Goal: Task Accomplishment & Management: Complete application form

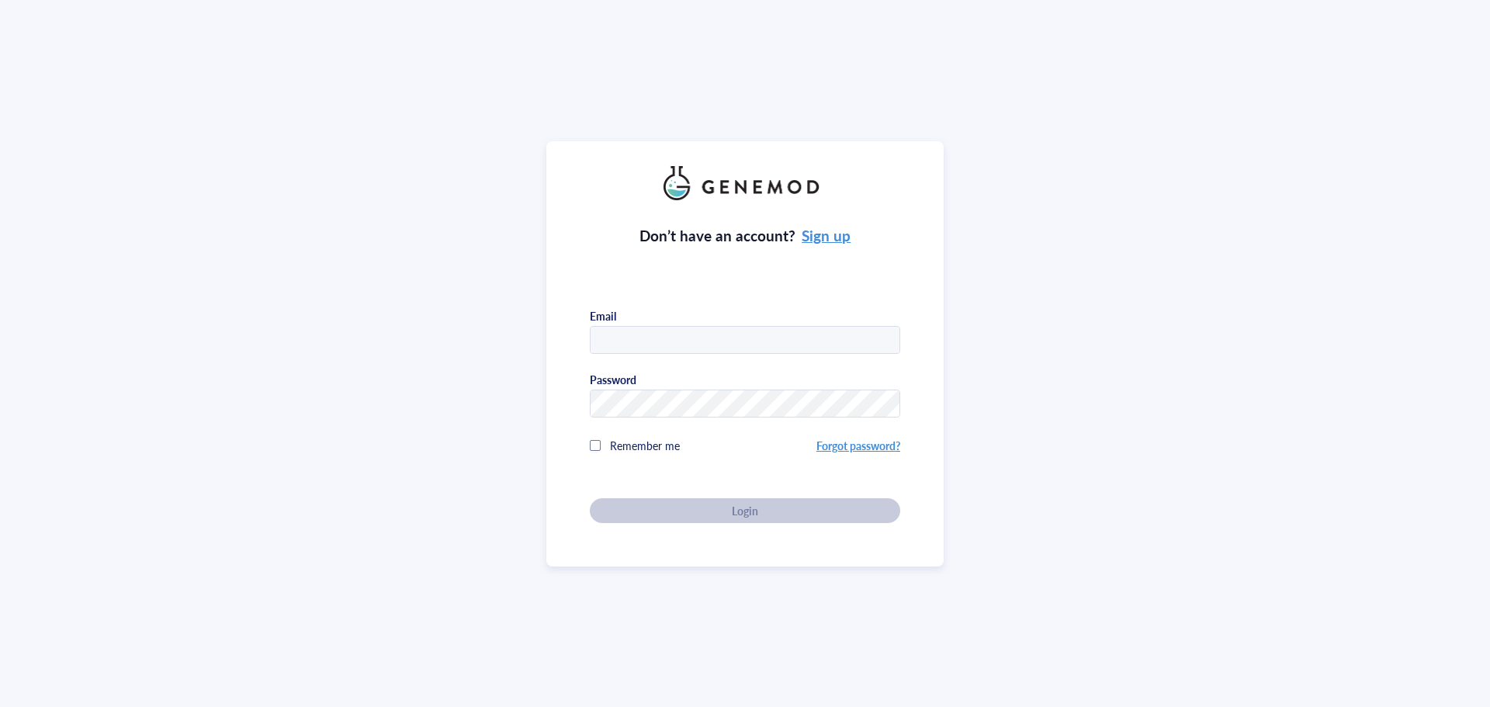
type input "[PERSON_NAME][DOMAIN_NAME][EMAIL_ADDRESS][PERSON_NAME][DOMAIN_NAME]"
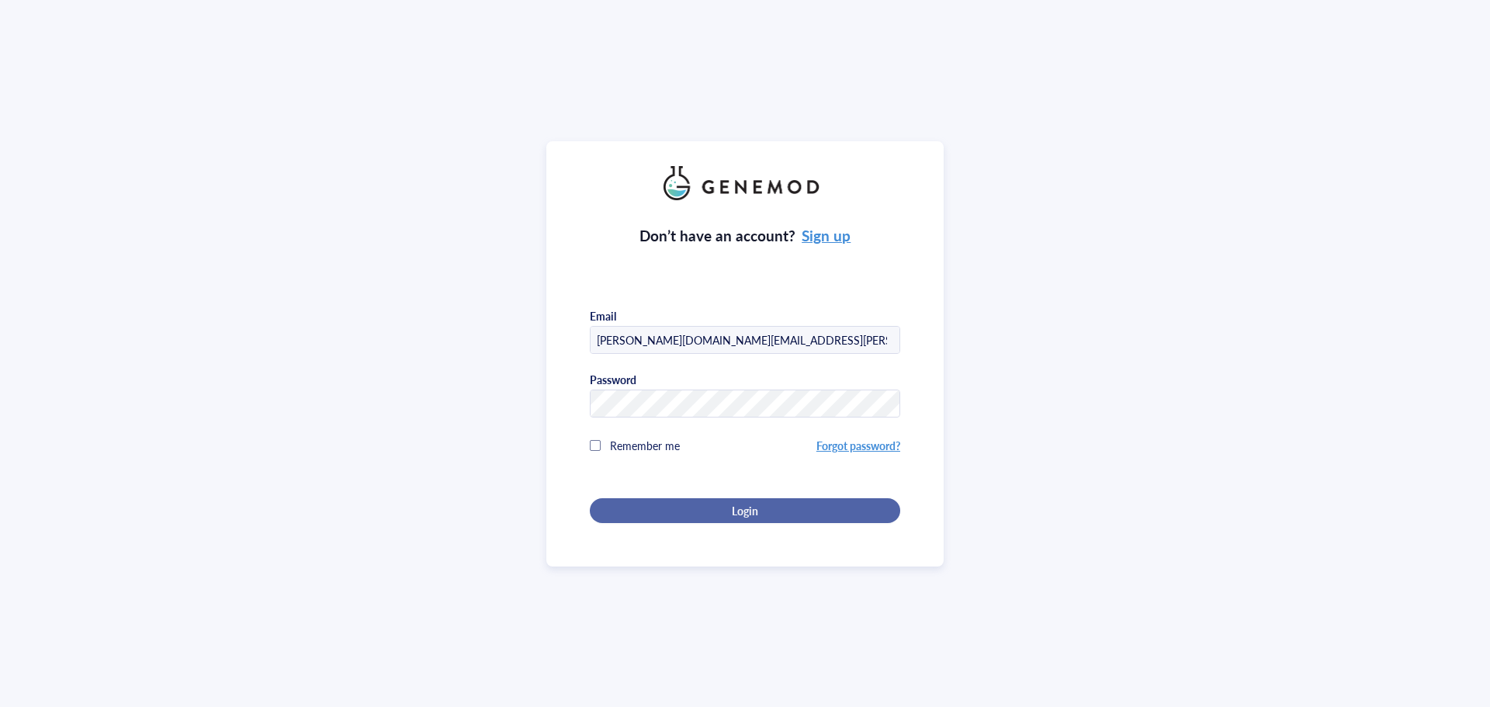
click at [726, 510] on div "Login" at bounding box center [745, 511] width 261 height 14
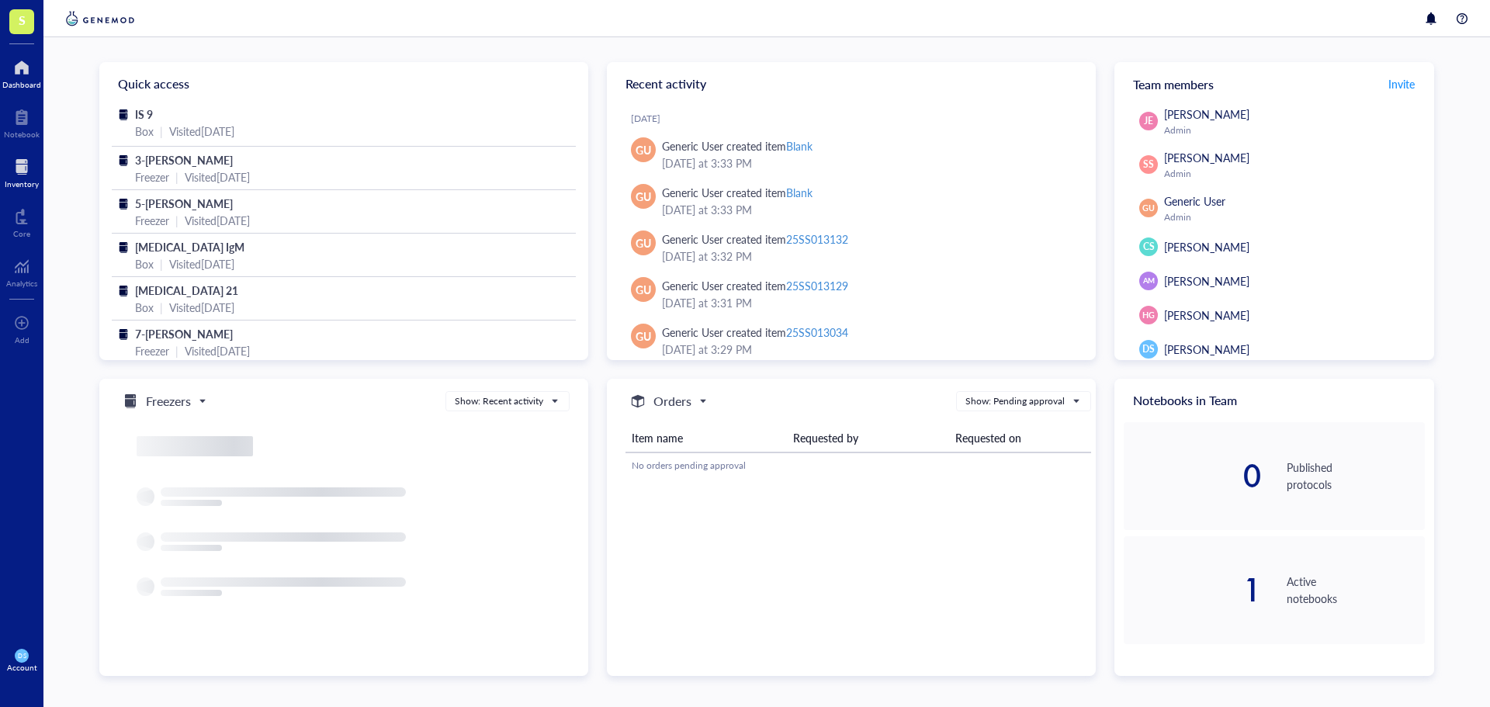
click at [29, 172] on div at bounding box center [22, 166] width 34 height 25
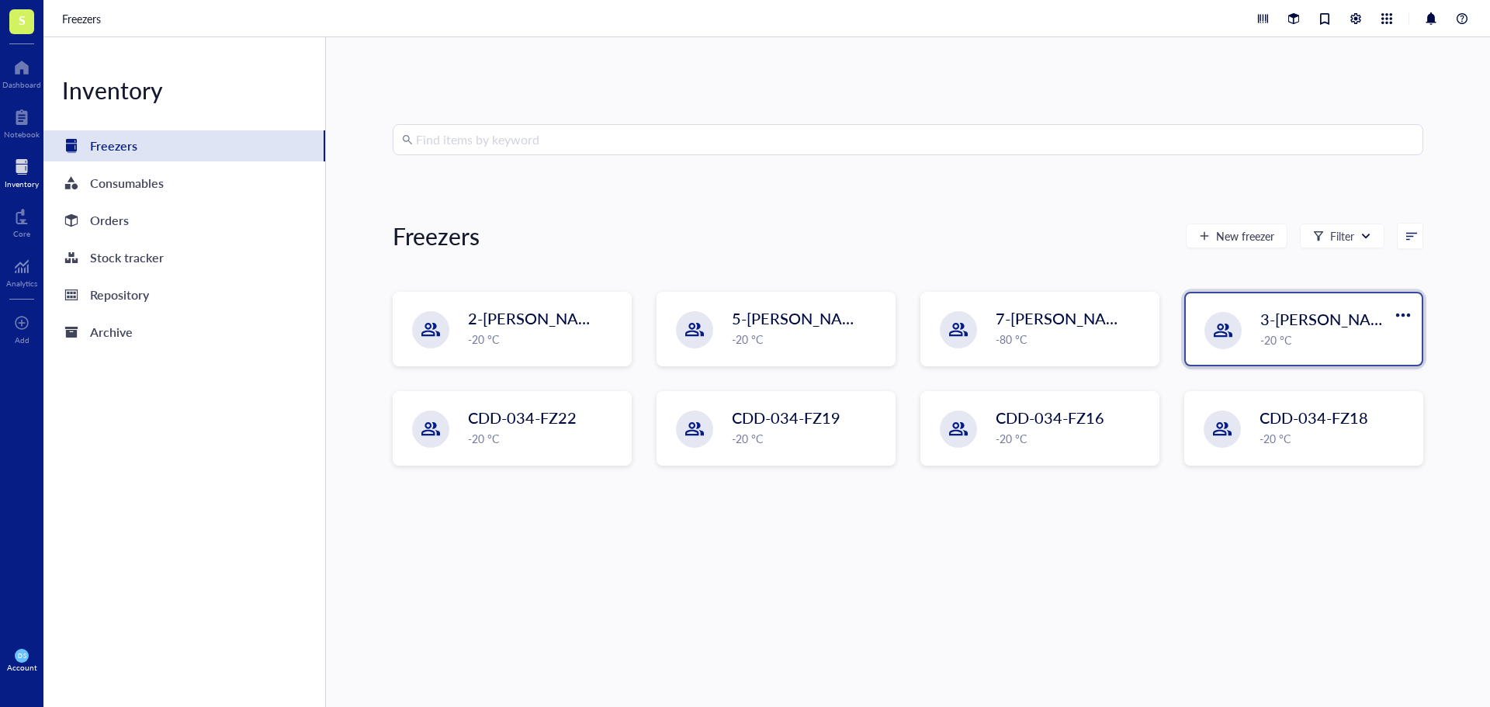
click at [1245, 324] on div "3-[PERSON_NAME] -20 °C" at bounding box center [1304, 328] width 236 height 71
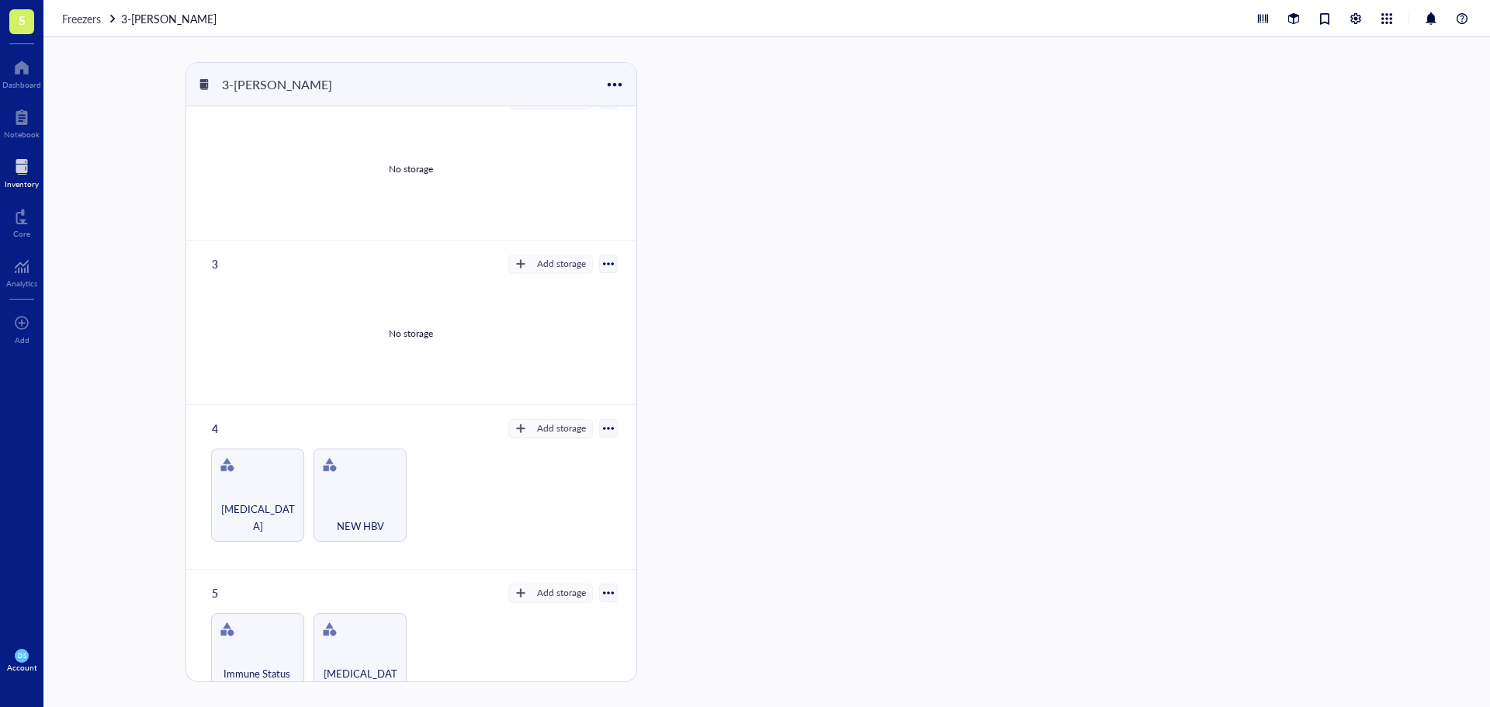
scroll to position [420, 0]
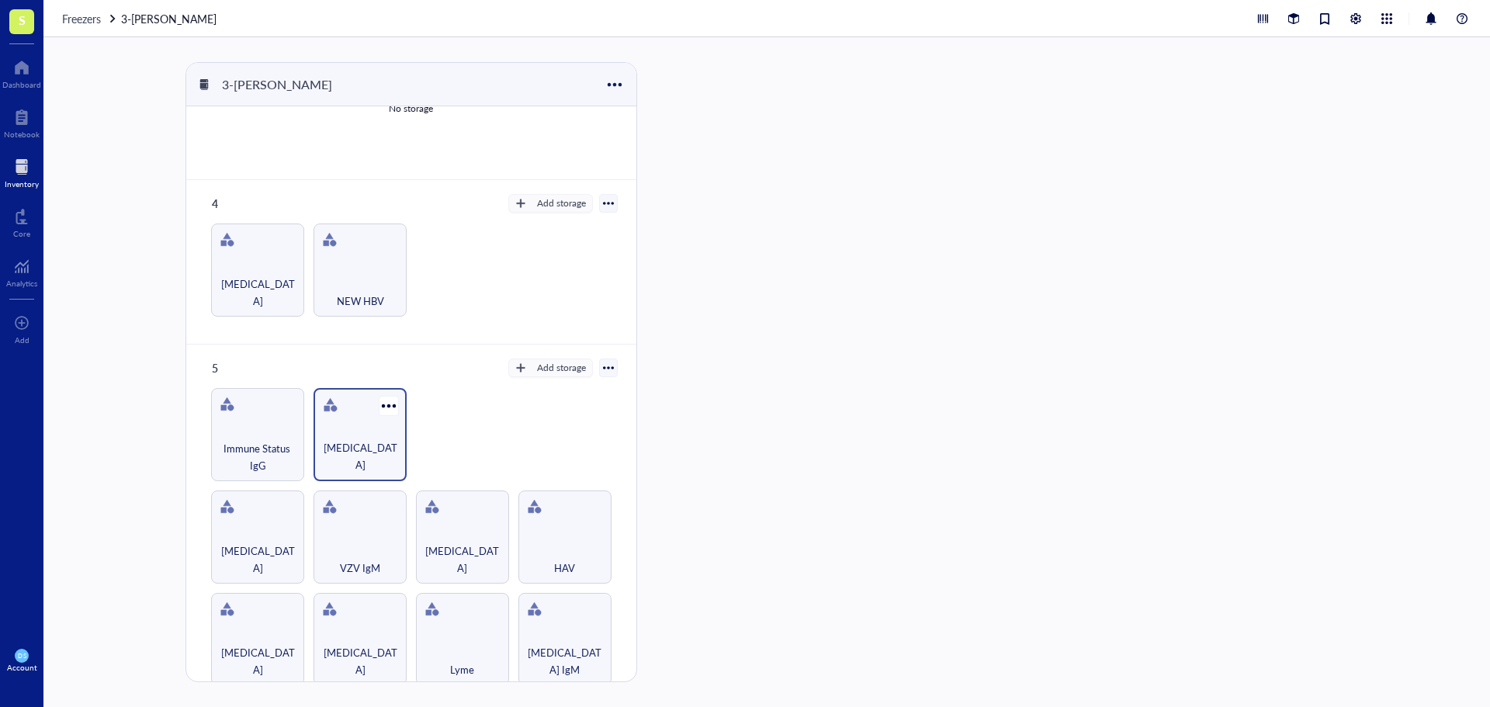
click at [371, 444] on div "[MEDICAL_DATA]" at bounding box center [360, 456] width 78 height 34
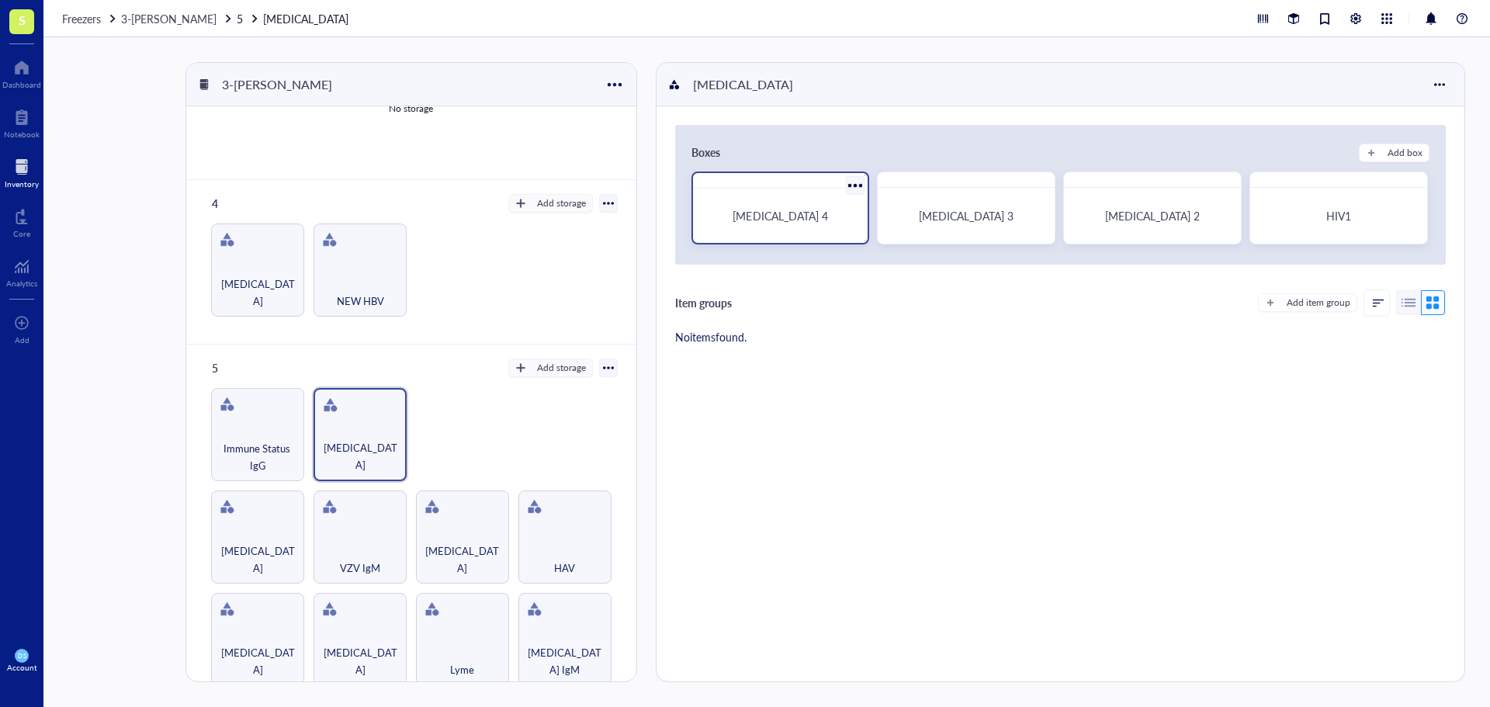
click at [765, 226] on div "[MEDICAL_DATA] 4" at bounding box center [780, 216] width 163 height 42
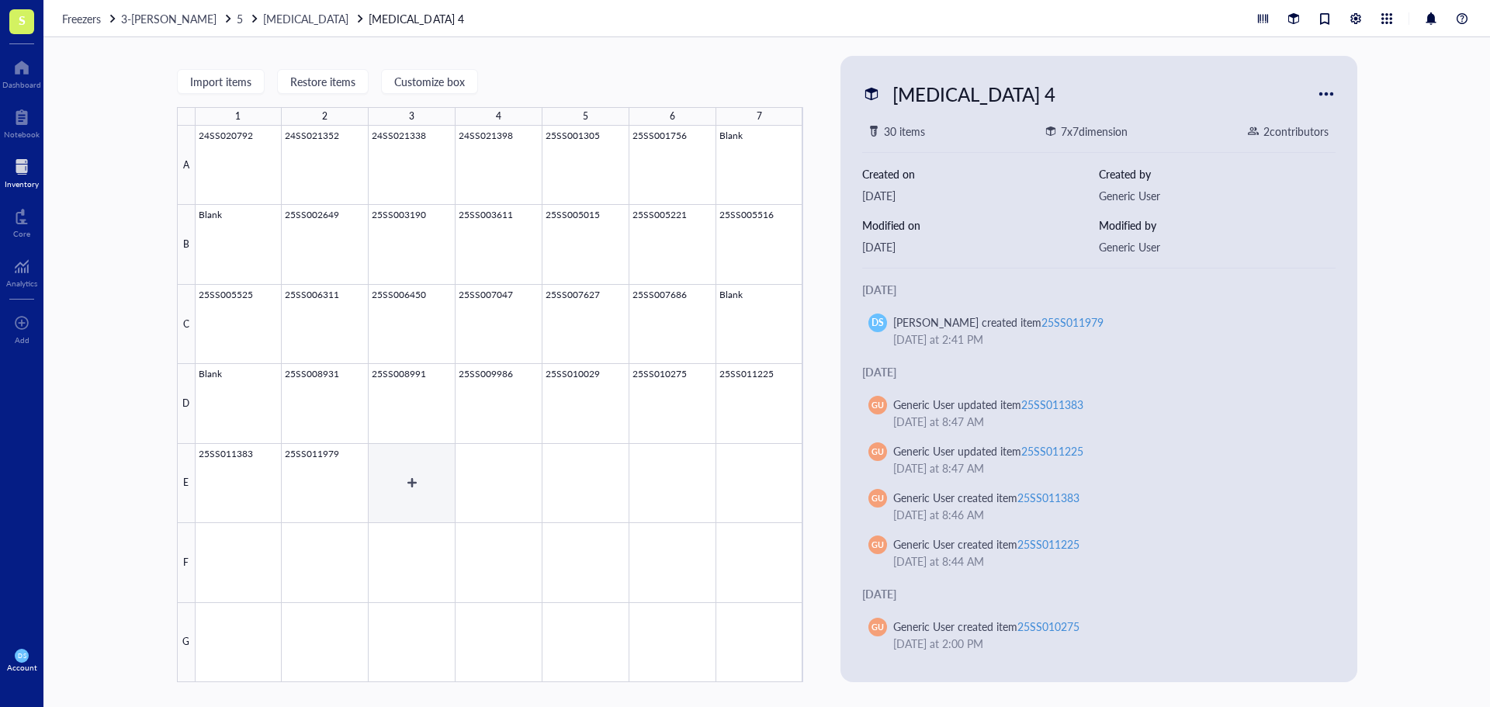
click at [407, 501] on div at bounding box center [500, 404] width 608 height 556
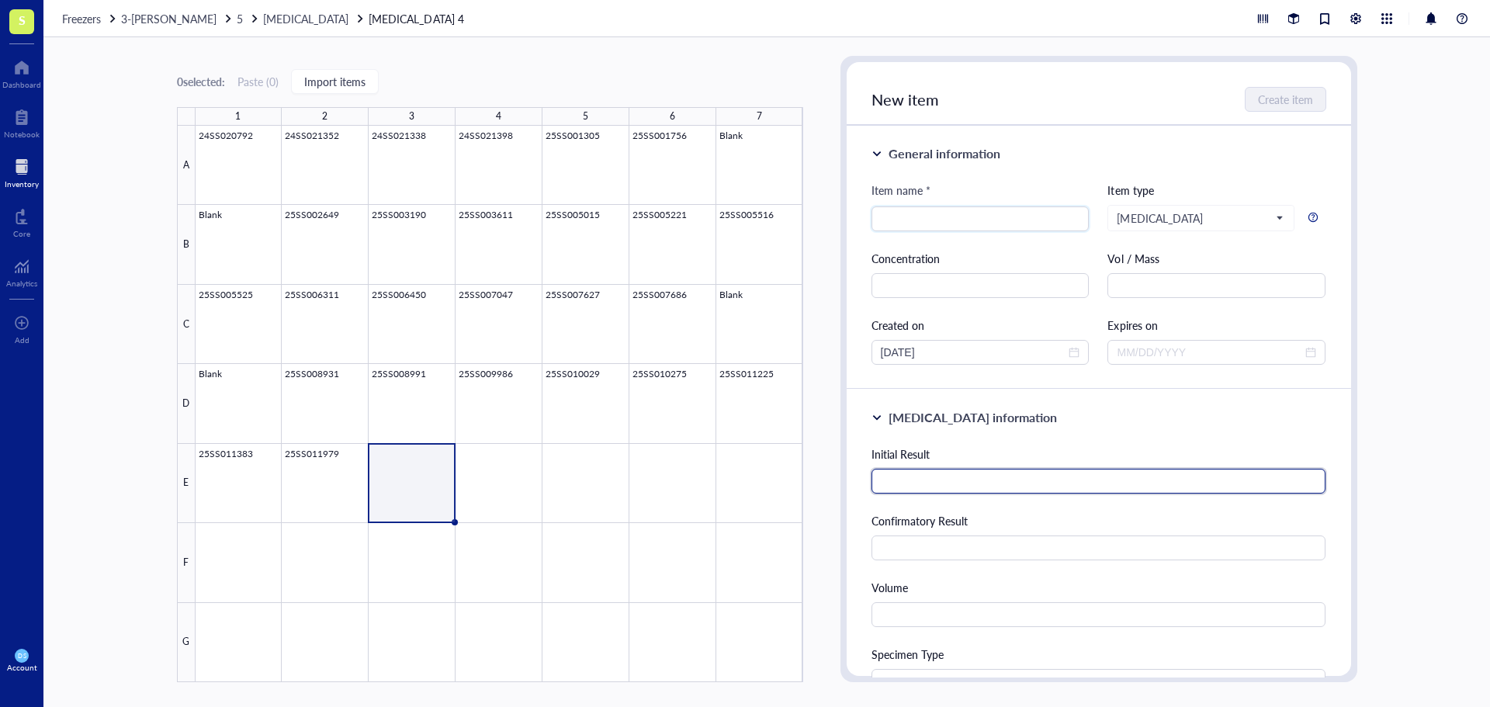
click at [926, 481] on input "text" at bounding box center [1099, 481] width 455 height 25
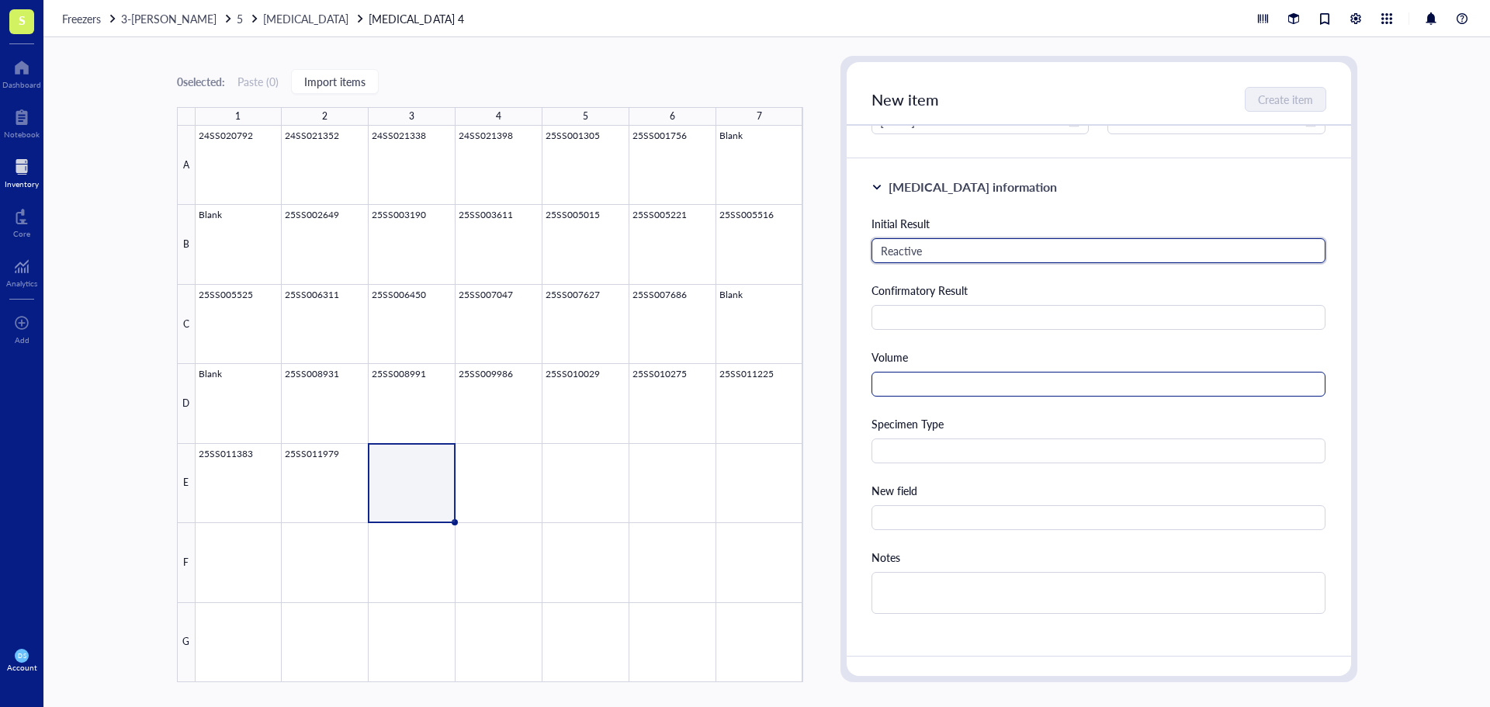
scroll to position [233, 0]
type input "Reactive"
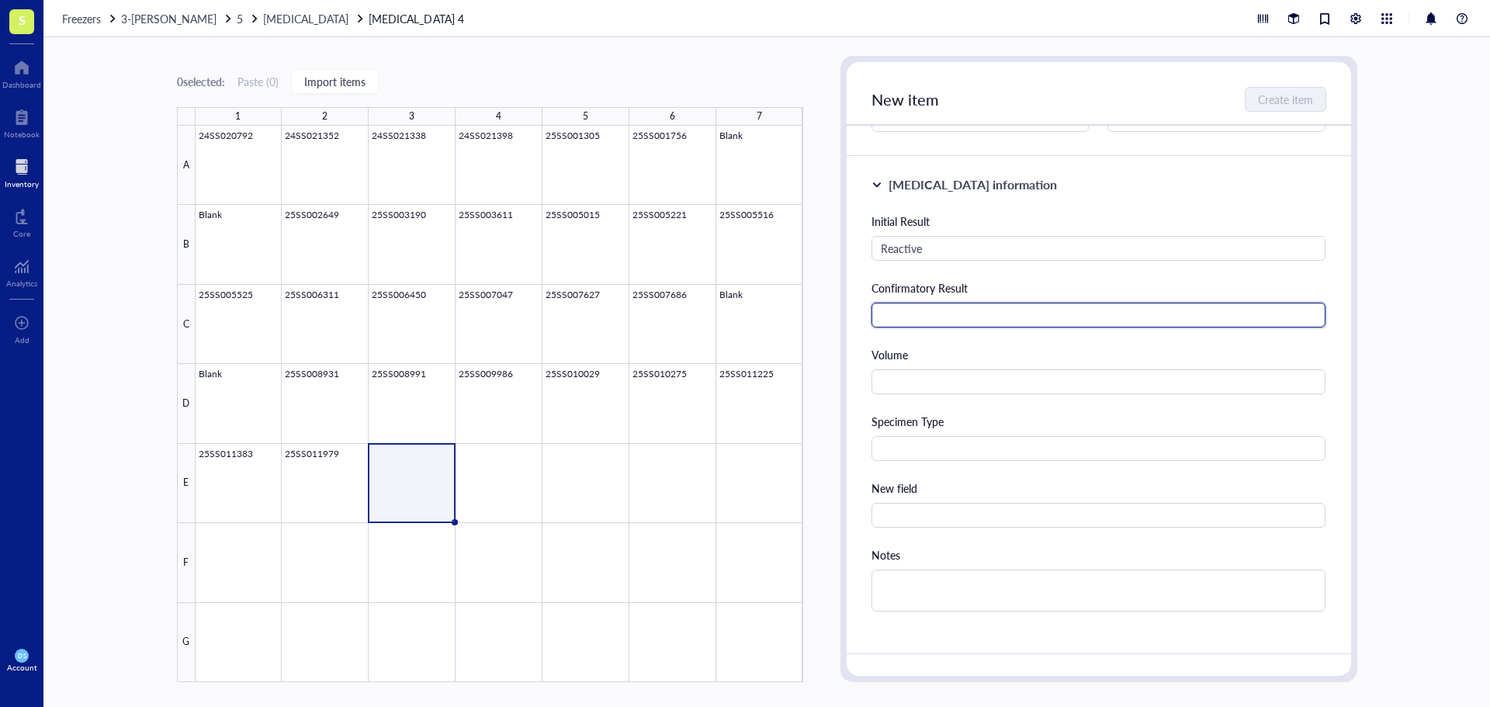
click at [908, 317] on input "text" at bounding box center [1099, 315] width 455 height 25
type input "[MEDICAL_DATA]-1 Positive"
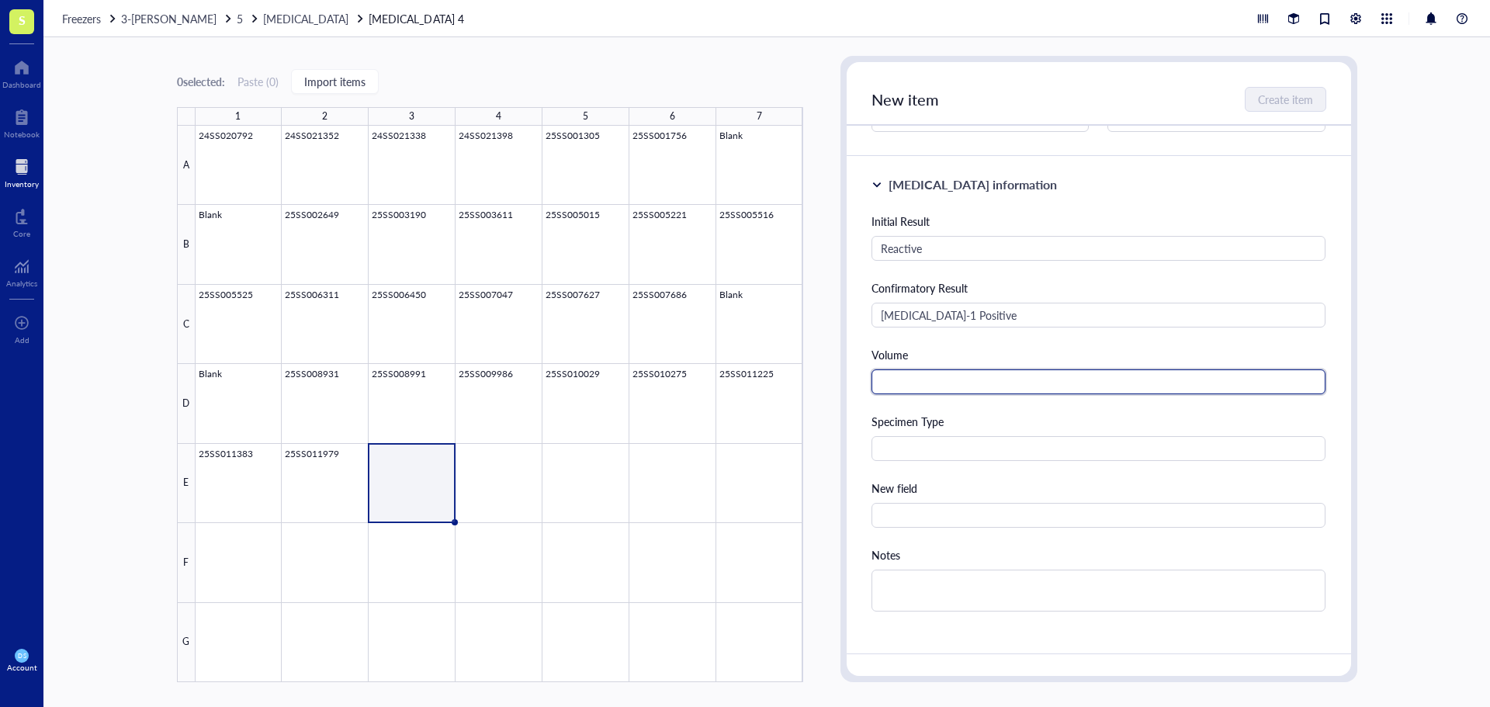
click at [903, 380] on input "text" at bounding box center [1099, 381] width 455 height 25
type input "2.0 mL"
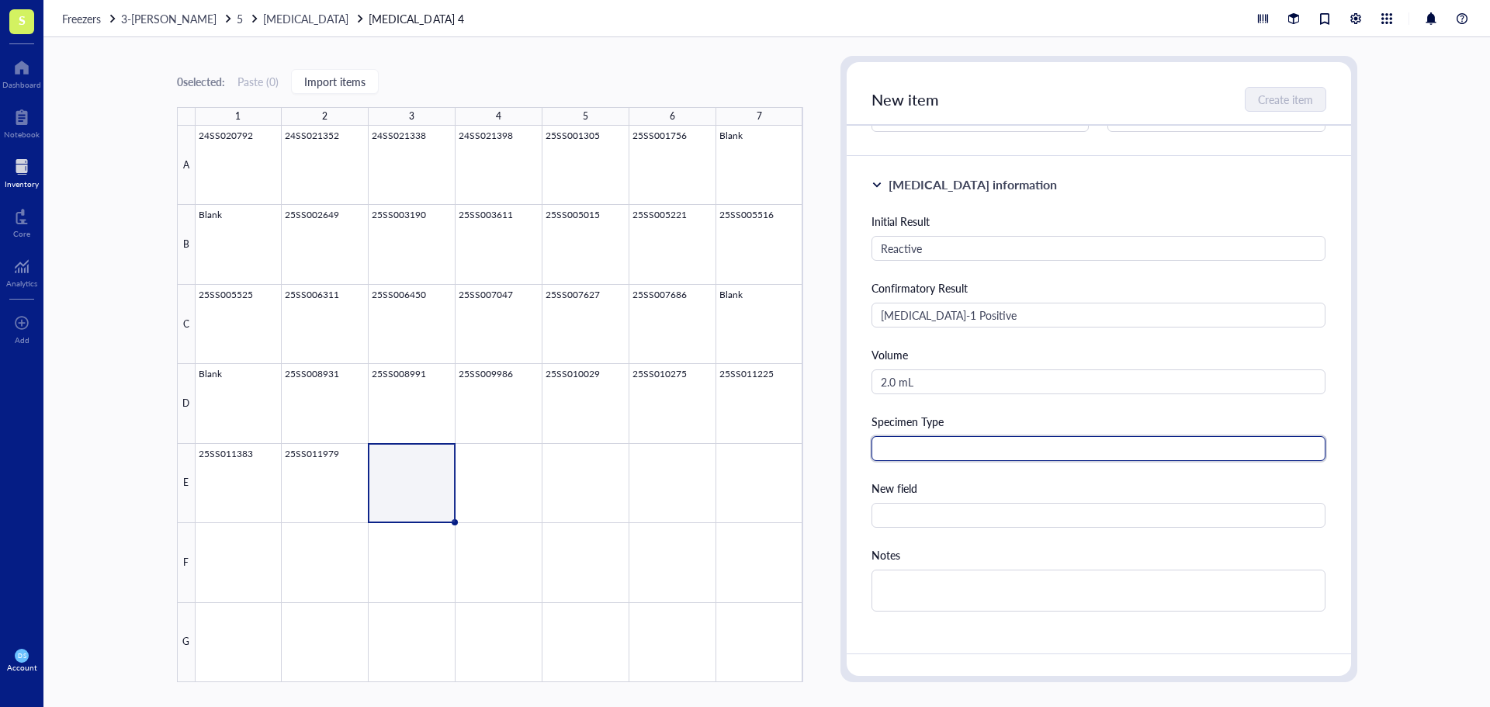
click at [896, 453] on input "text" at bounding box center [1099, 448] width 455 height 25
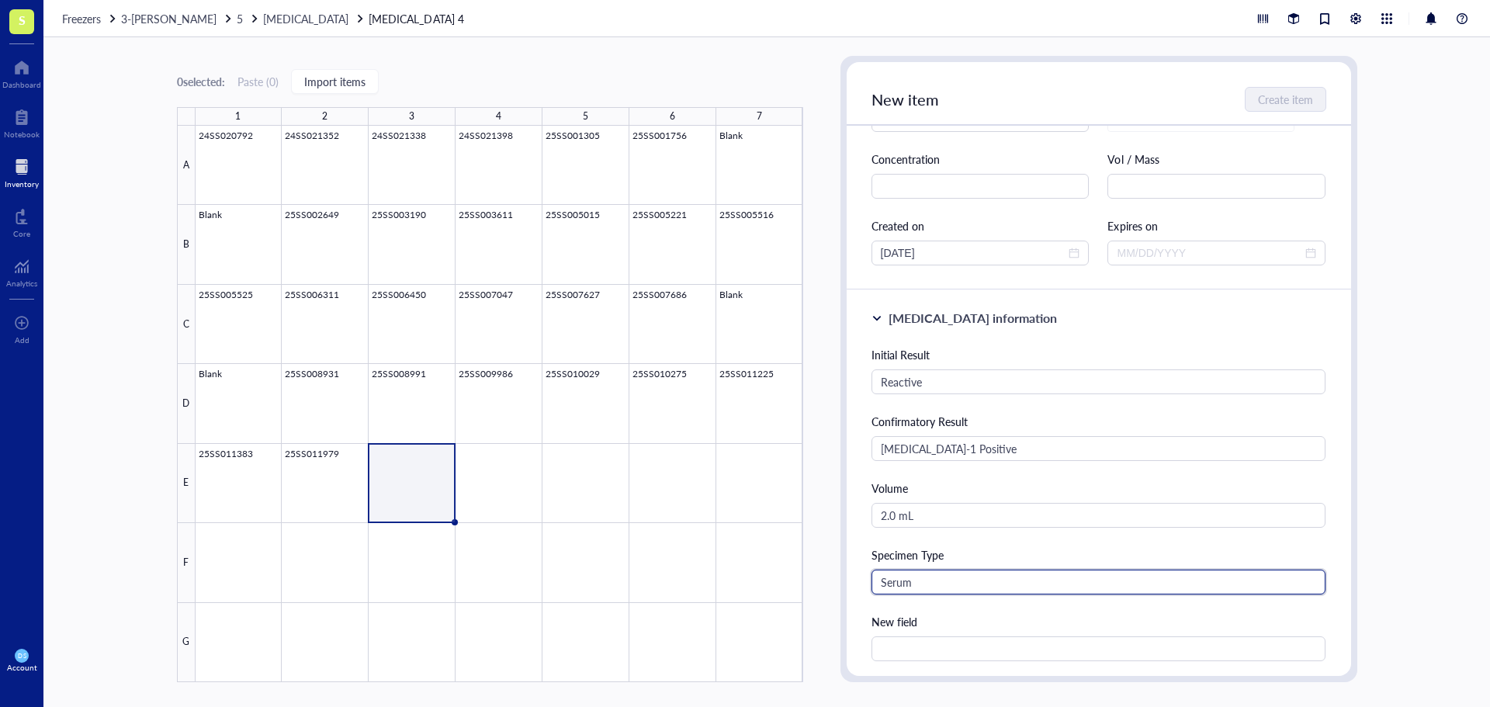
scroll to position [0, 0]
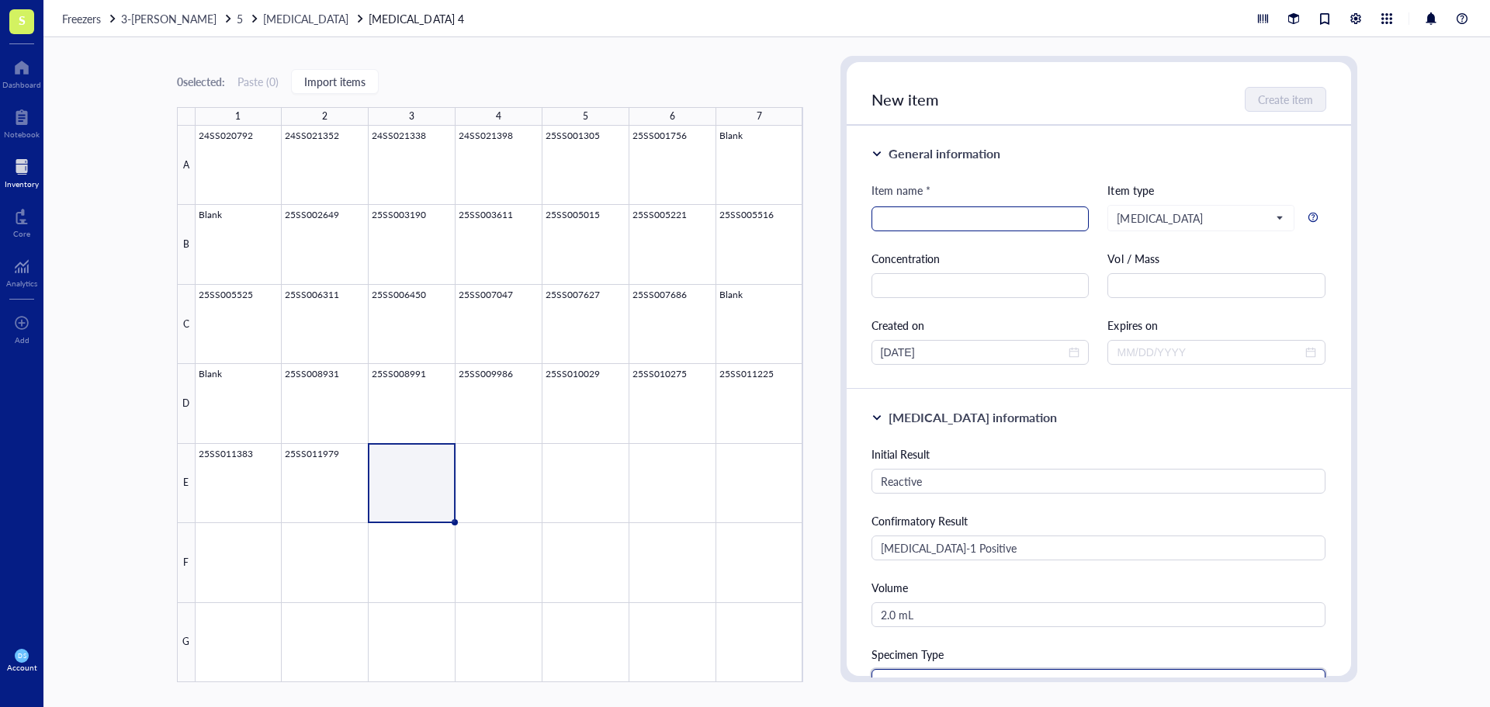
type input "Serum"
click at [907, 215] on input "search" at bounding box center [980, 218] width 199 height 23
type input "25SS013243"
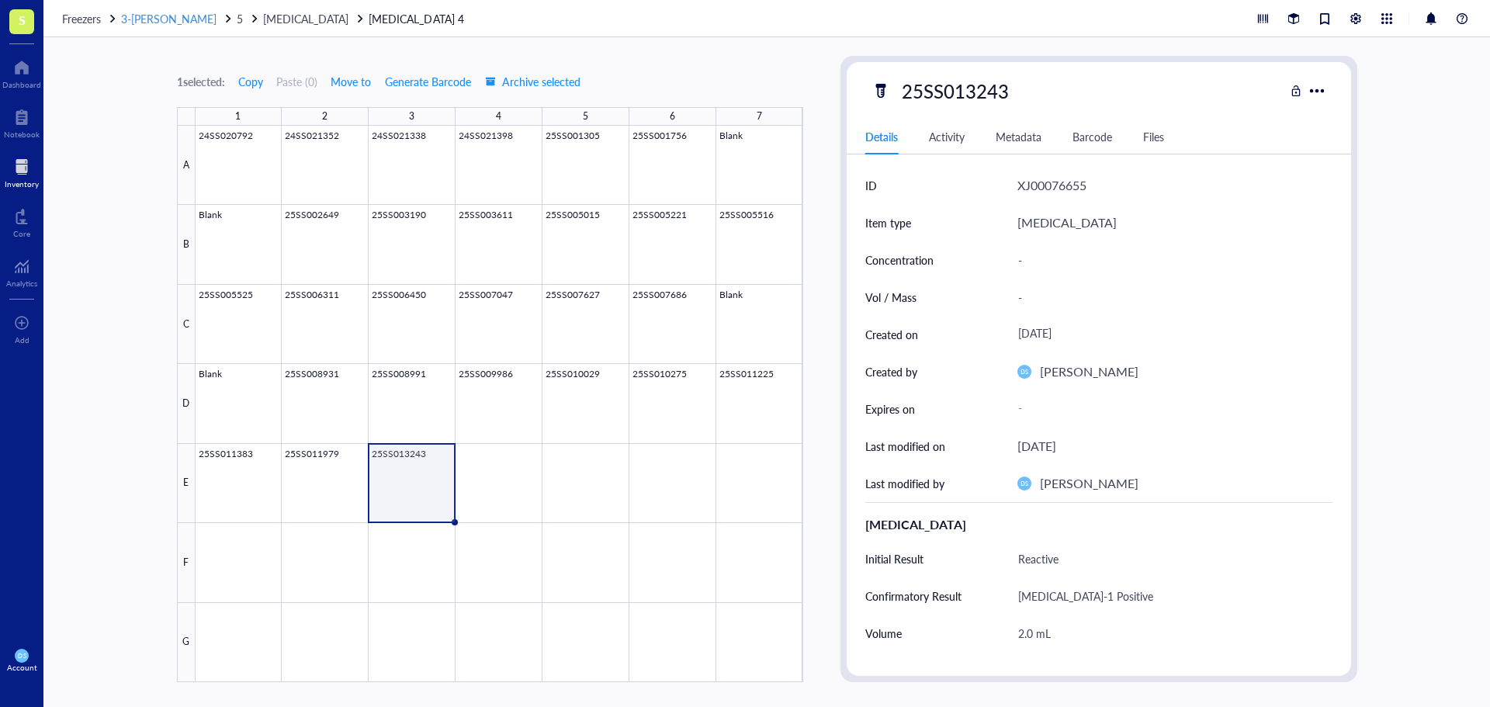
click at [173, 16] on span "3-[PERSON_NAME]" at bounding box center [168, 19] width 95 height 16
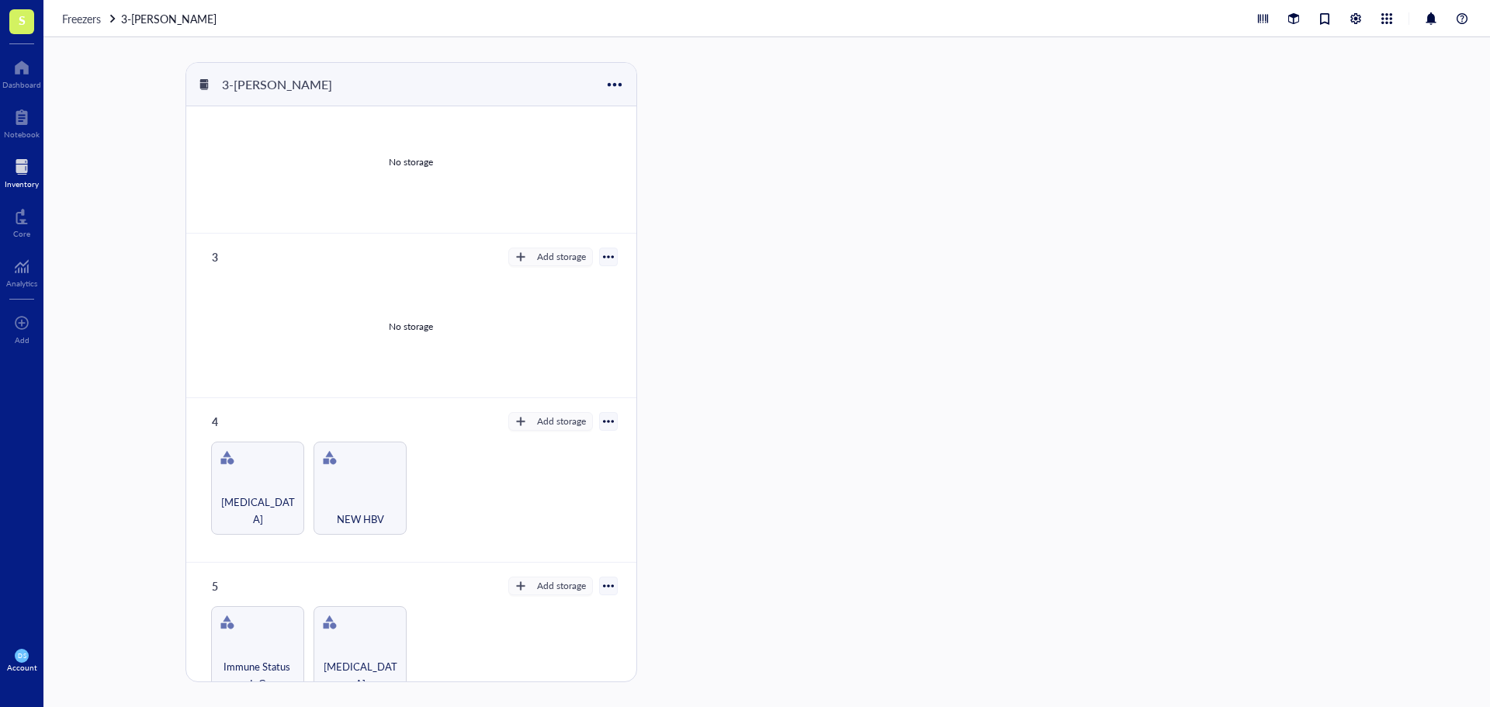
scroll to position [388, 0]
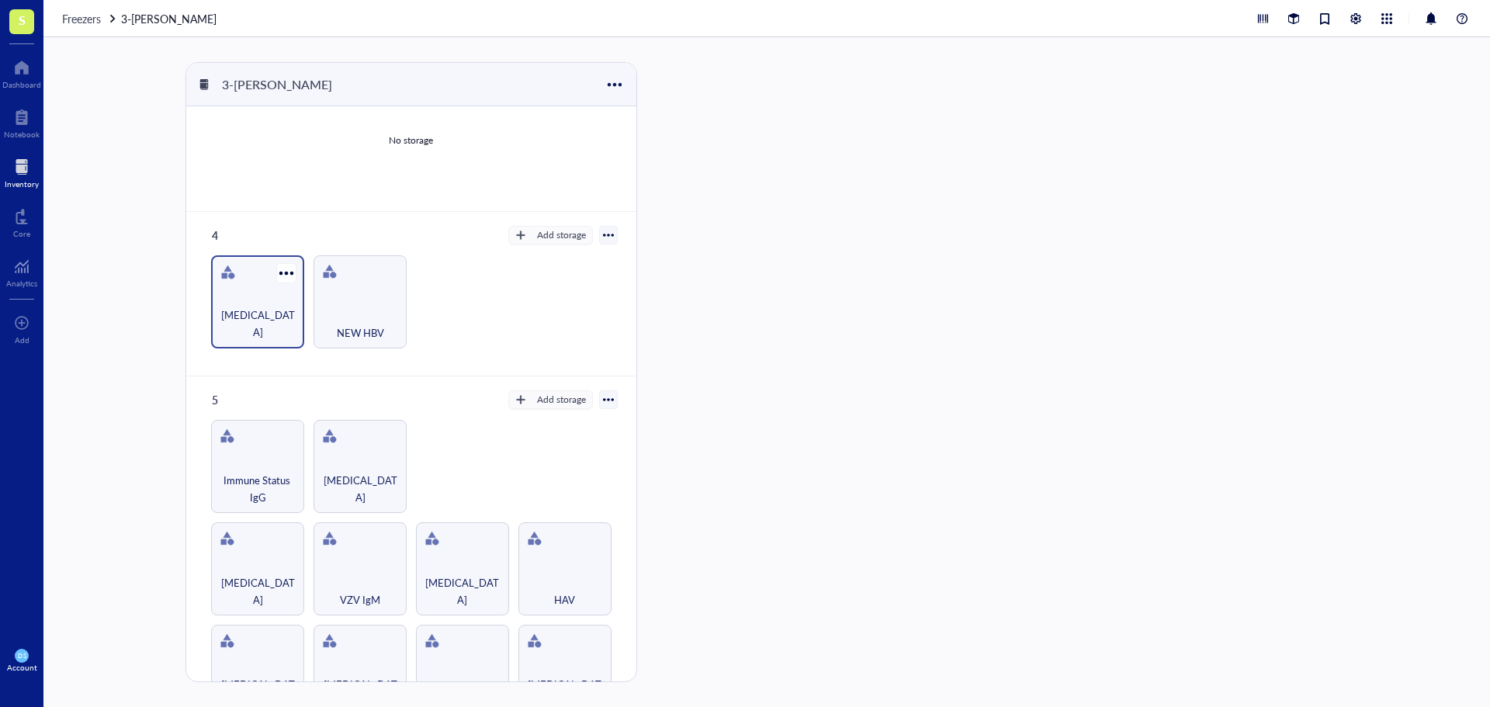
click at [262, 310] on div "[MEDICAL_DATA]" at bounding box center [258, 324] width 78 height 34
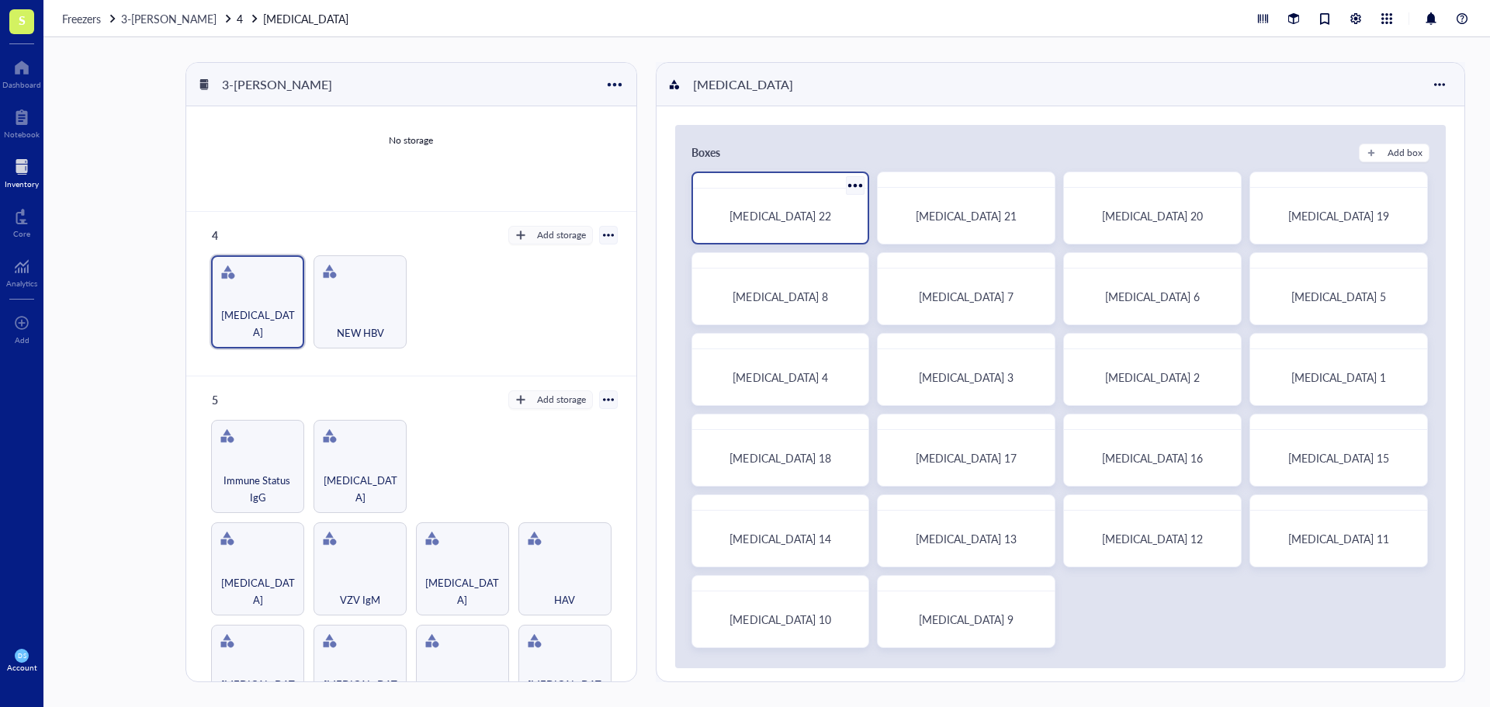
click at [764, 220] on span "[MEDICAL_DATA] 22" at bounding box center [780, 216] width 101 height 16
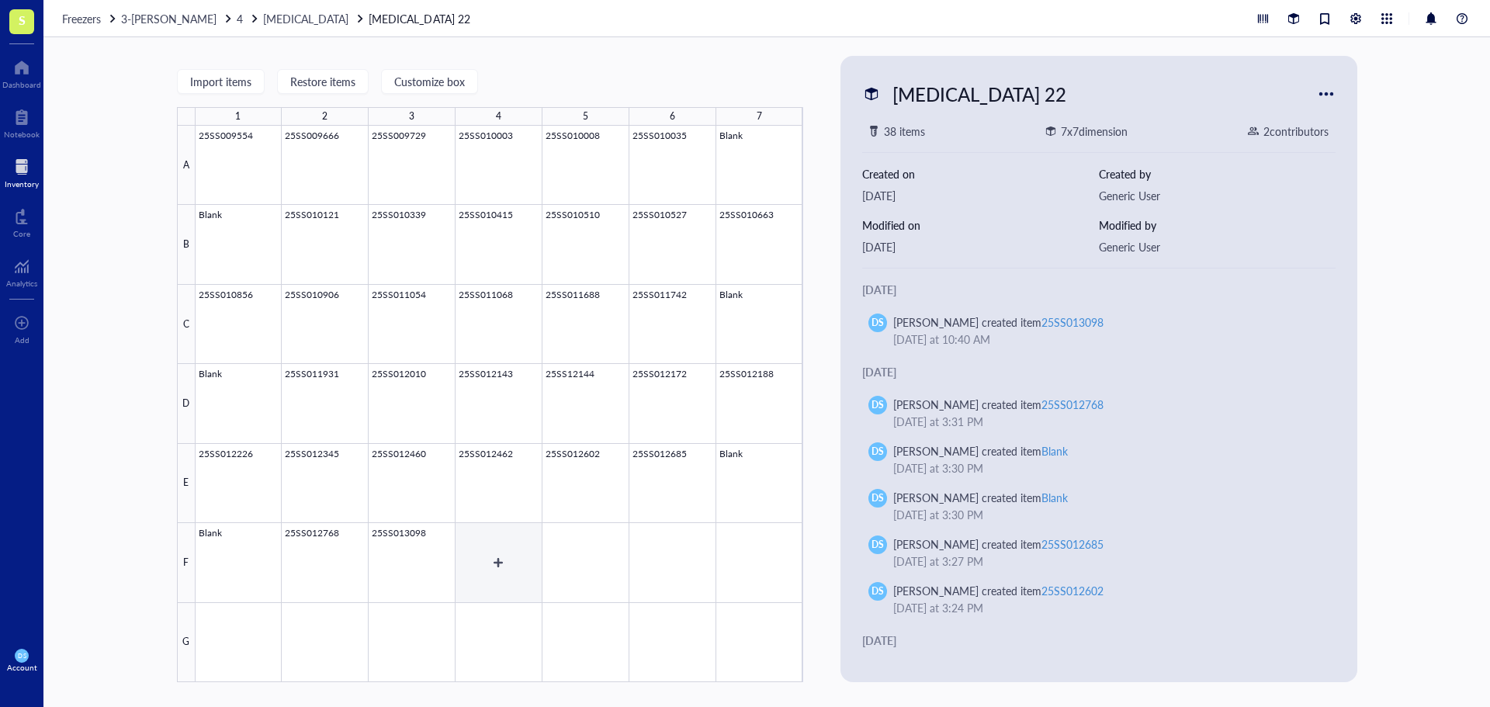
click at [487, 547] on div at bounding box center [500, 404] width 608 height 556
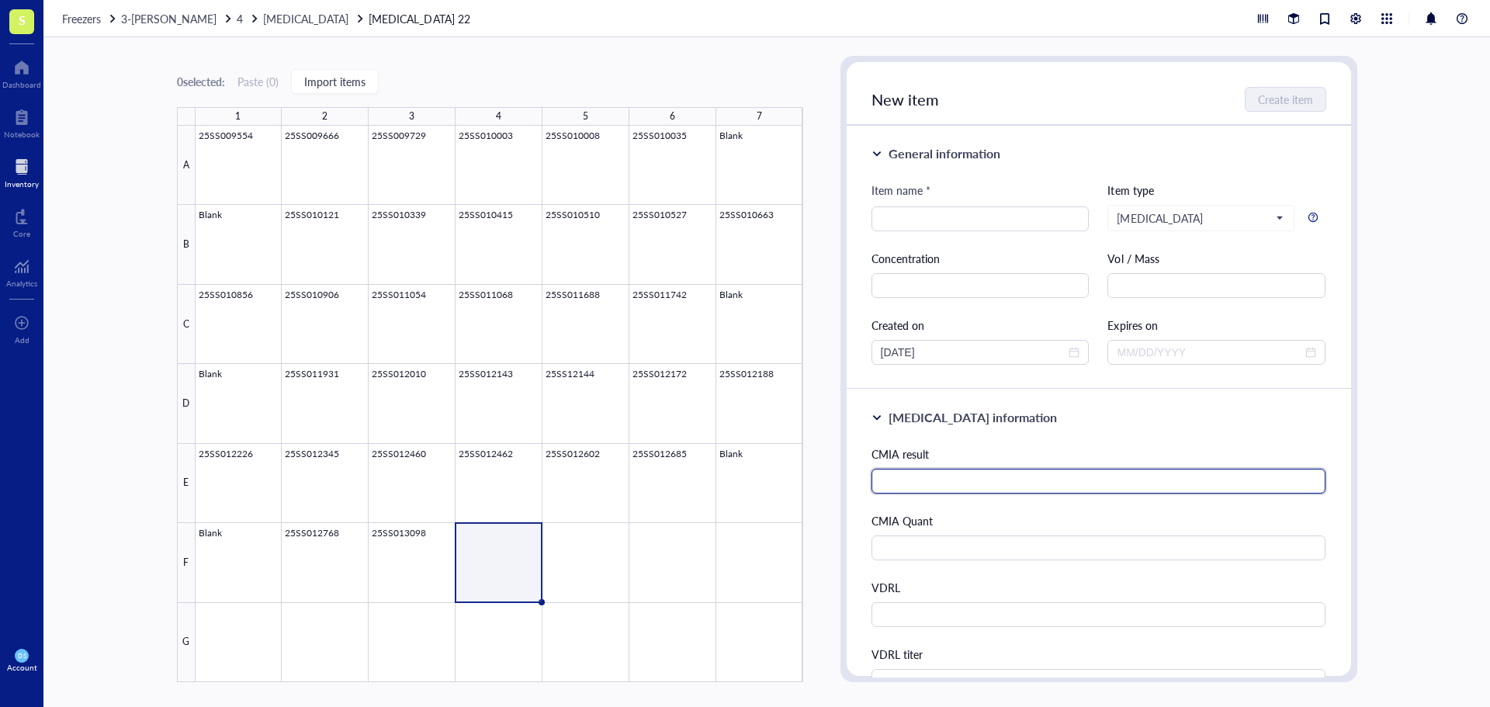
click at [944, 484] on input "text" at bounding box center [1099, 481] width 455 height 25
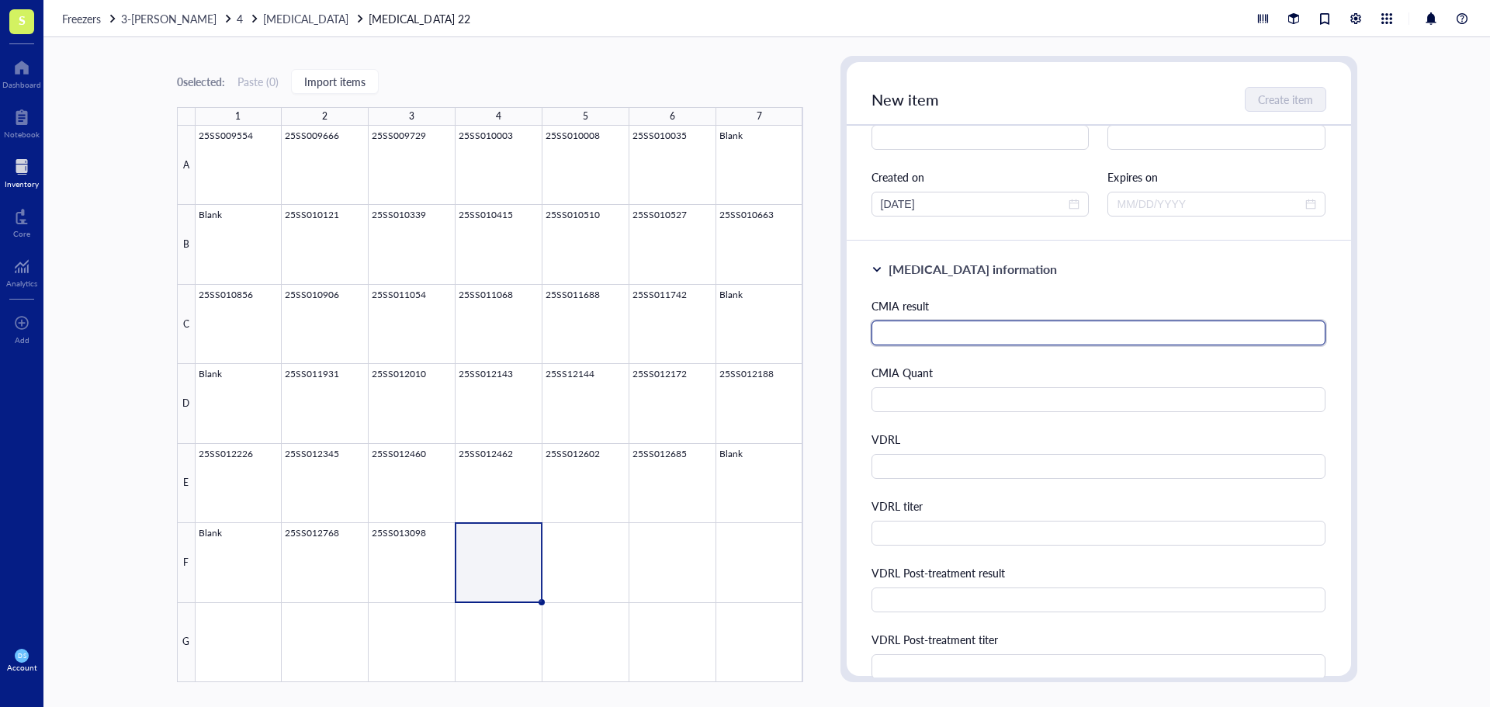
scroll to position [233, 0]
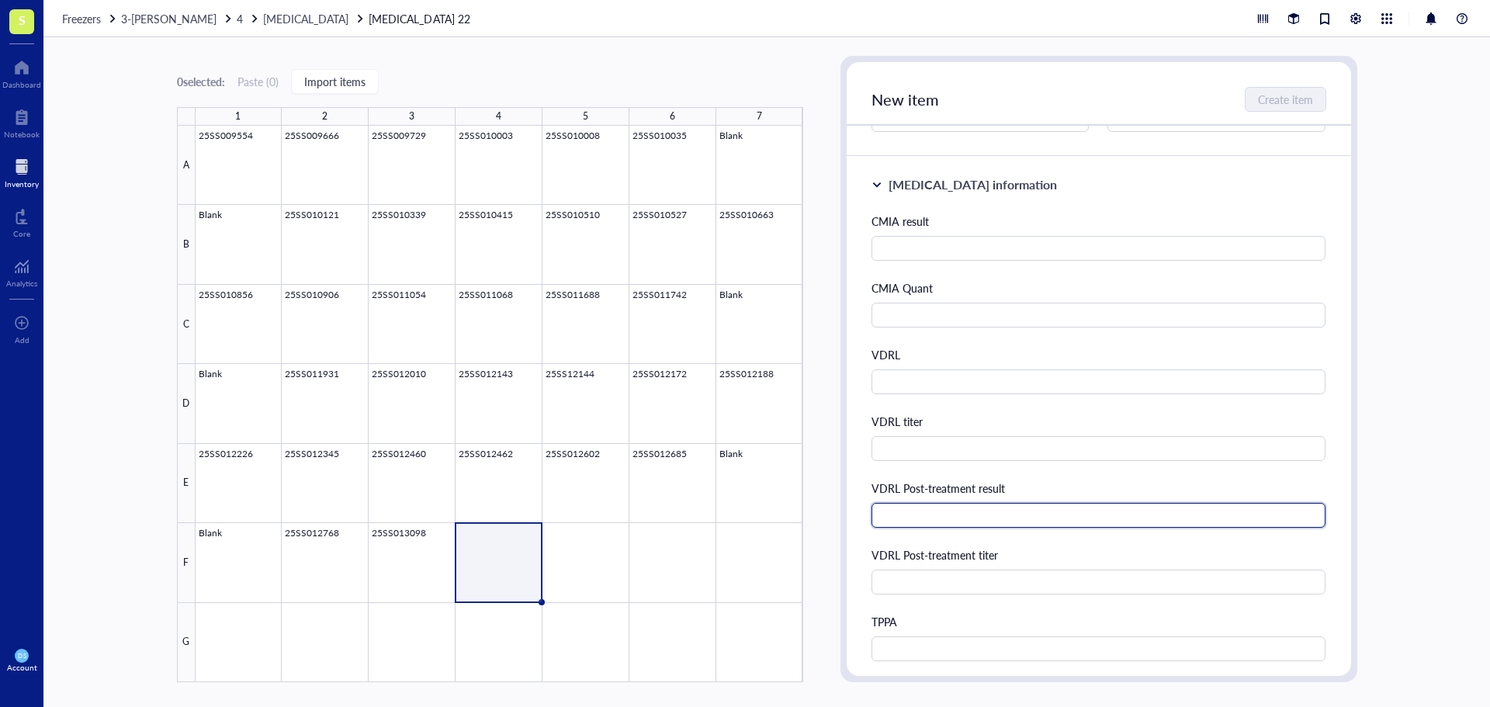
click at [941, 515] on input "text" at bounding box center [1099, 515] width 455 height 25
type input "Reactive"
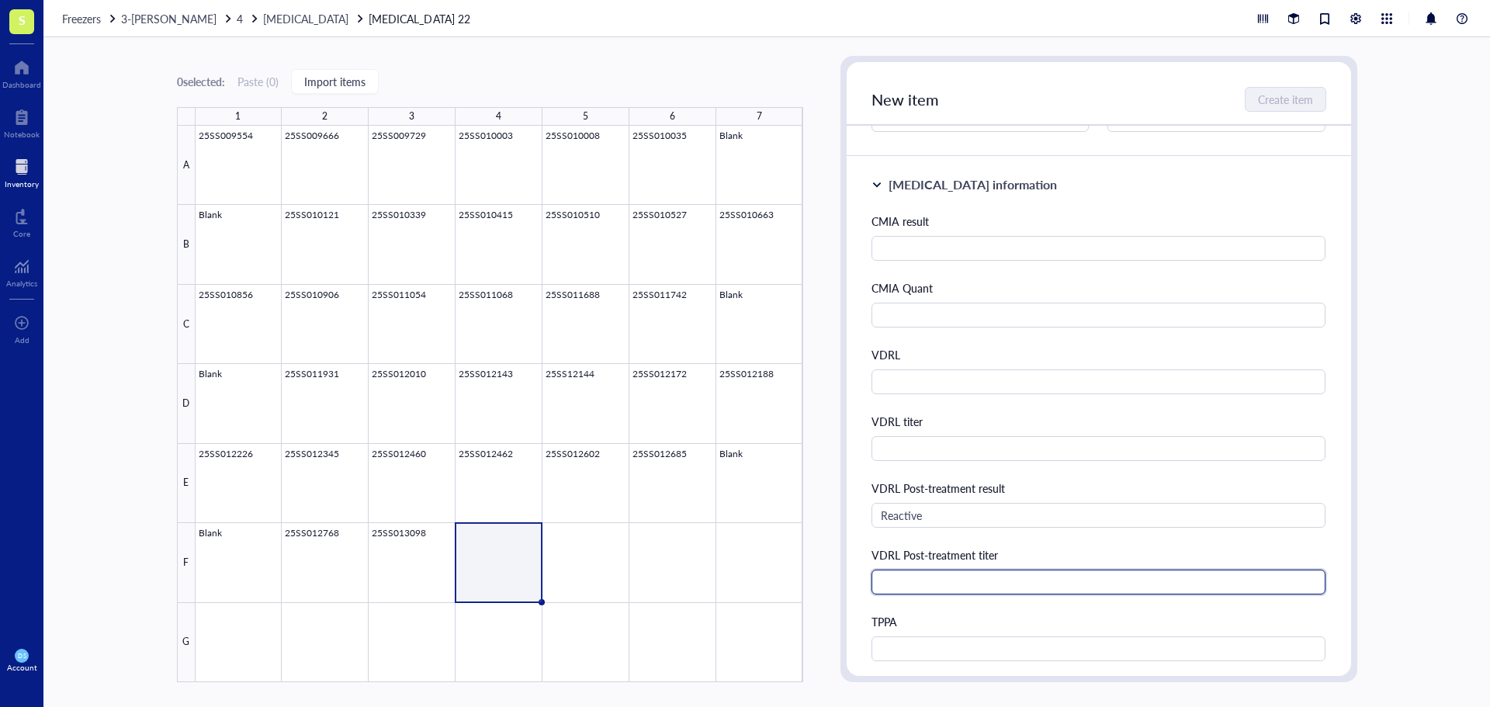
click at [937, 591] on input "text" at bounding box center [1099, 582] width 455 height 25
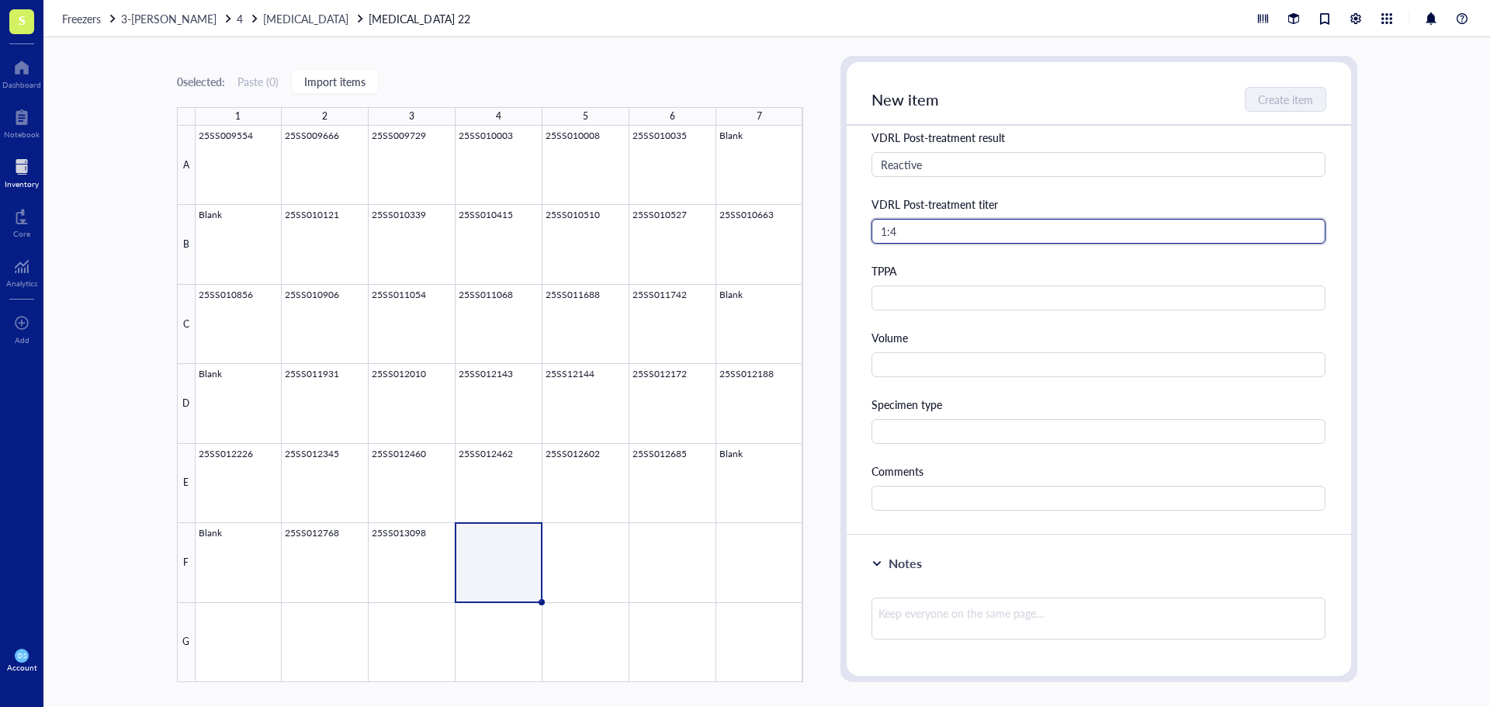
scroll to position [621, 0]
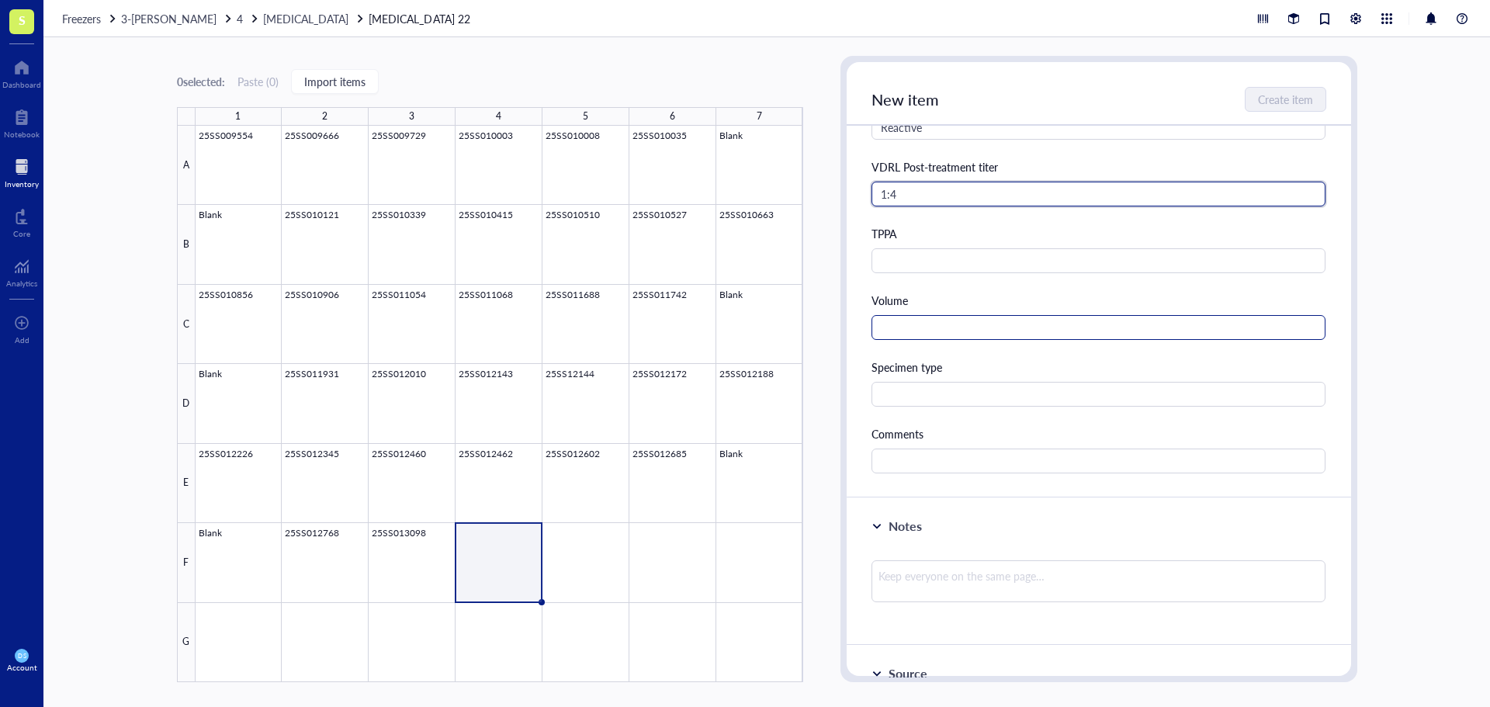
type input "1:4"
click at [898, 328] on input "text" at bounding box center [1099, 327] width 455 height 25
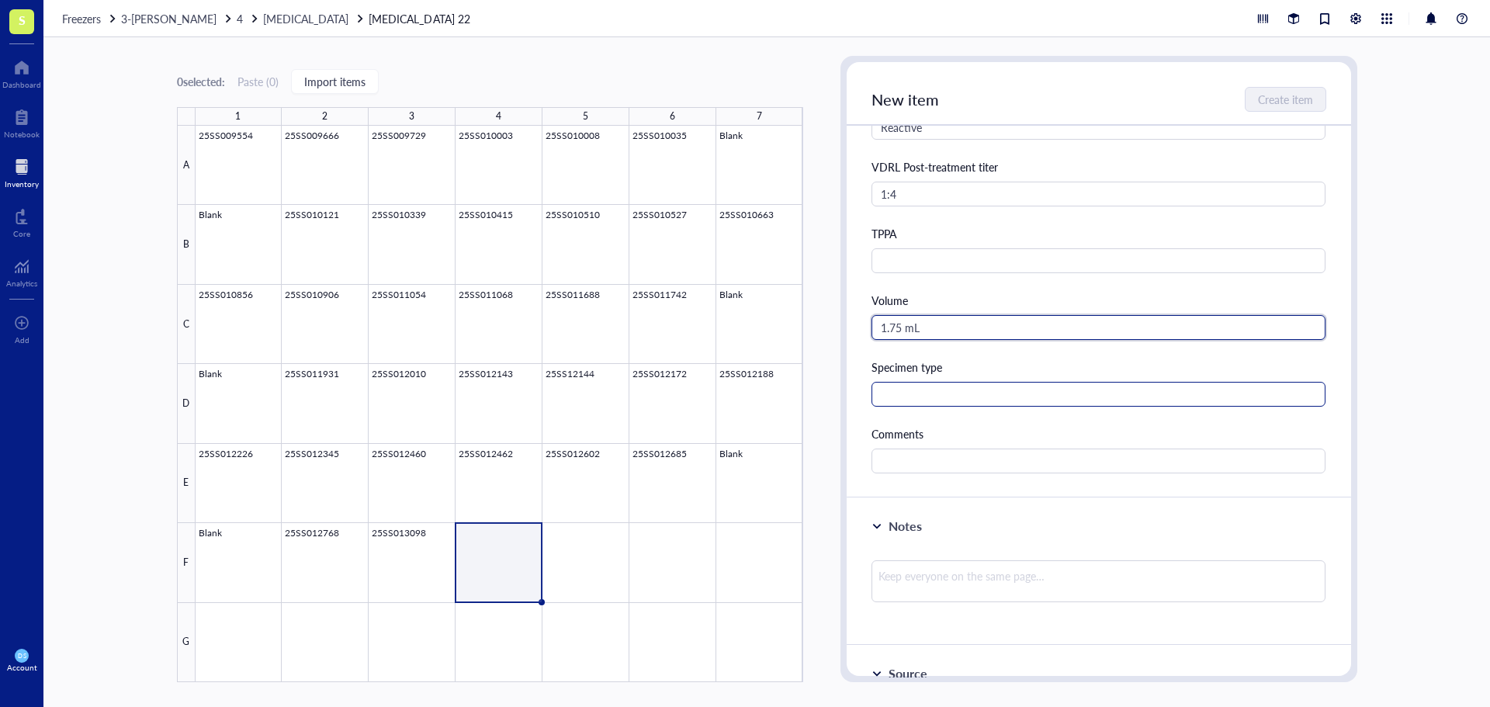
type input "1.75 mL"
click at [900, 404] on input "text" at bounding box center [1099, 394] width 455 height 25
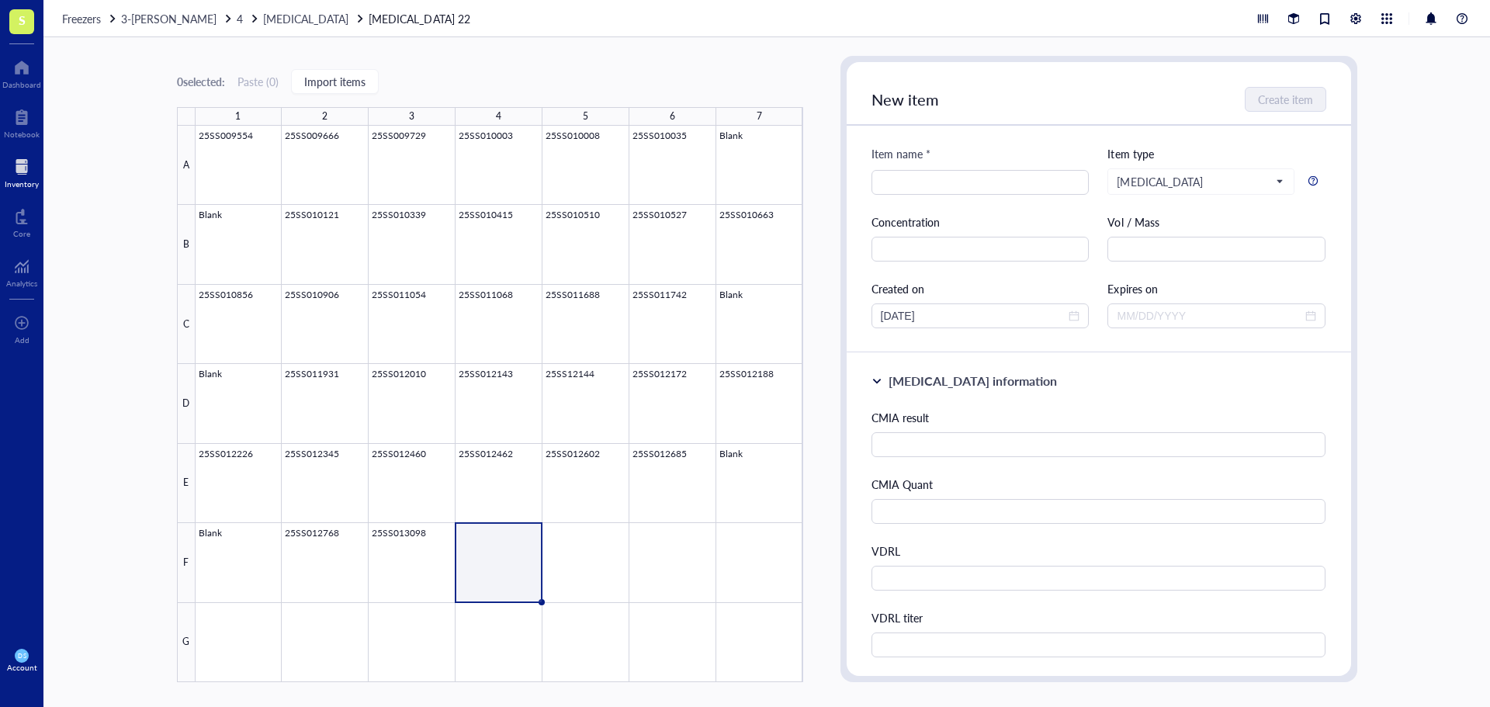
scroll to position [0, 0]
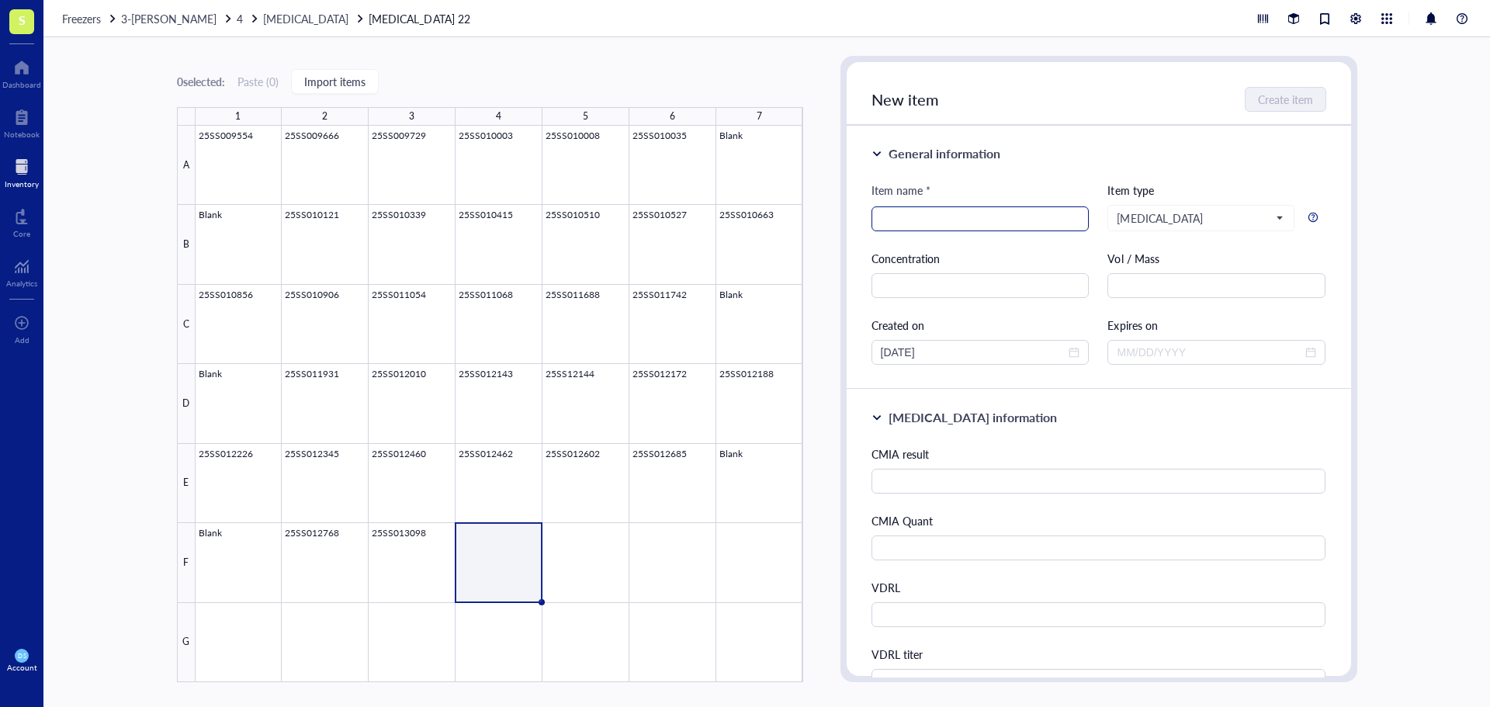
type input "Serum"
click at [908, 223] on input "search" at bounding box center [980, 218] width 199 height 23
type input "25SS013234"
click at [1265, 95] on span "Create item" at bounding box center [1286, 99] width 55 height 12
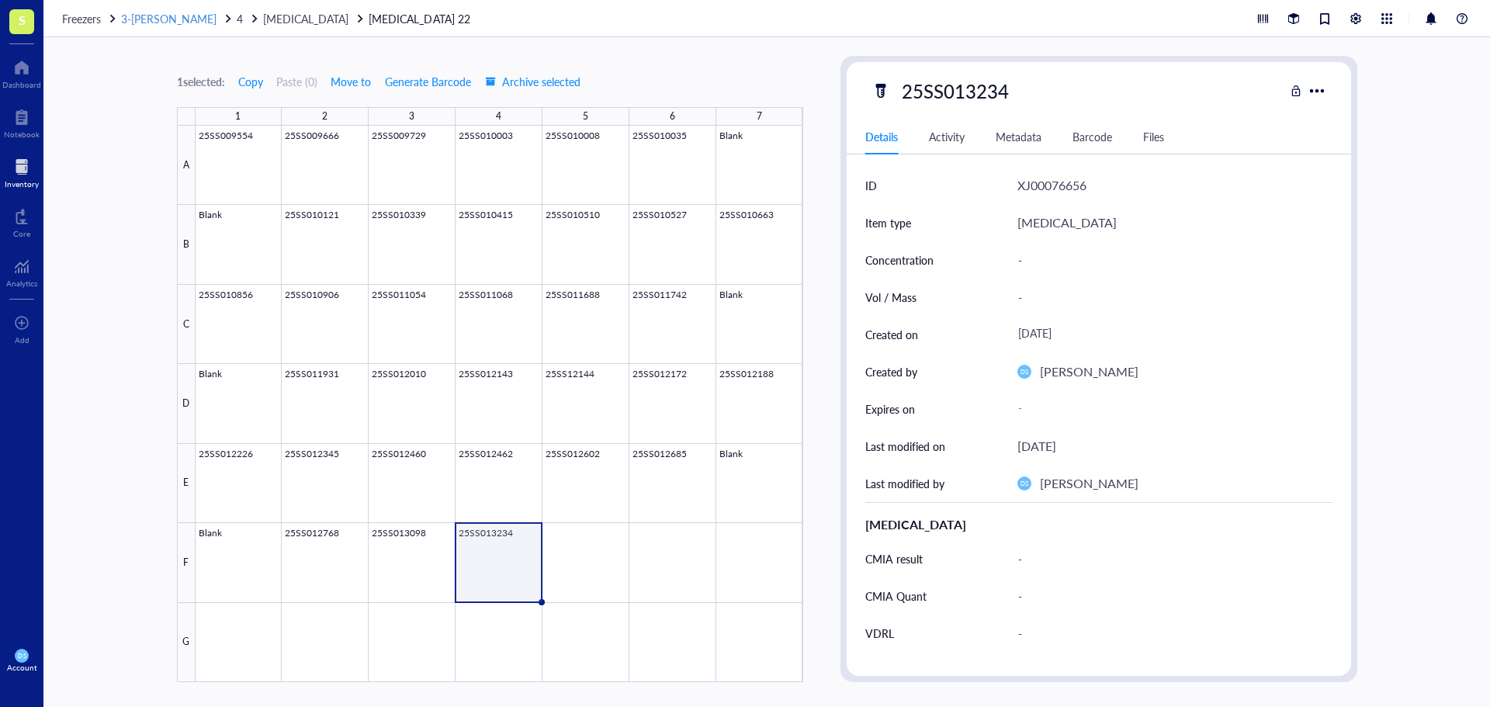
click at [177, 18] on span "3-[PERSON_NAME]" at bounding box center [168, 19] width 95 height 16
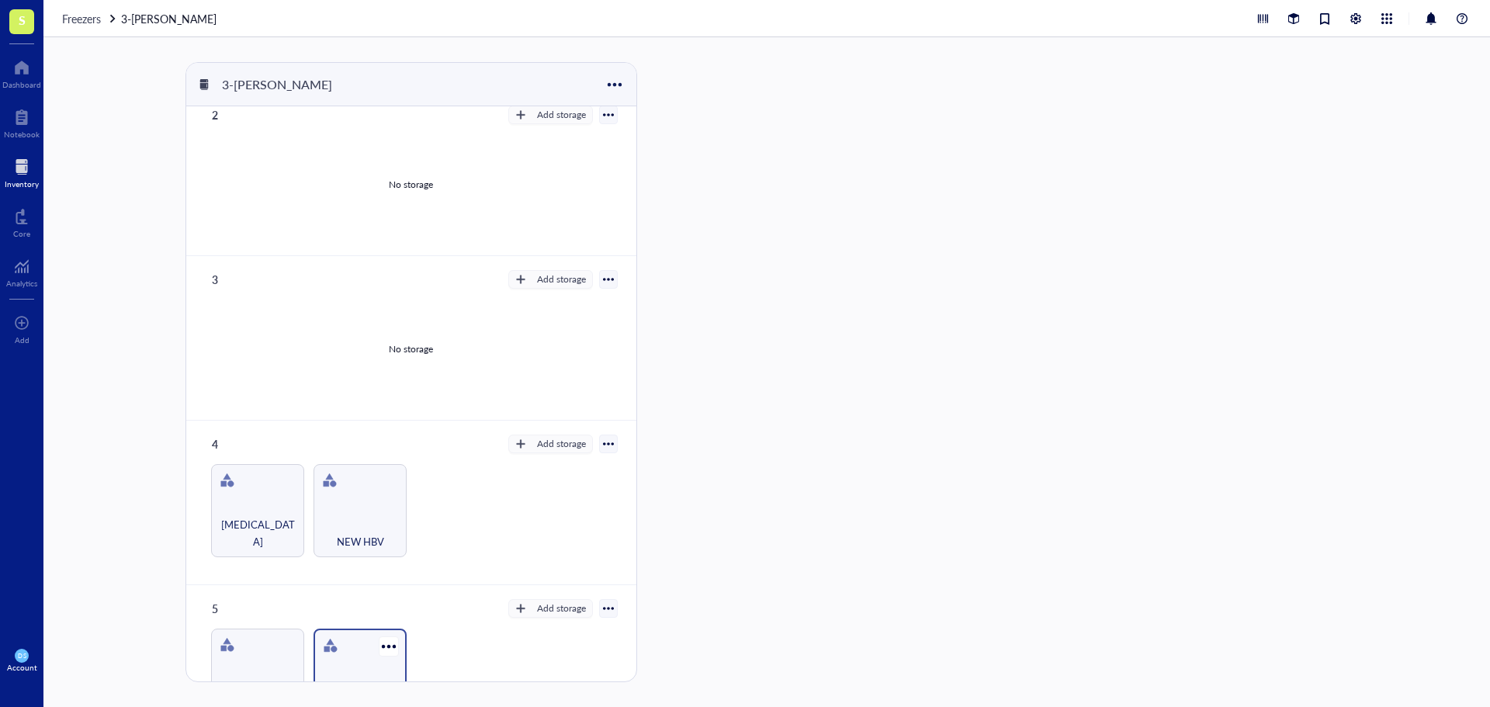
scroll to position [310, 0]
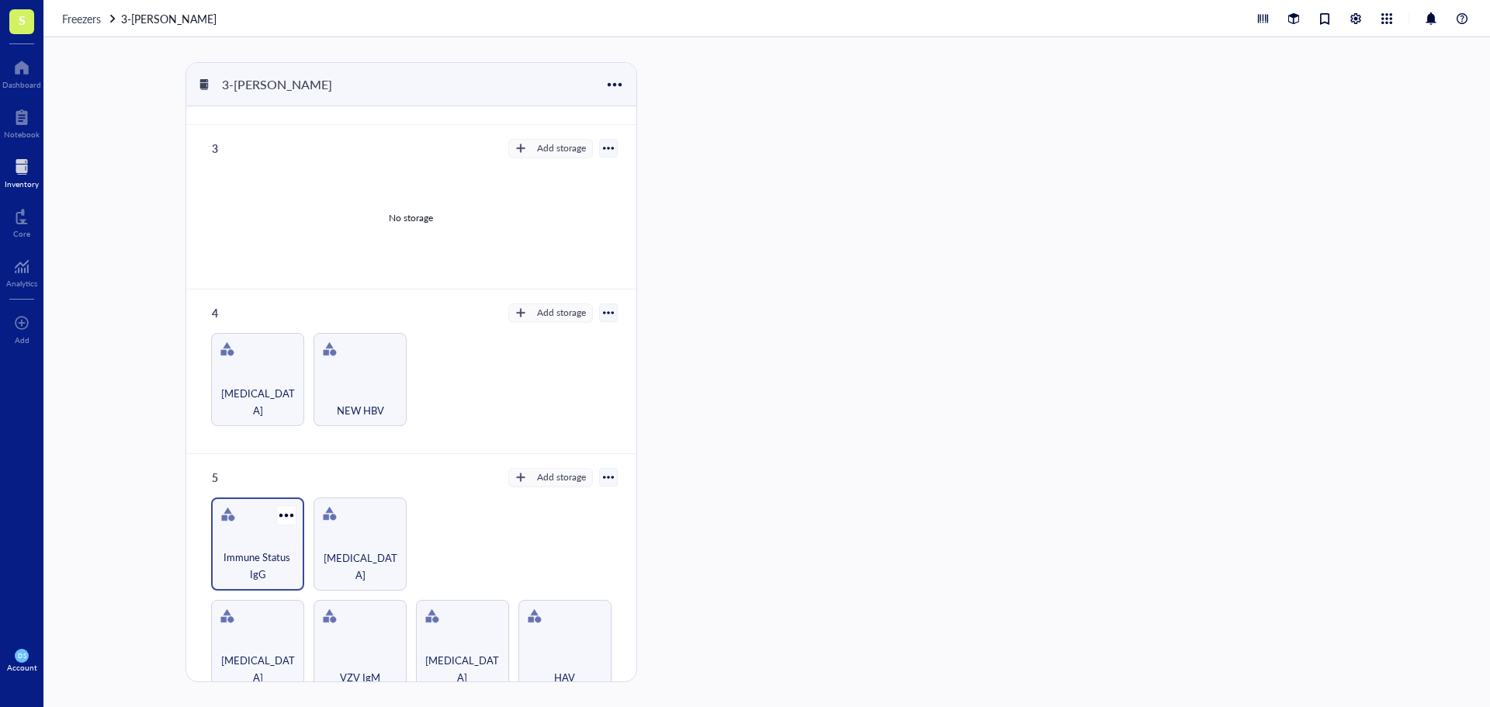
click at [259, 498] on div "Immune Status IgG" at bounding box center [257, 544] width 93 height 93
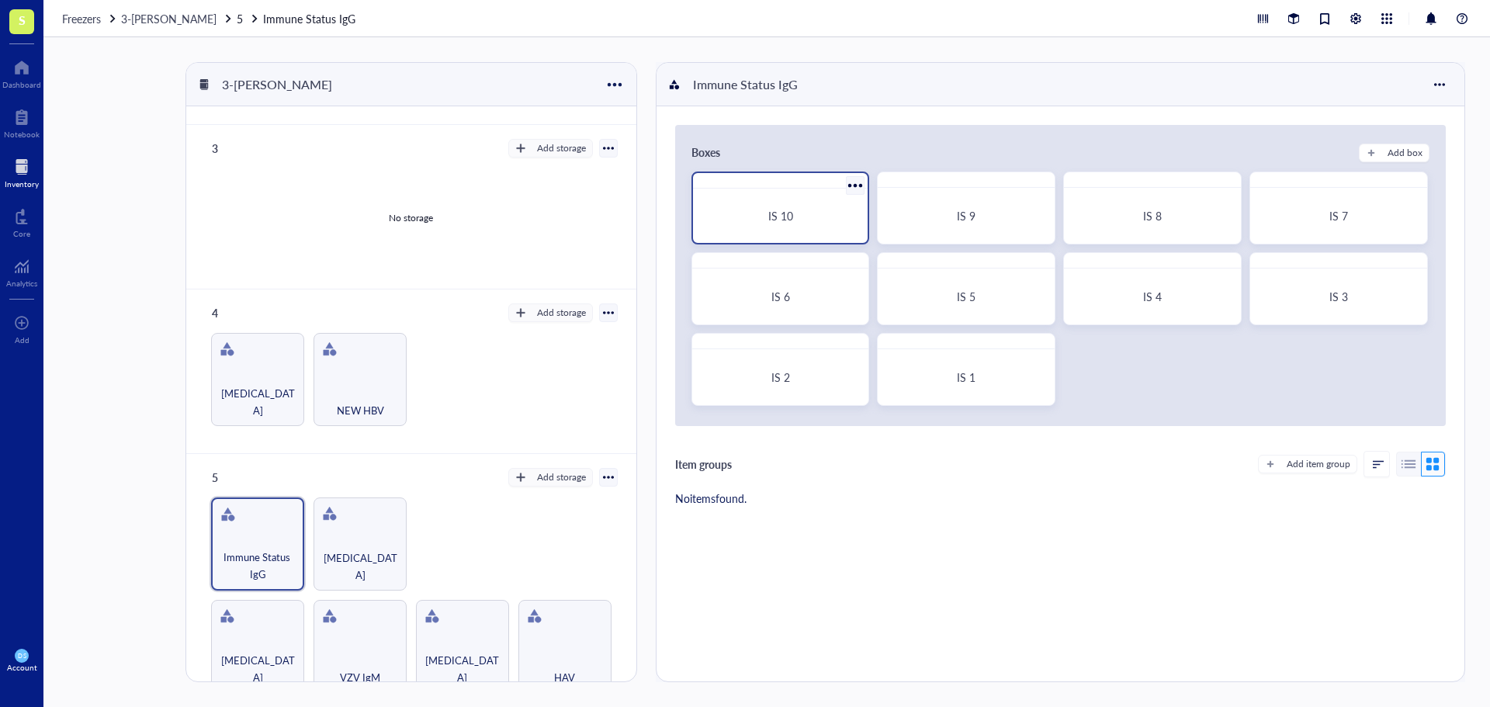
click at [792, 222] on span "IS 10" at bounding box center [780, 216] width 25 height 16
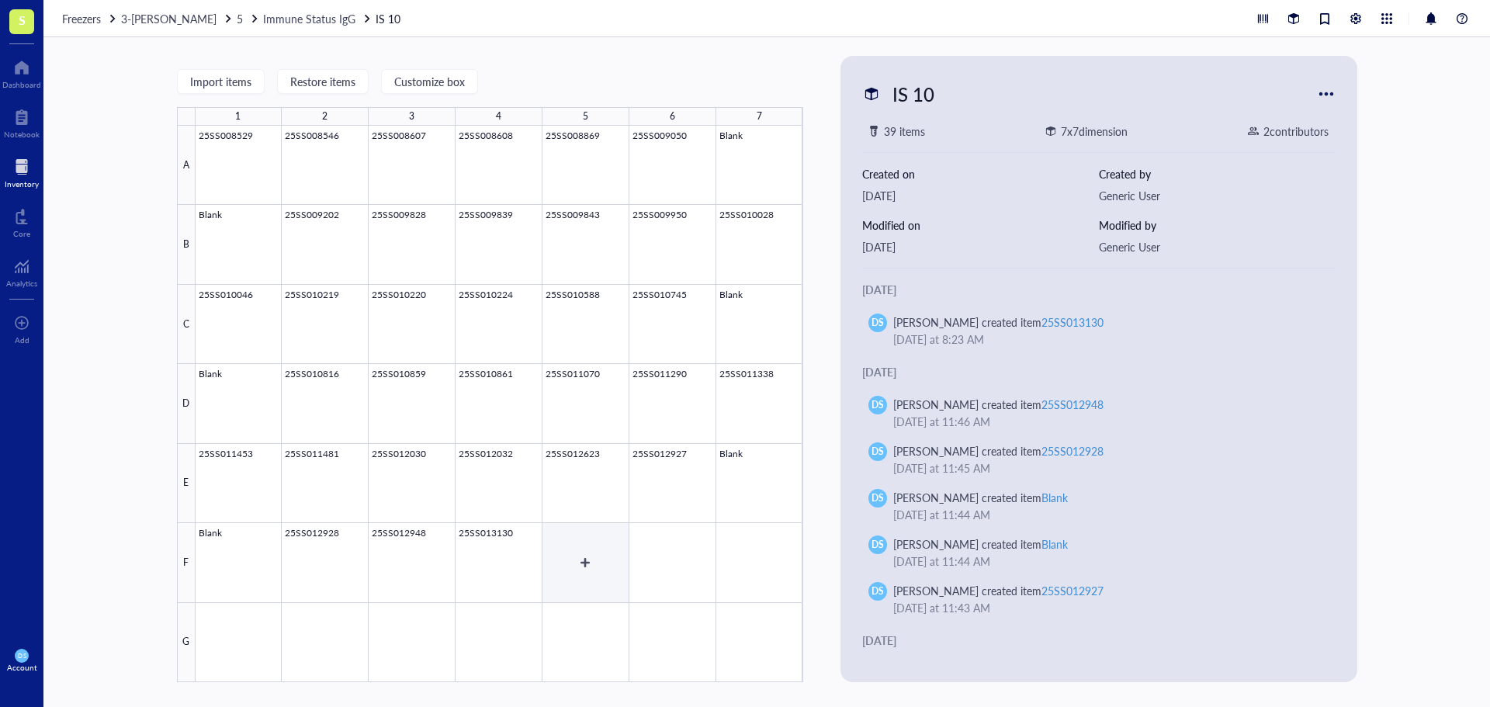
click at [607, 534] on div at bounding box center [500, 404] width 608 height 556
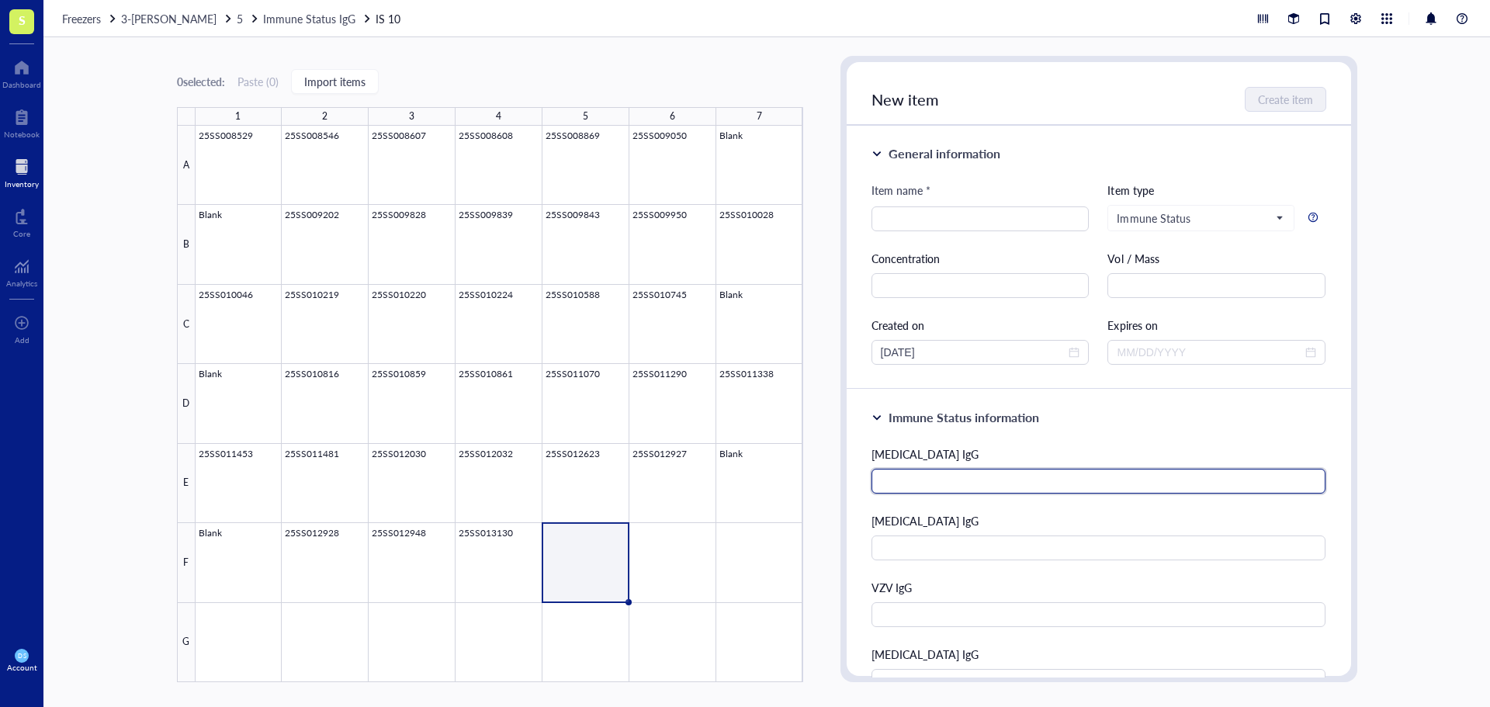
click at [937, 480] on input "text" at bounding box center [1099, 481] width 455 height 25
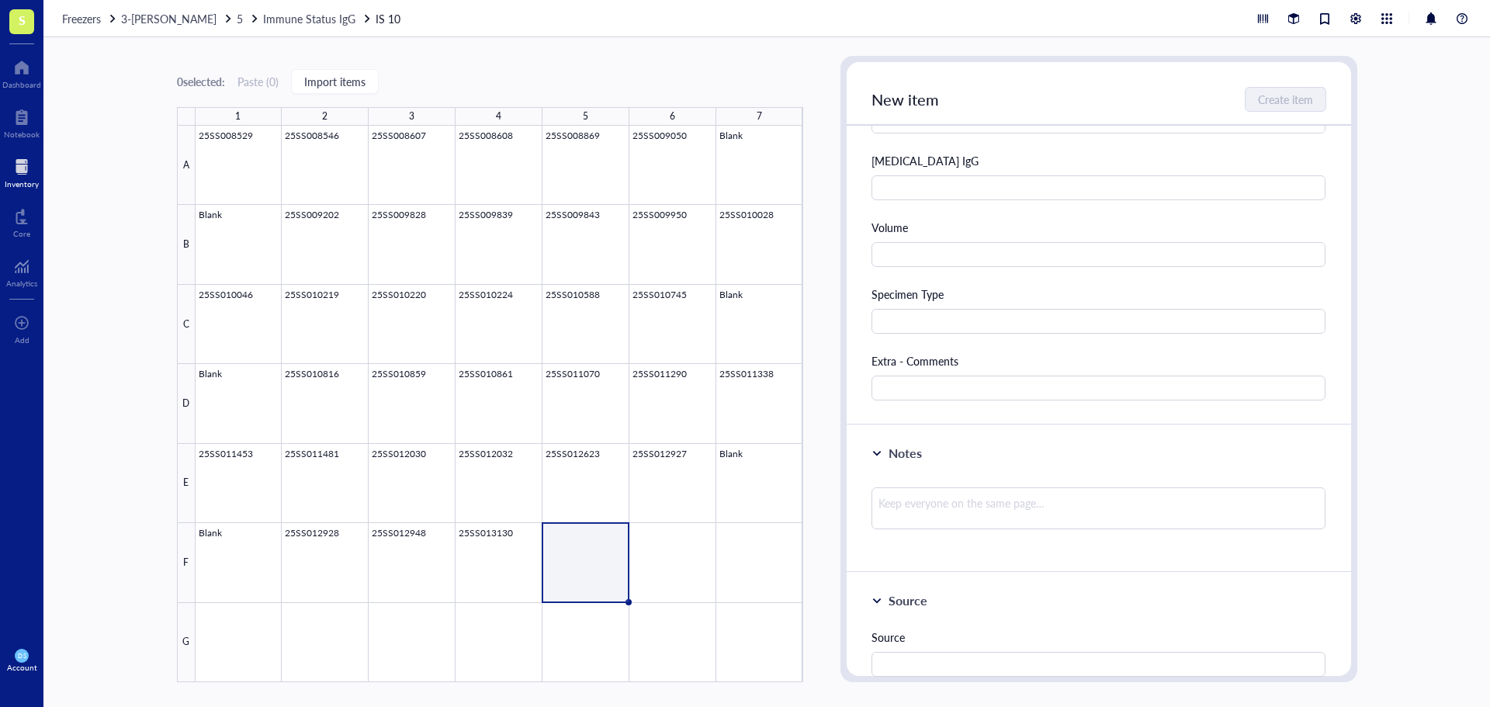
scroll to position [466, 0]
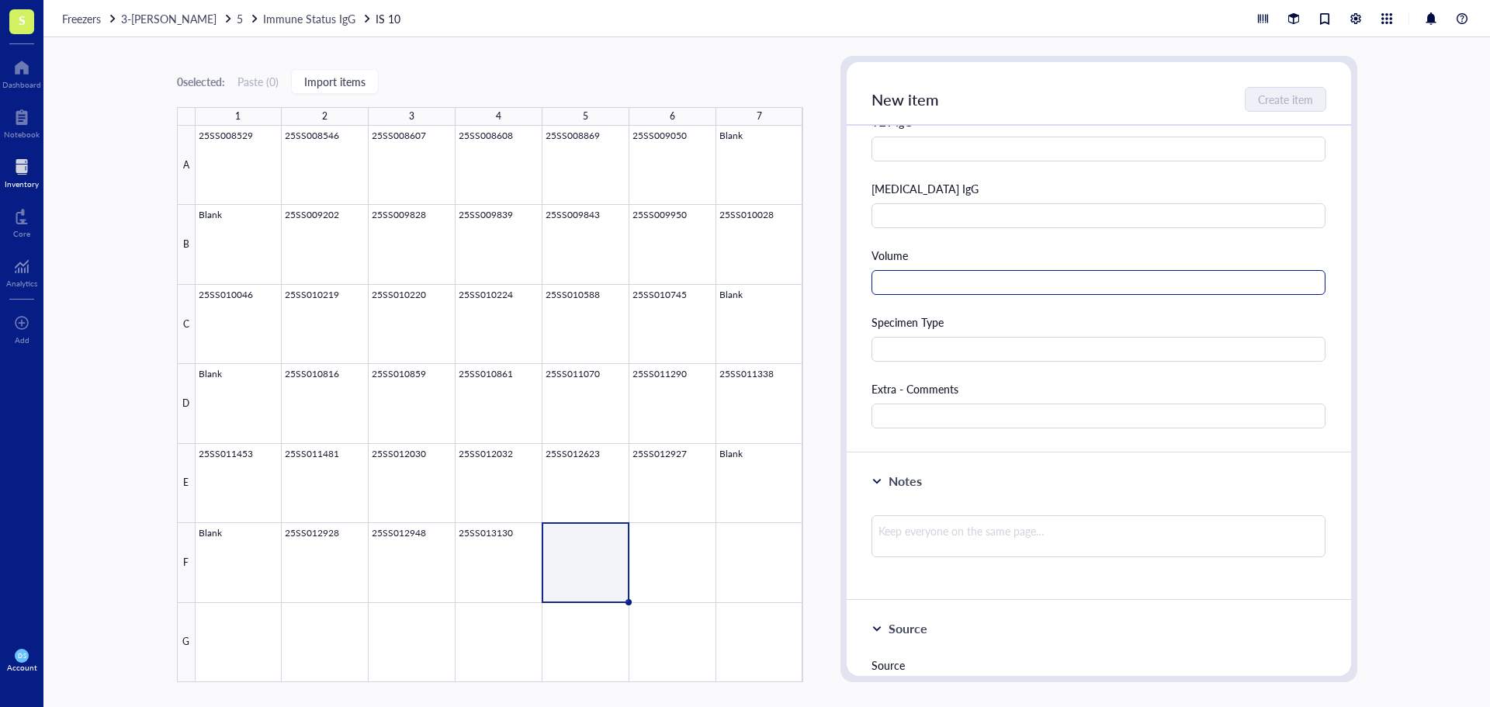
type input "Negative"
click at [910, 282] on input "text" at bounding box center [1099, 282] width 455 height 25
type input "1.5 mL"
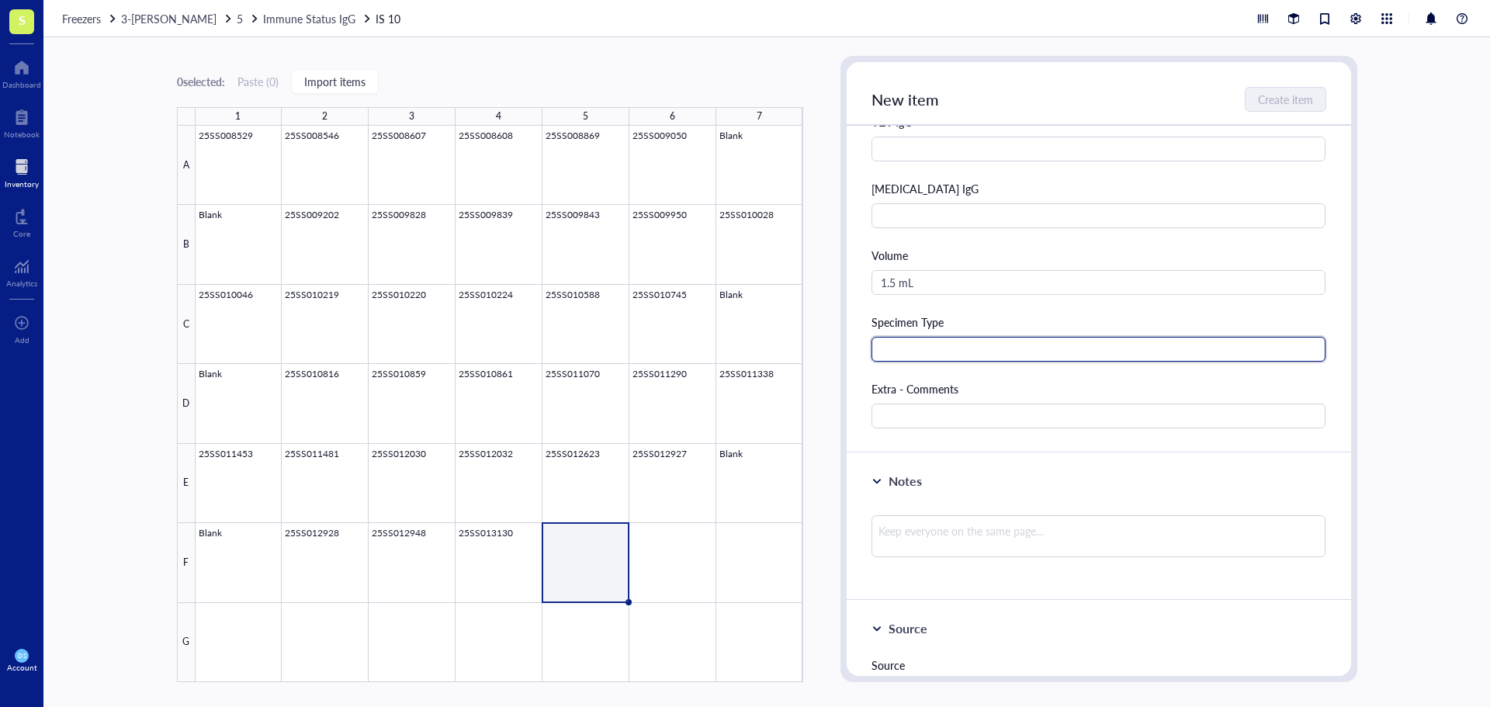
click at [926, 350] on input "text" at bounding box center [1099, 349] width 455 height 25
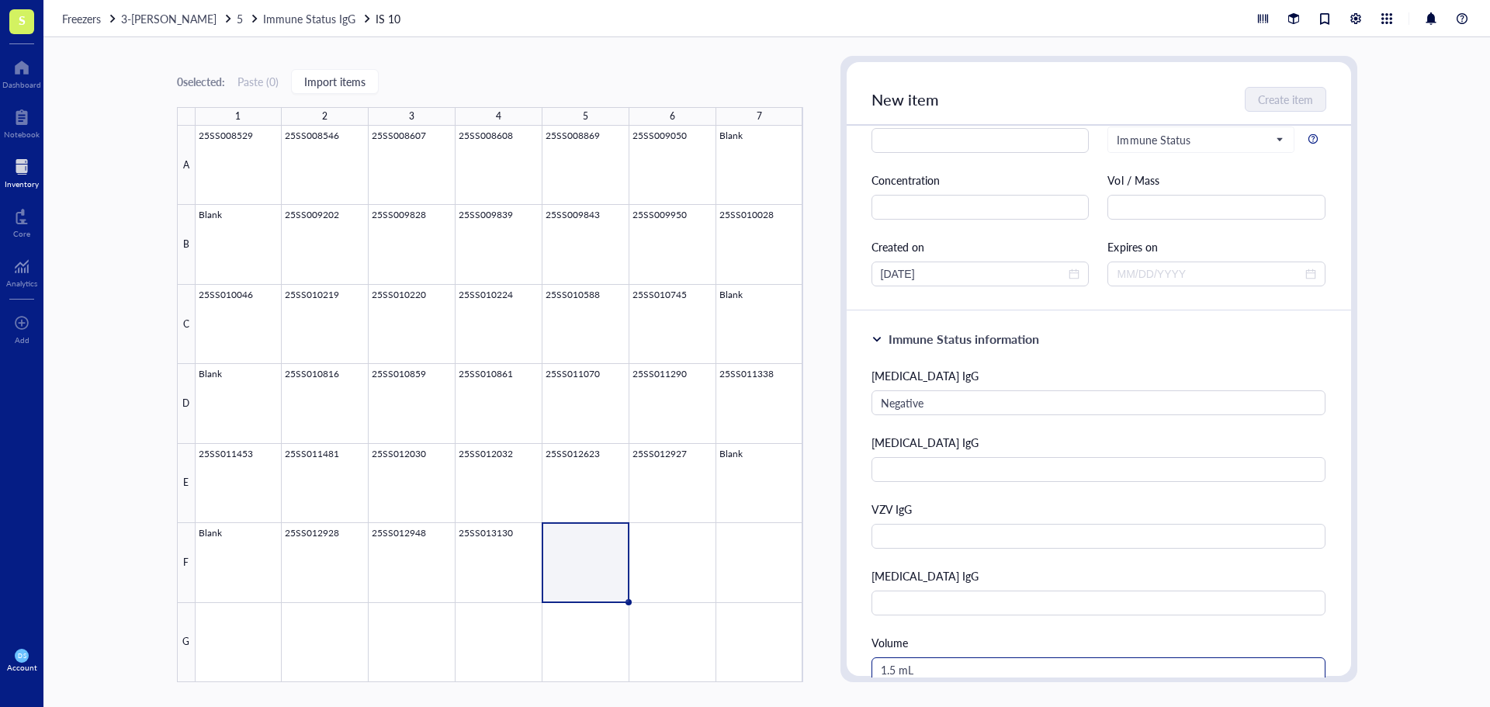
scroll to position [0, 0]
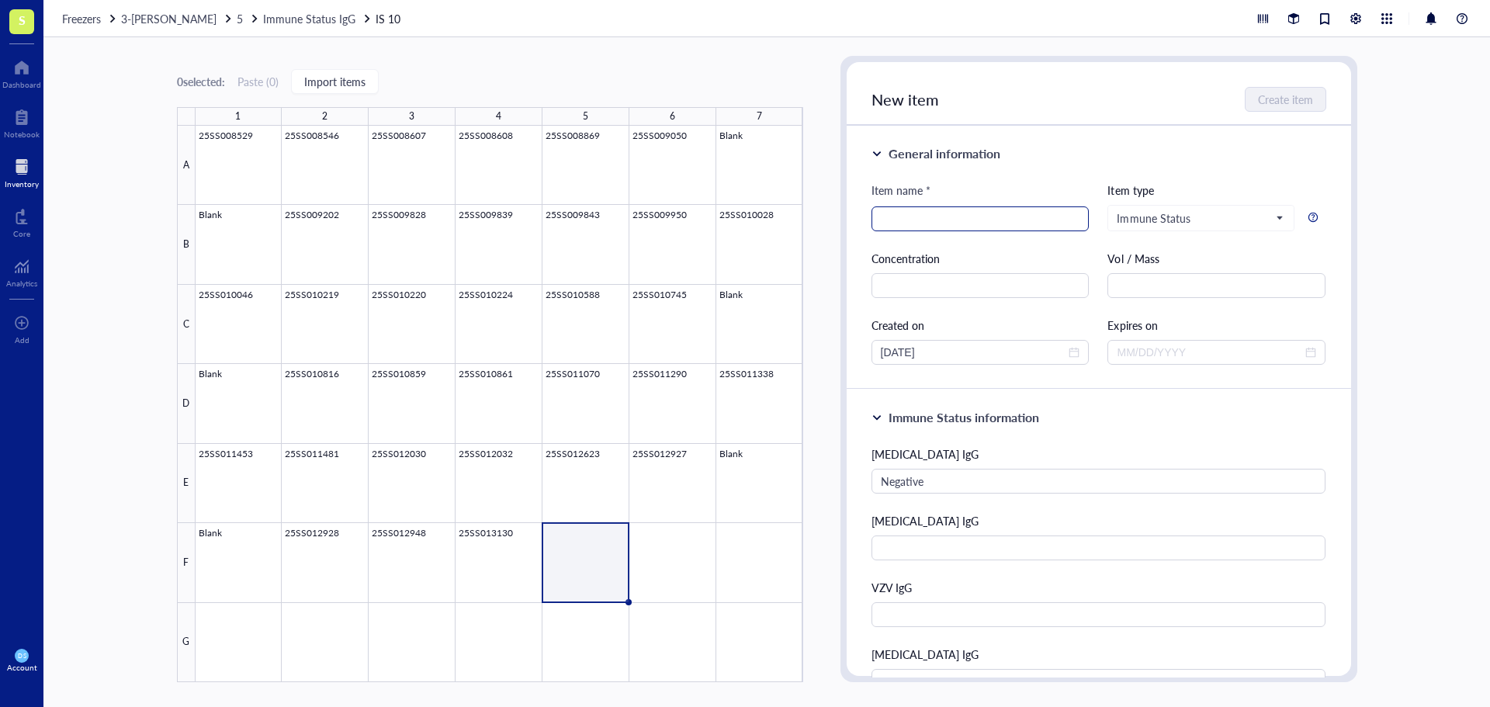
type input "Serum"
click at [920, 212] on input "search" at bounding box center [980, 218] width 199 height 23
type input "25SS013411"
click at [1268, 96] on span "Create item" at bounding box center [1286, 99] width 55 height 12
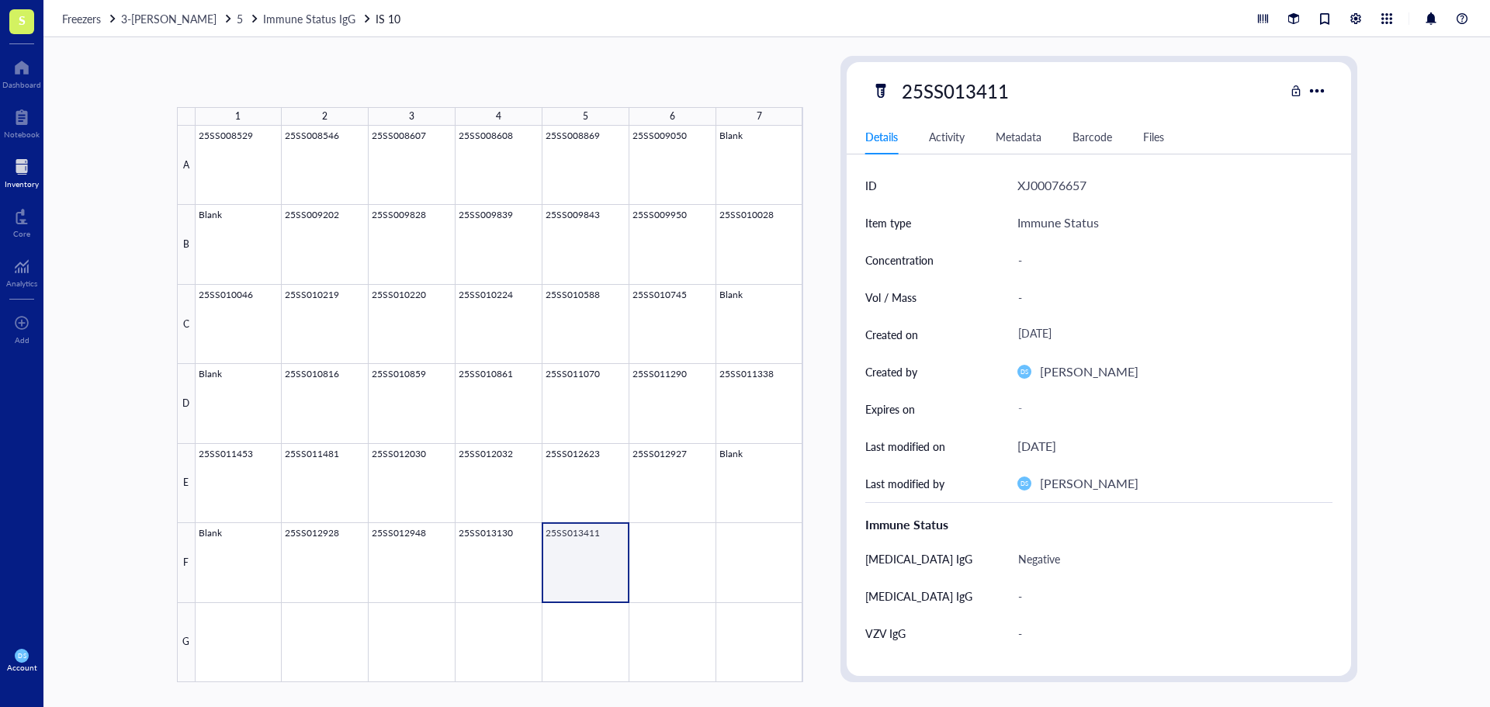
click at [615, 529] on div at bounding box center [500, 404] width 608 height 556
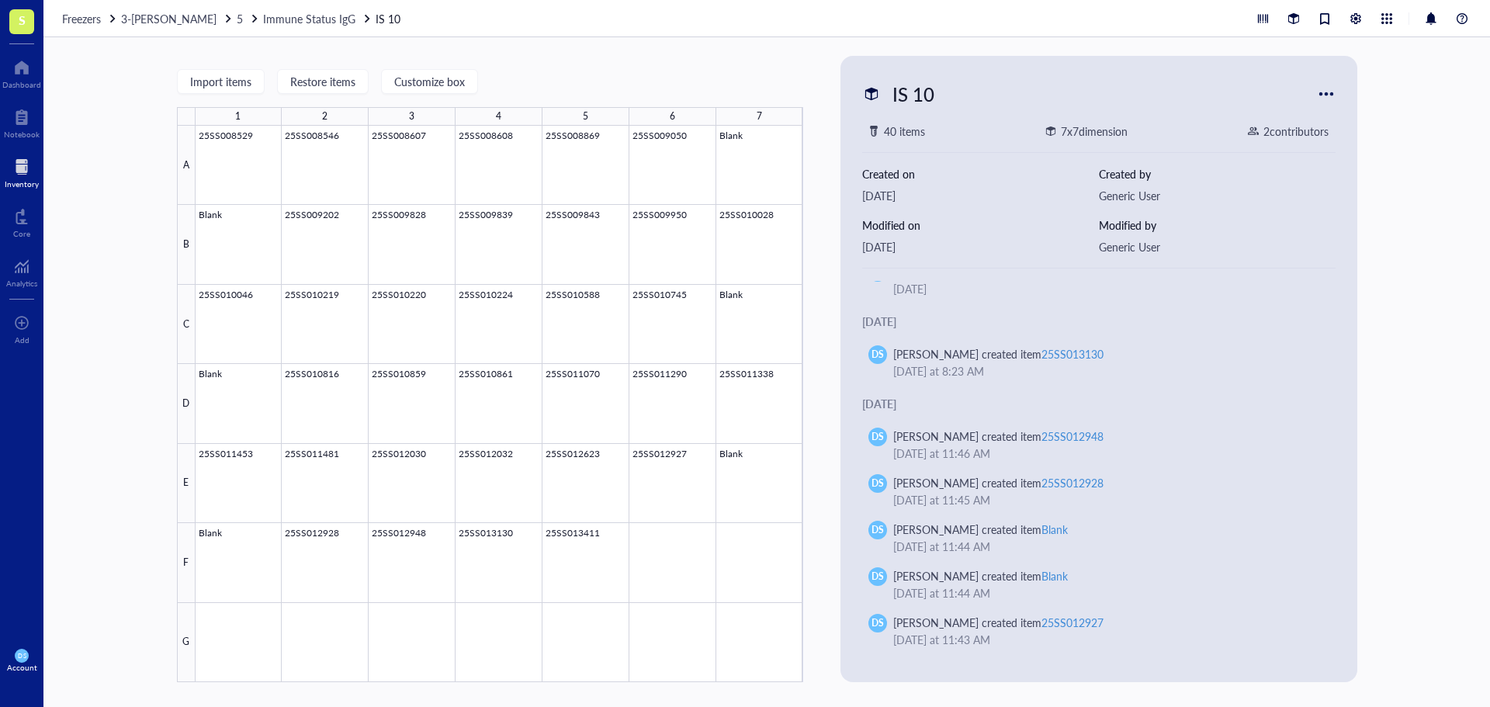
scroll to position [78, 0]
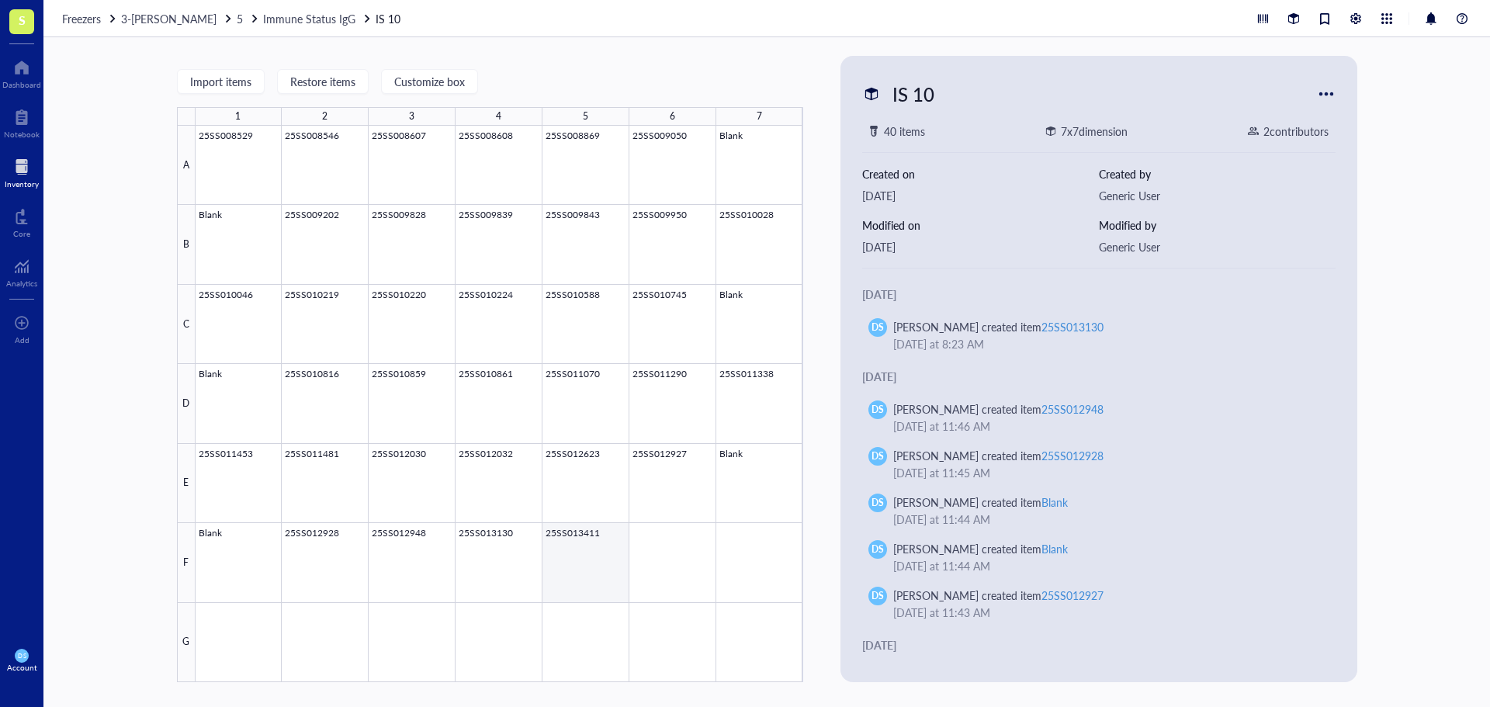
click at [555, 531] on div at bounding box center [500, 404] width 608 height 556
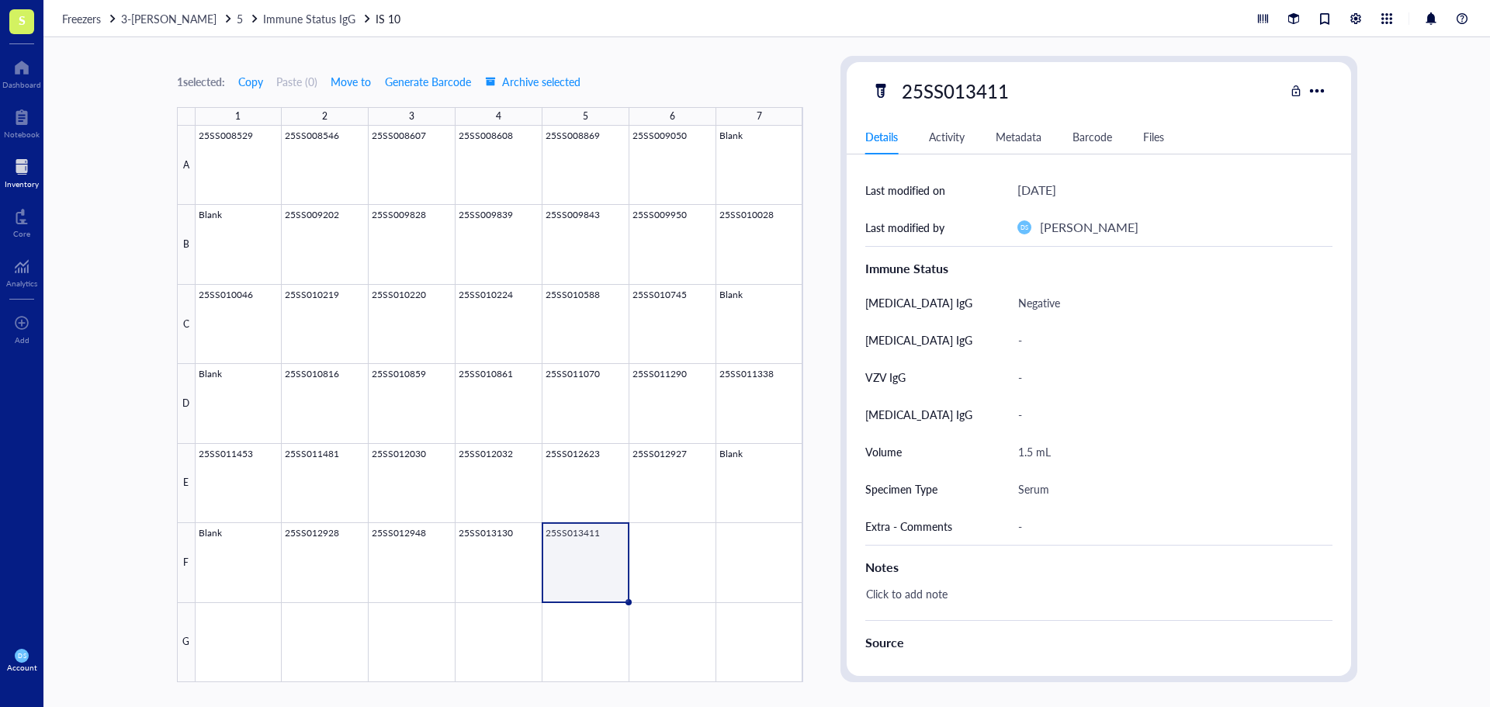
scroll to position [310, 0]
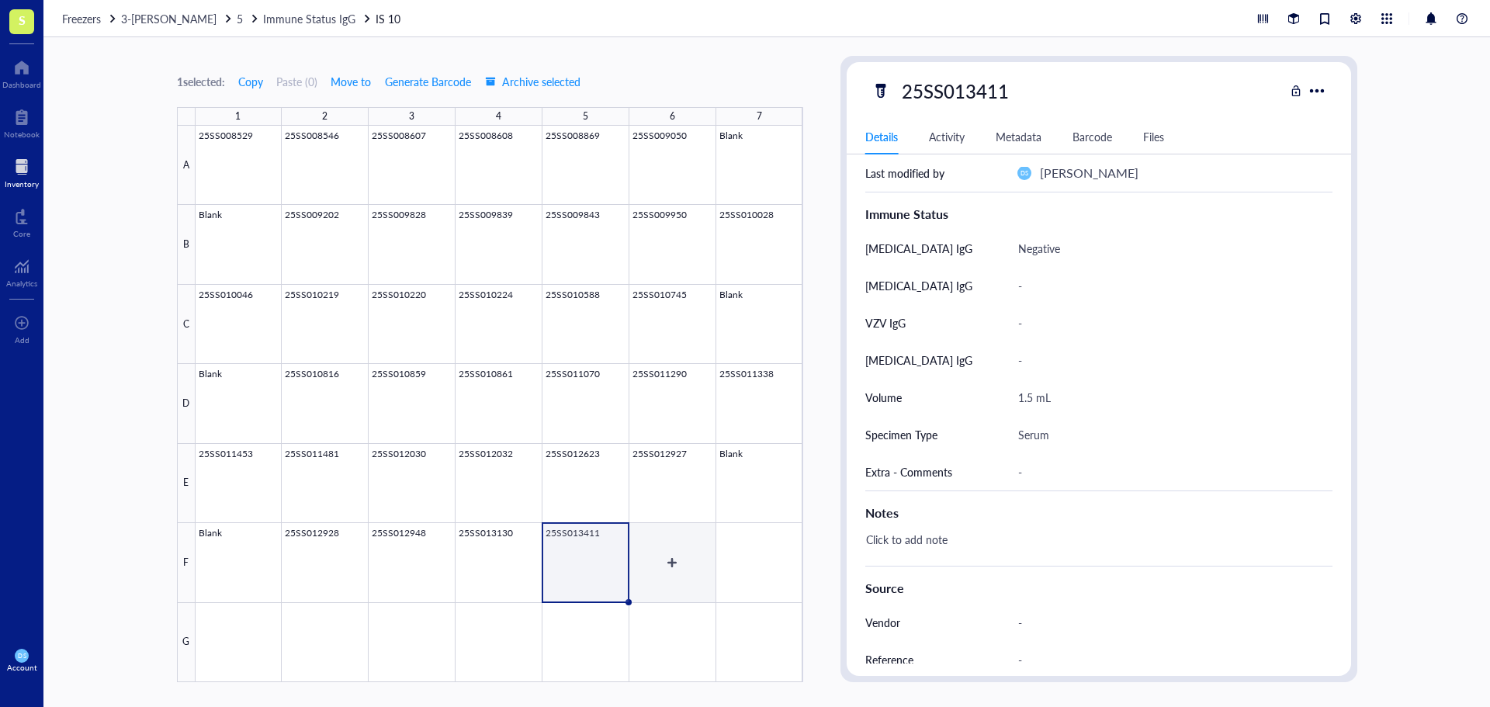
click at [650, 541] on div at bounding box center [500, 404] width 608 height 556
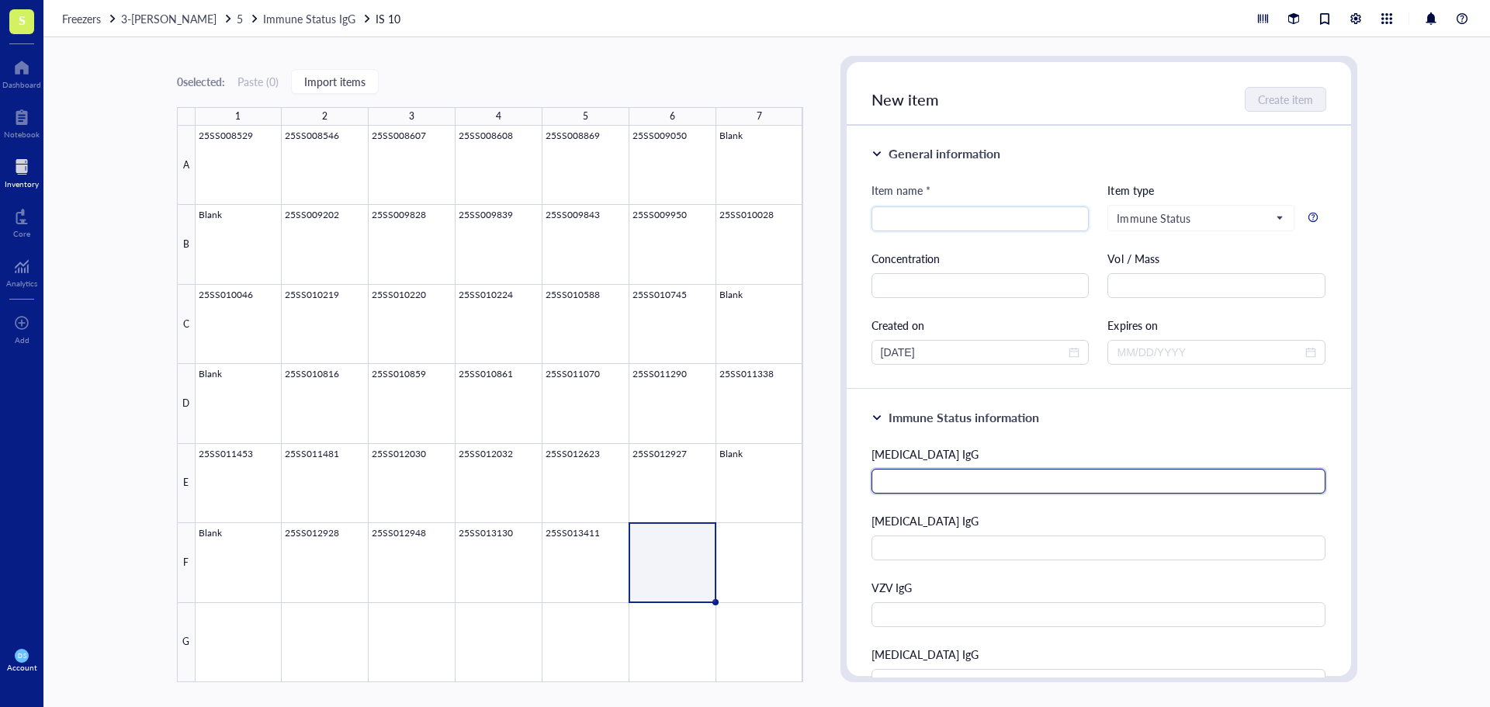
click at [914, 483] on input "text" at bounding box center [1099, 481] width 455 height 25
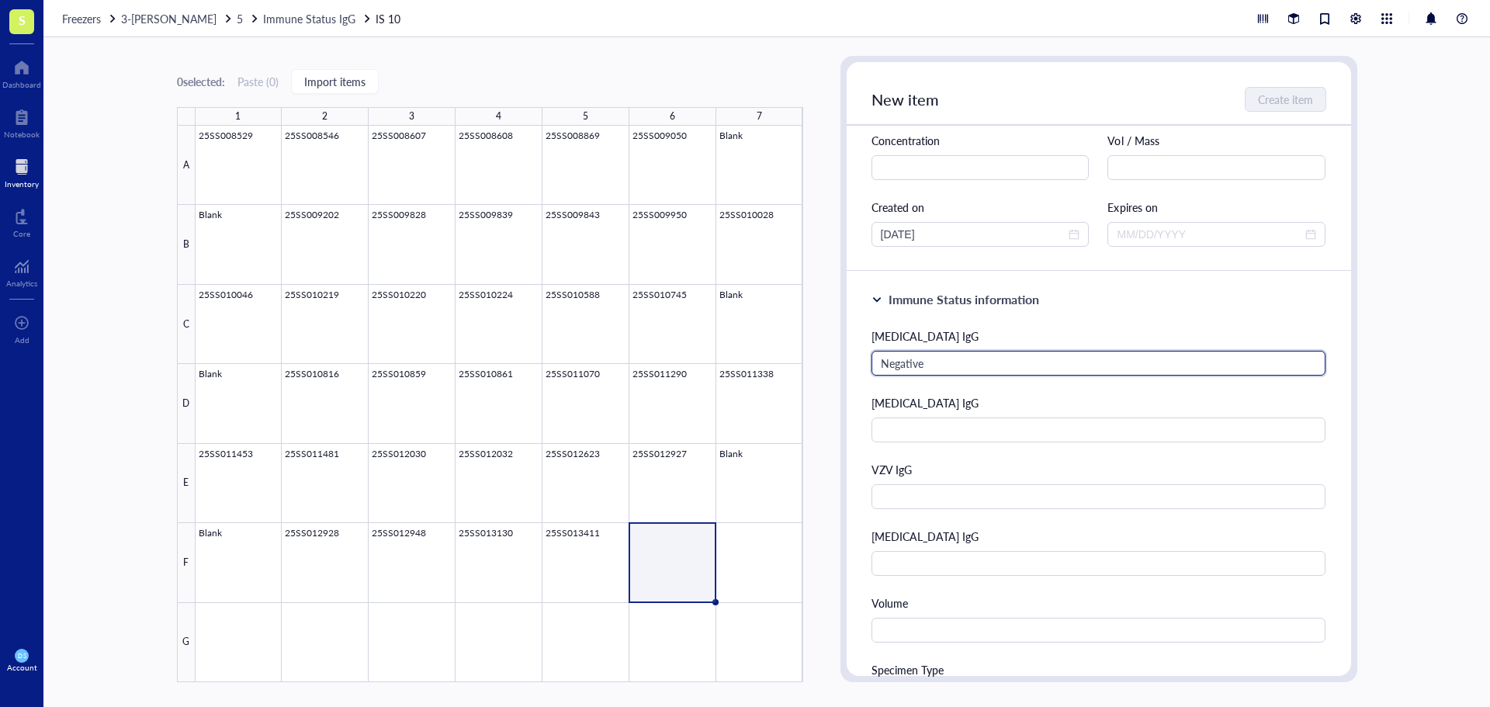
scroll to position [155, 0]
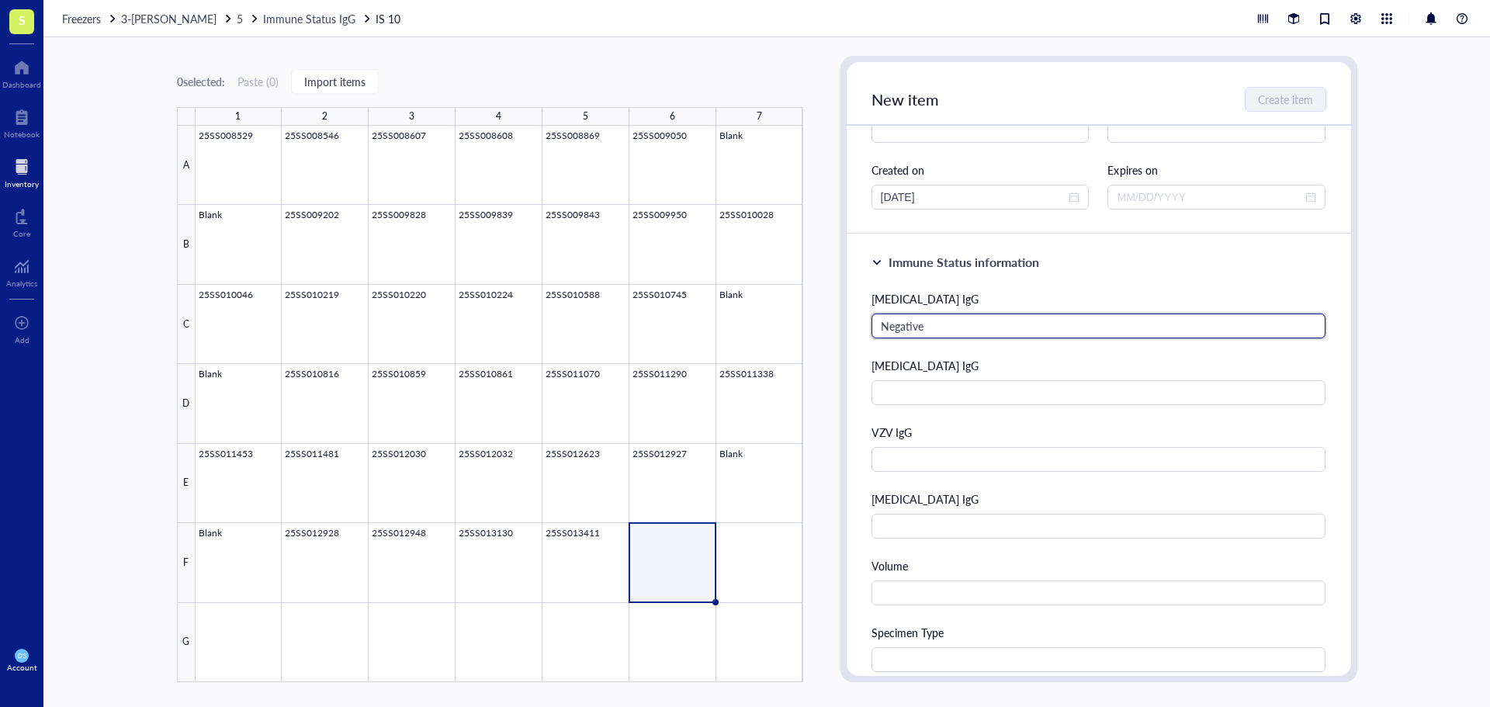
type input "Negative"
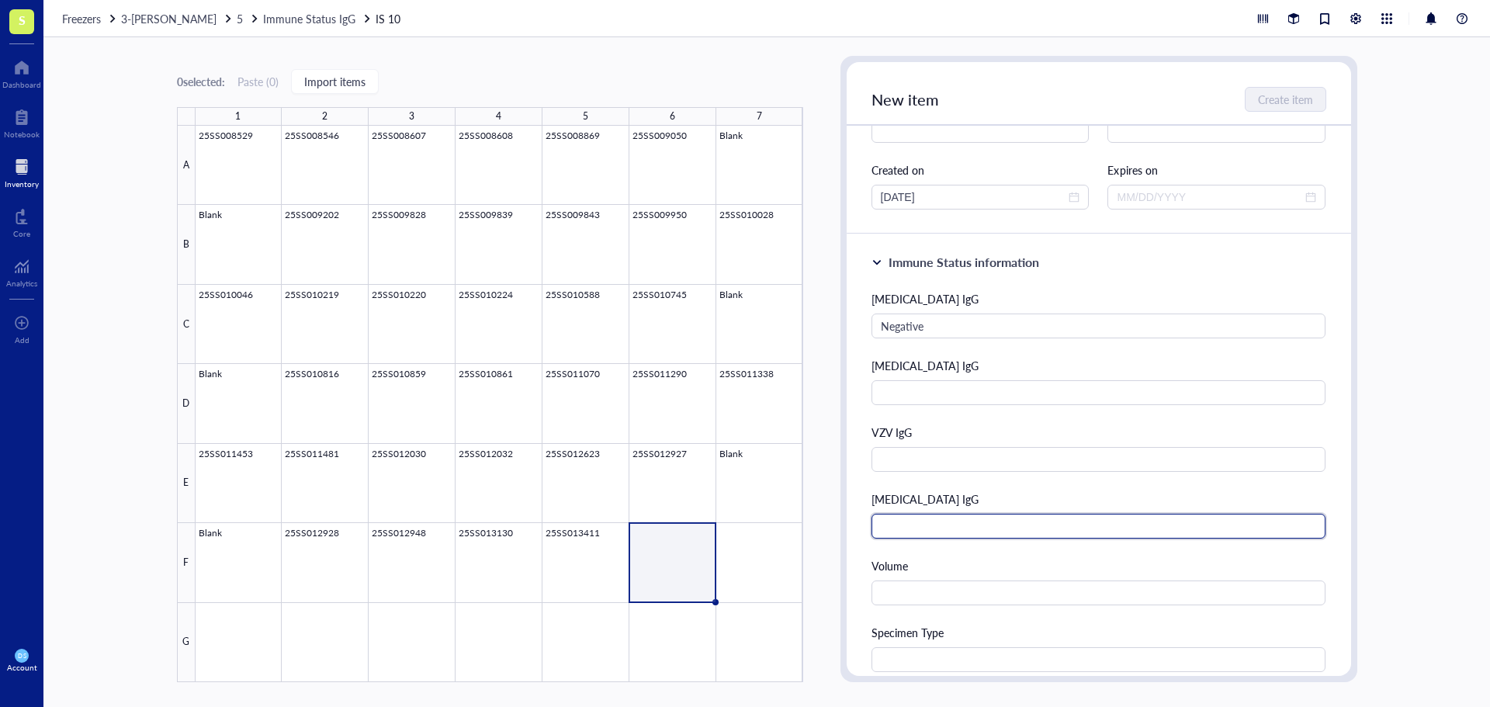
click at [921, 527] on input "text" at bounding box center [1099, 526] width 455 height 25
type input "1+"
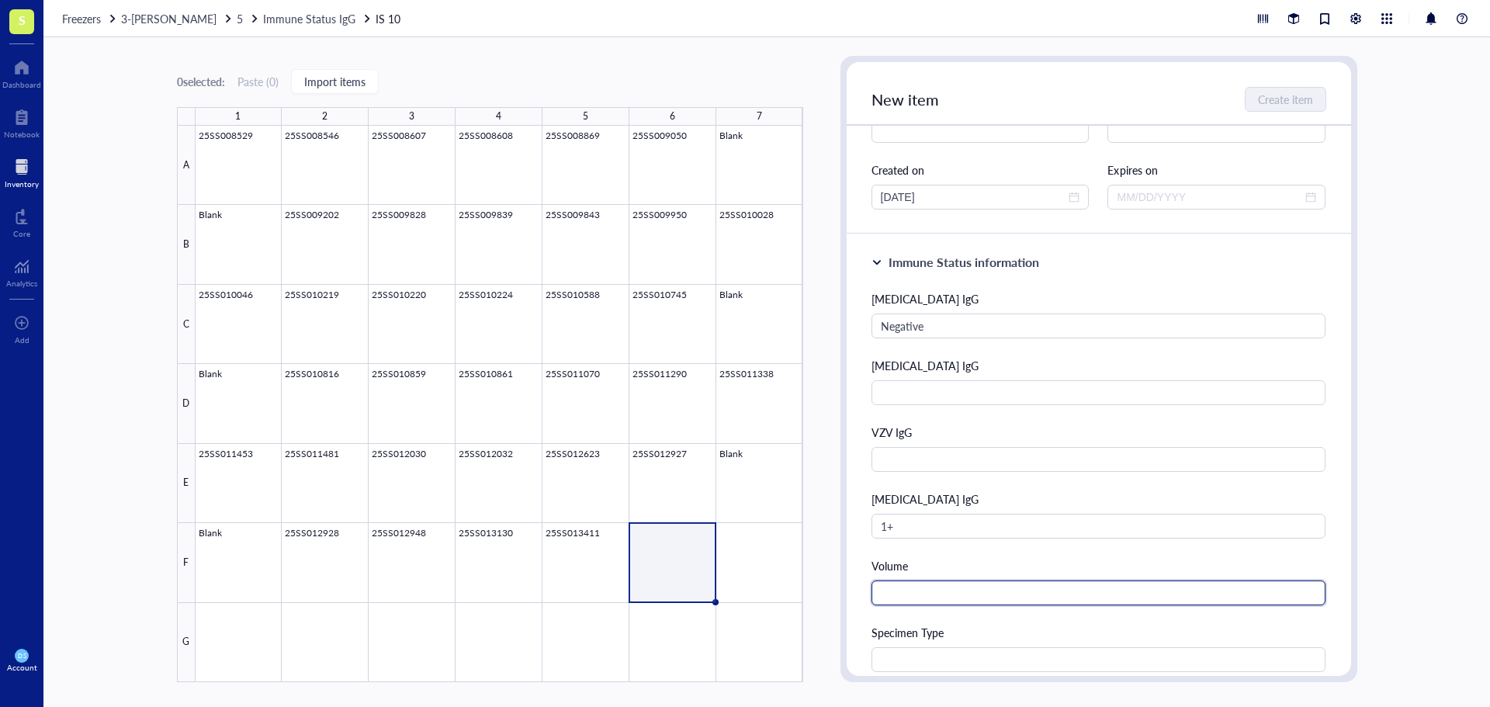
click at [923, 600] on input "text" at bounding box center [1099, 593] width 455 height 25
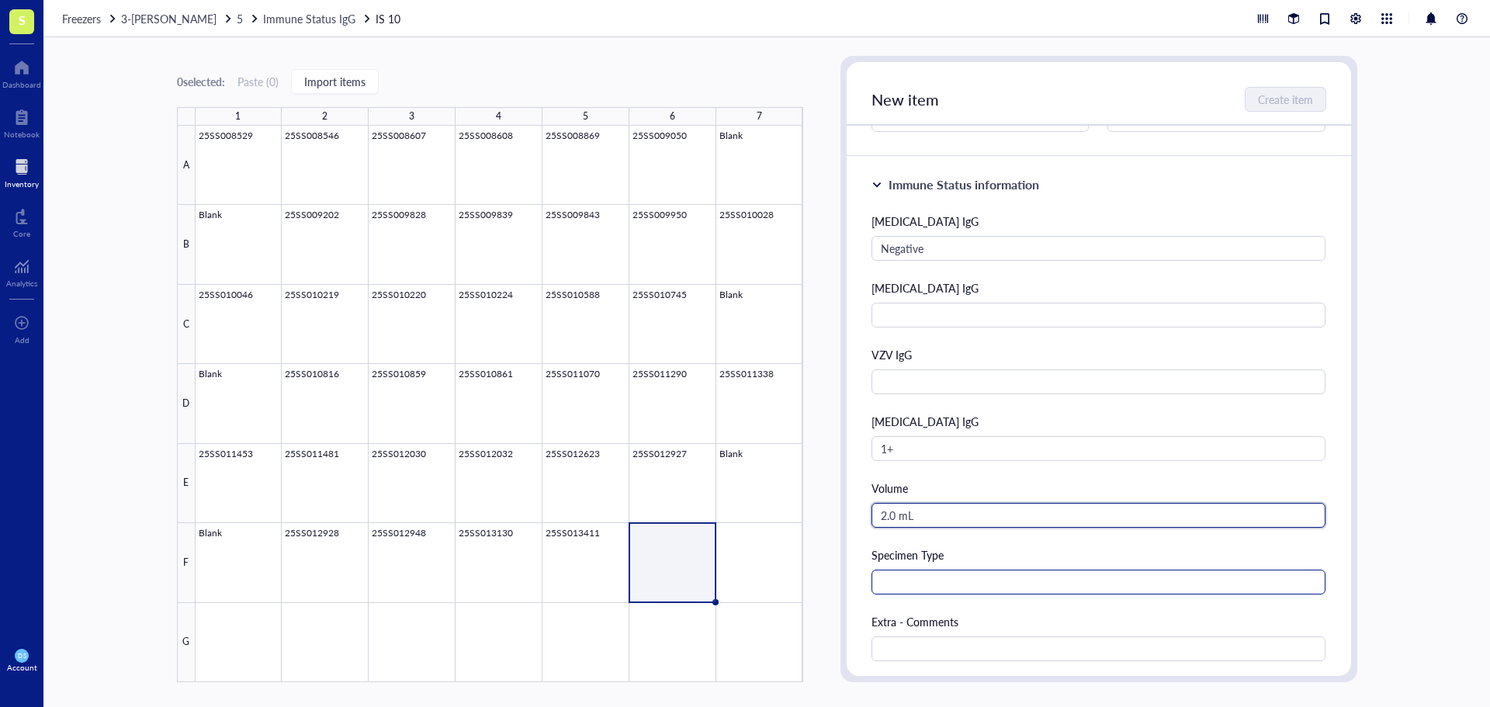
type input "2.0 mL"
click at [927, 582] on input "text" at bounding box center [1099, 582] width 455 height 25
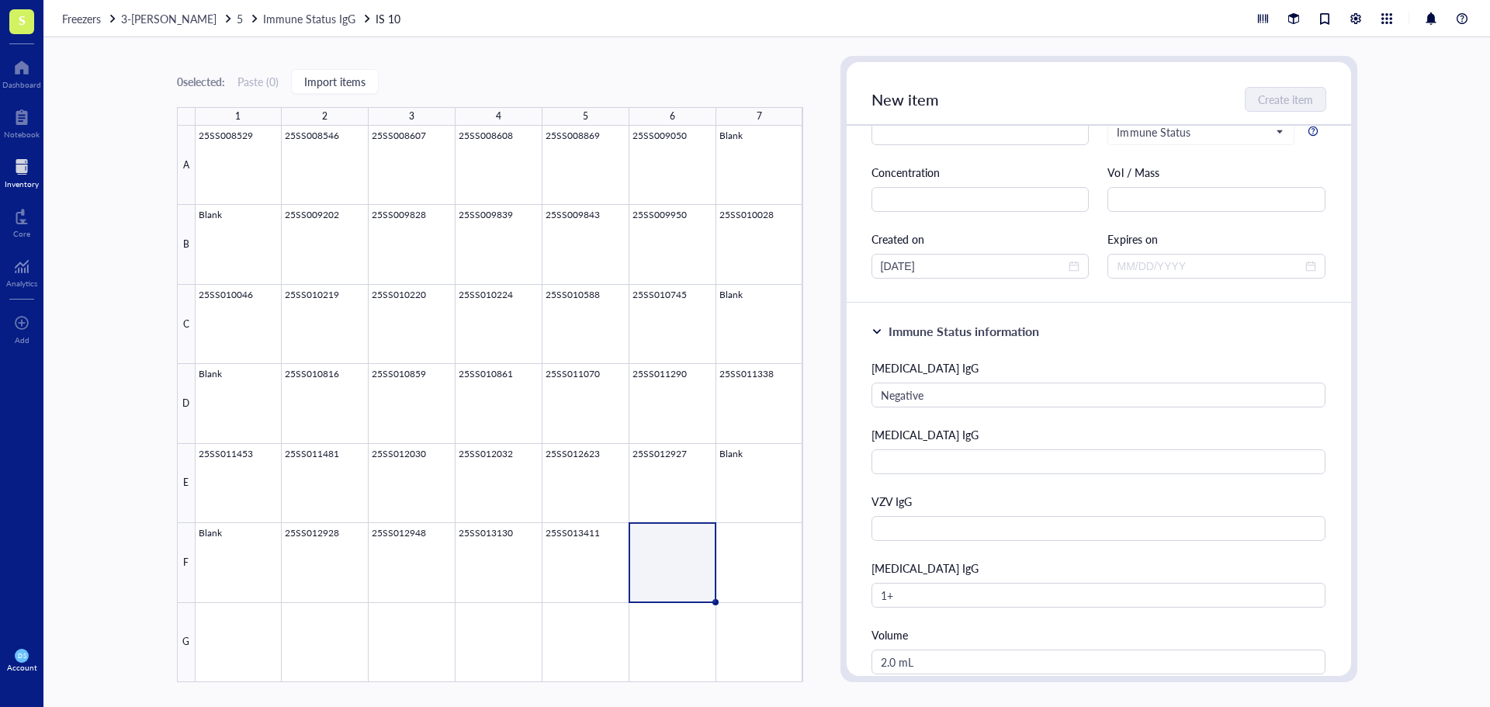
scroll to position [0, 0]
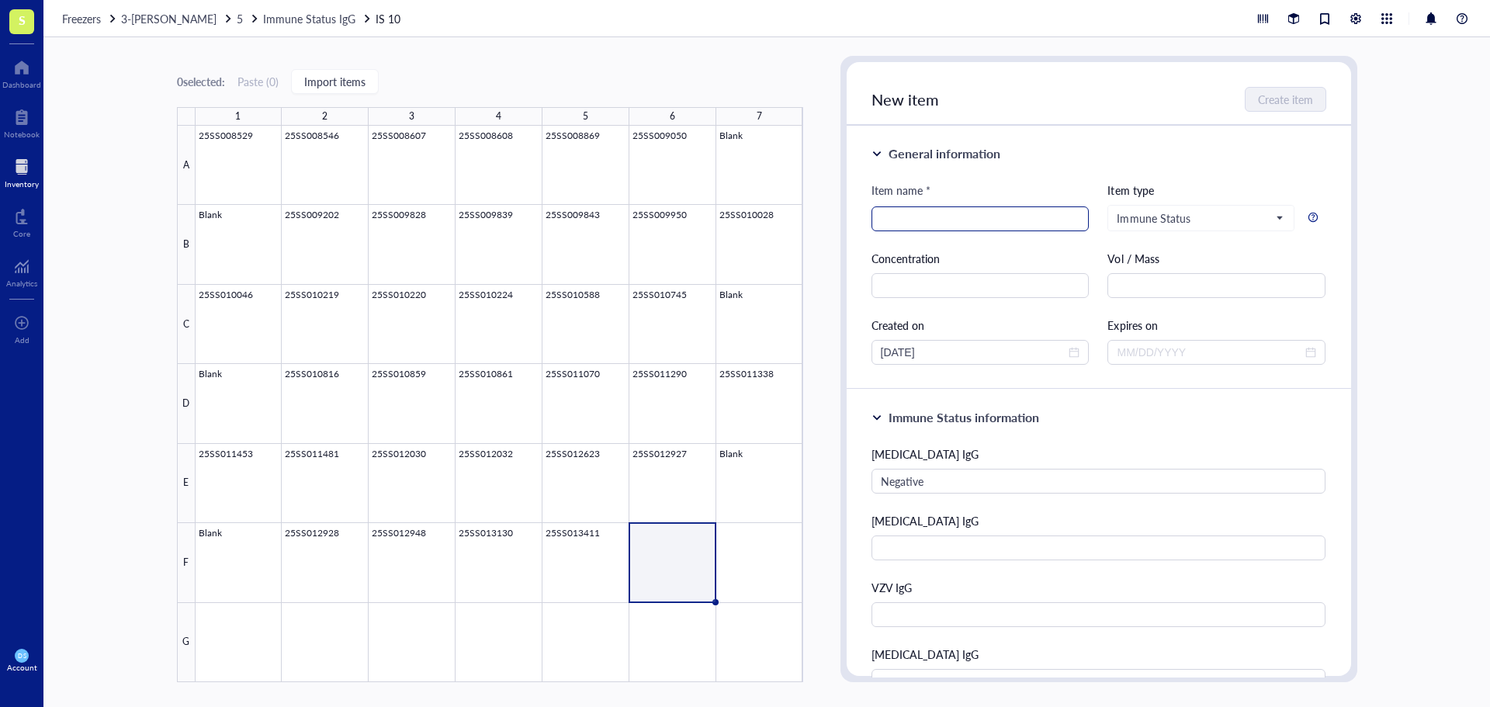
type input "Serum"
click at [921, 217] on input "search" at bounding box center [980, 218] width 199 height 23
type input "25SS013479"
click at [1271, 99] on span "Create item" at bounding box center [1286, 99] width 55 height 12
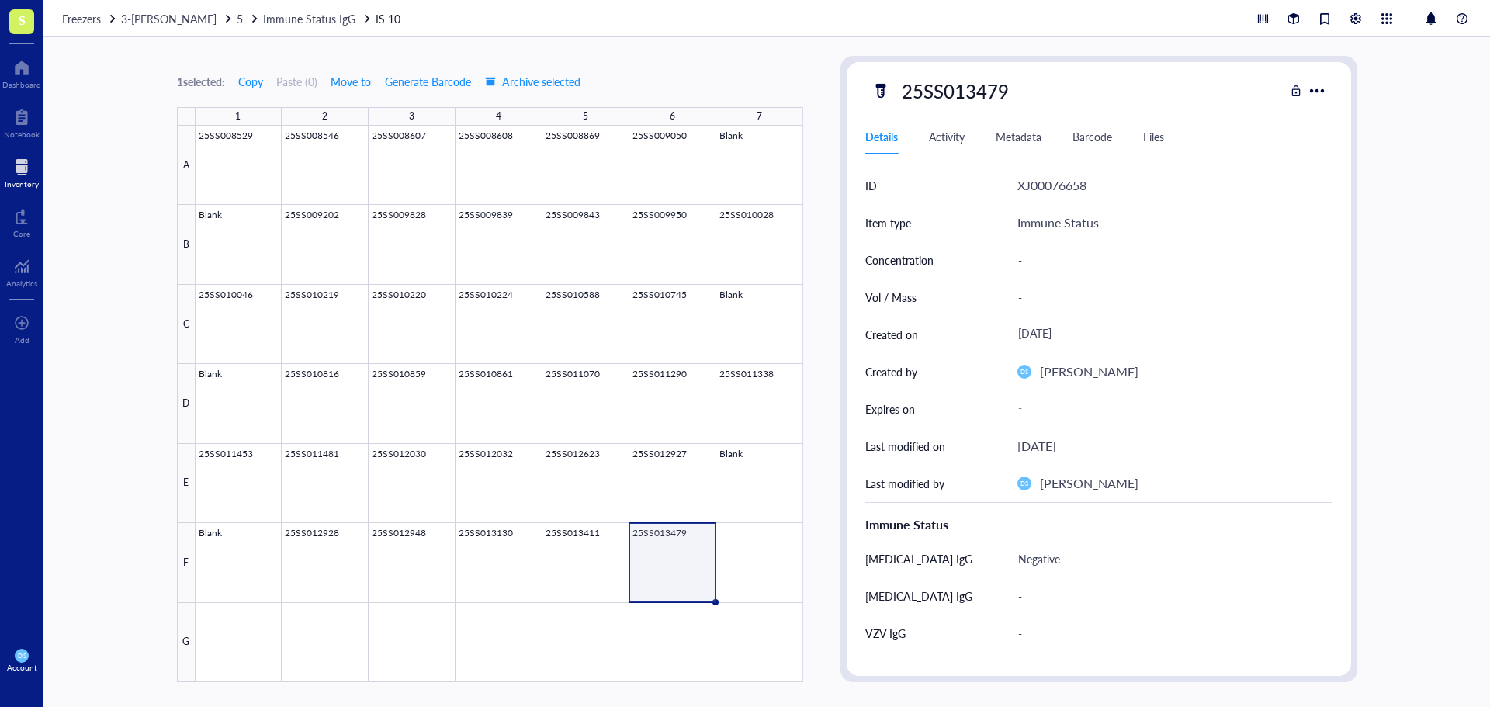
click at [653, 539] on div at bounding box center [500, 404] width 608 height 556
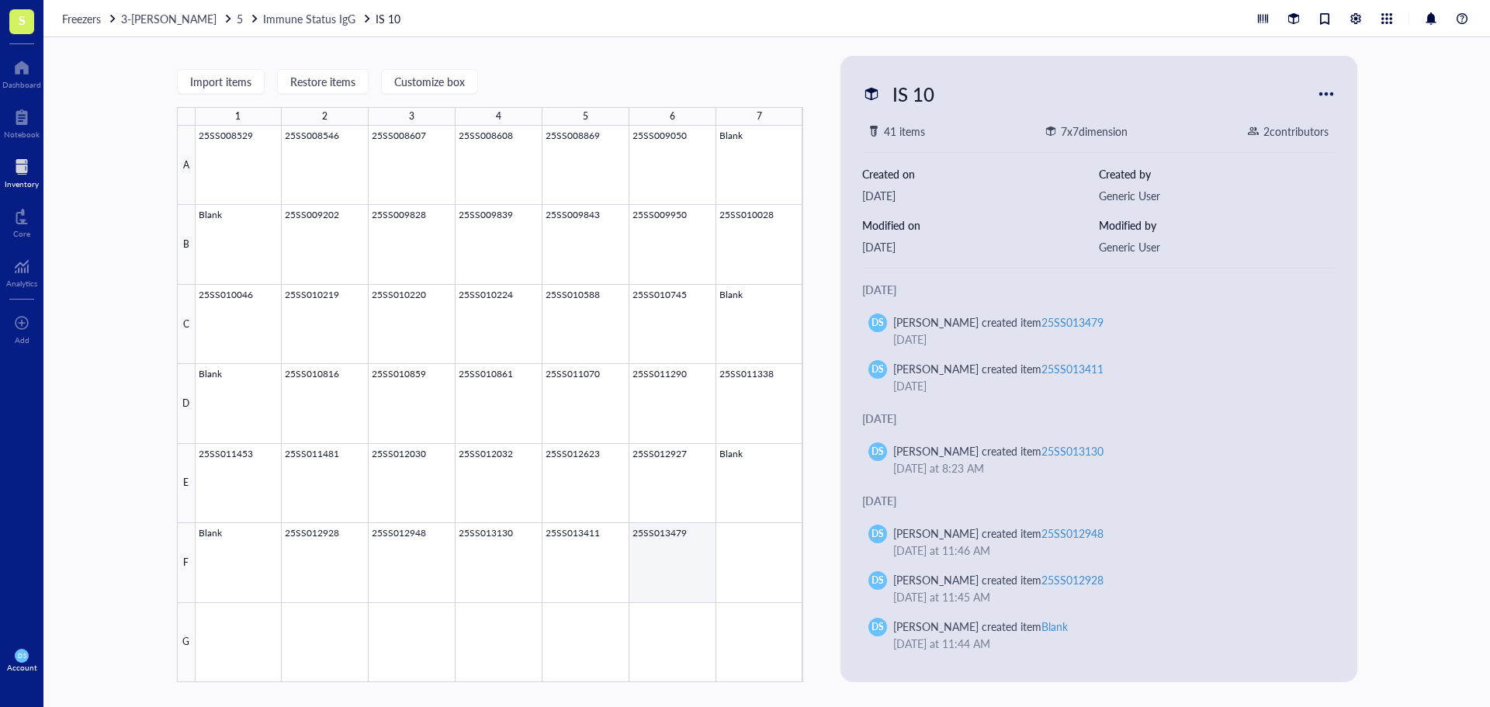
drag, startPoint x: 660, startPoint y: 533, endPoint x: 671, endPoint y: 524, distance: 14.3
click at [660, 533] on div at bounding box center [500, 404] width 608 height 556
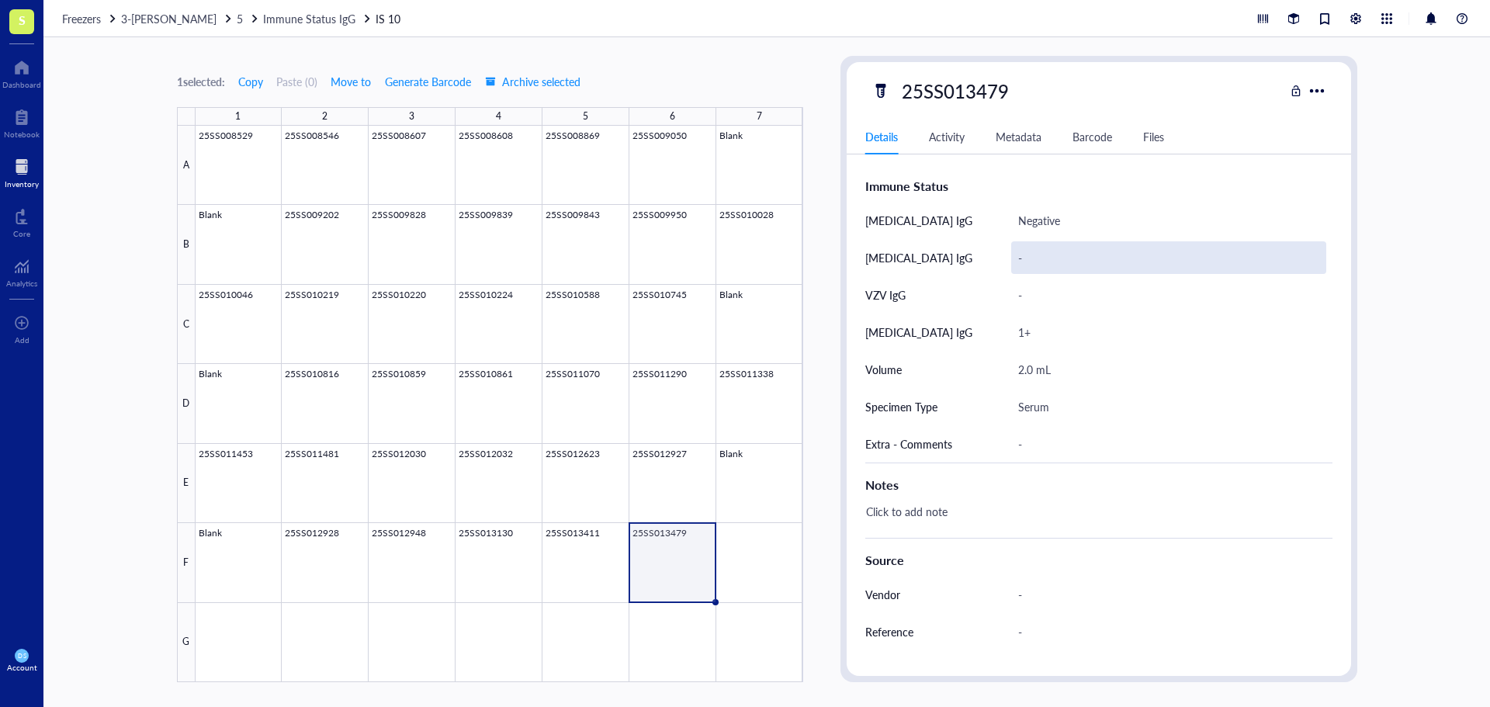
scroll to position [310, 0]
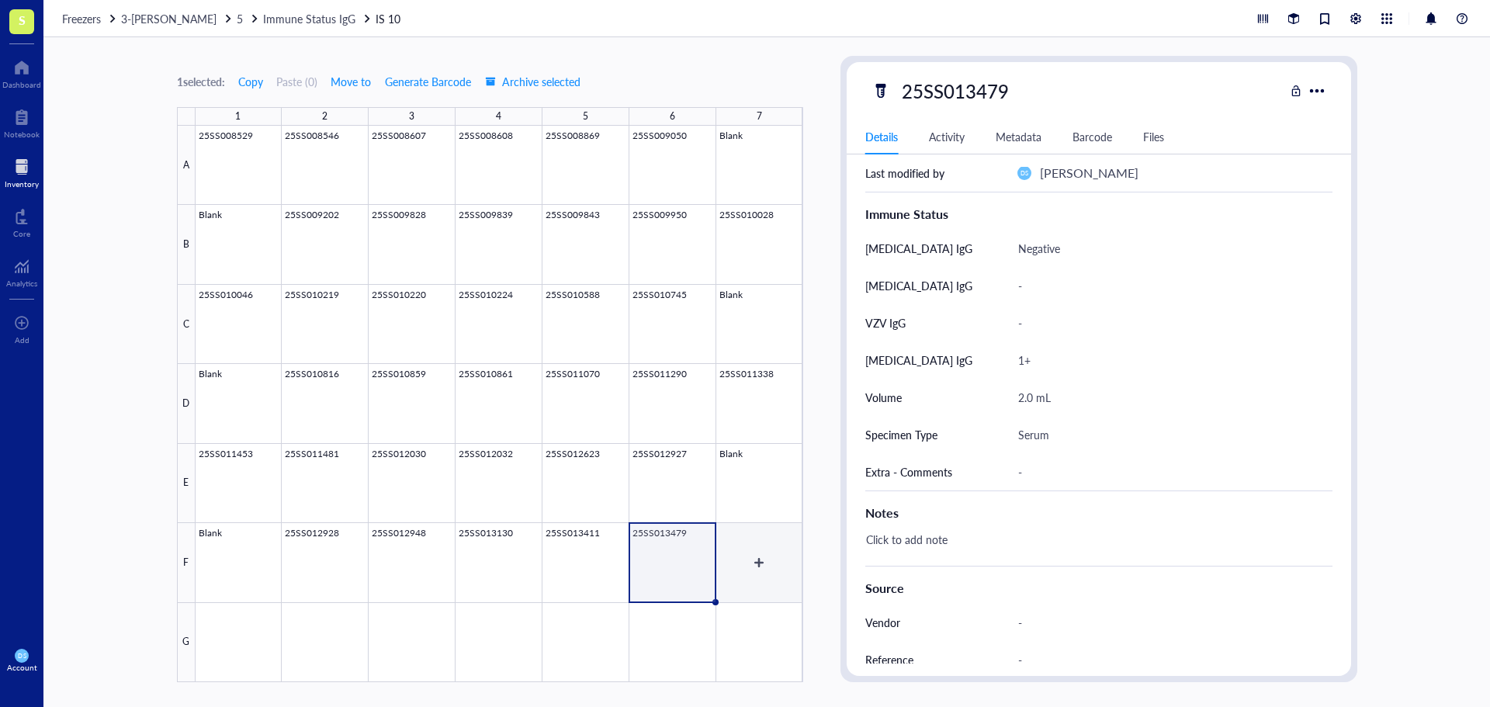
click at [744, 549] on div at bounding box center [500, 404] width 608 height 556
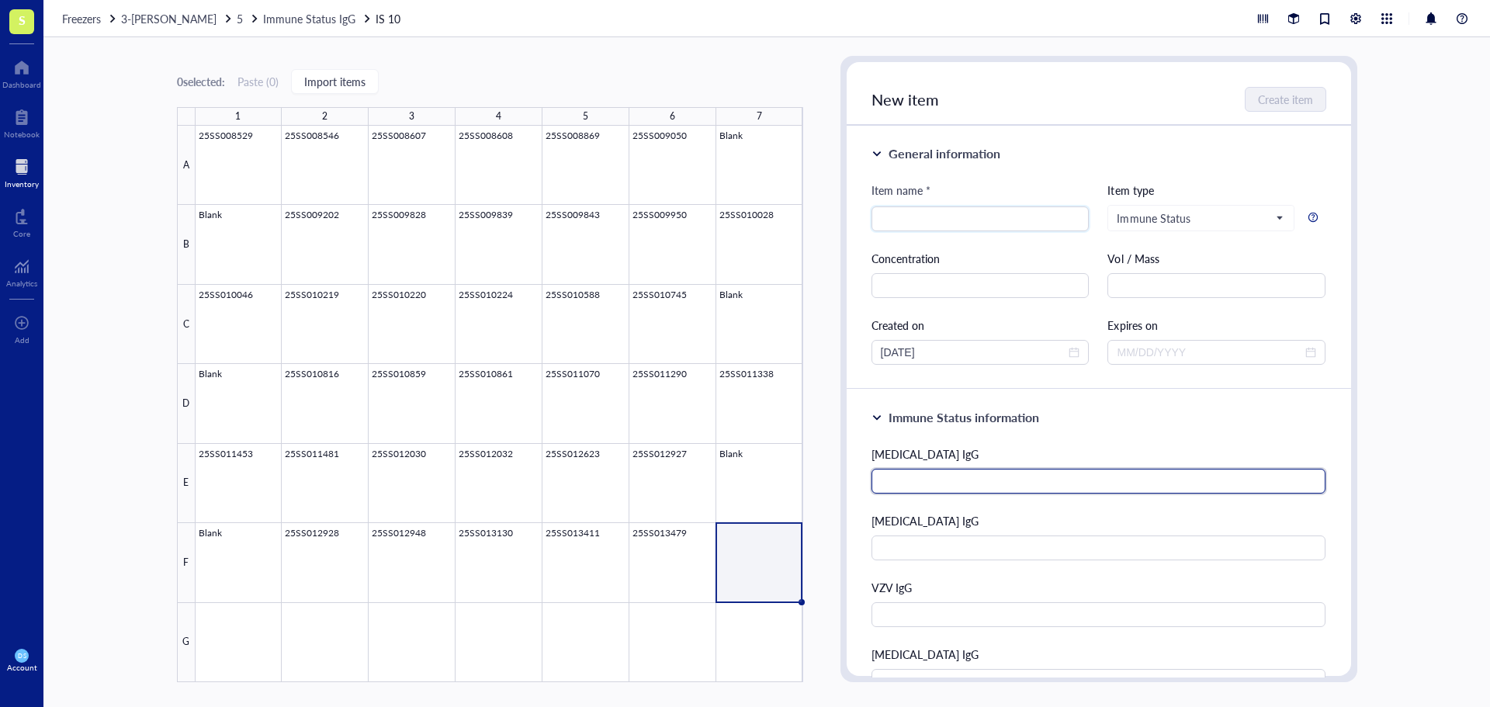
click at [896, 480] on input "text" at bounding box center [1099, 481] width 455 height 25
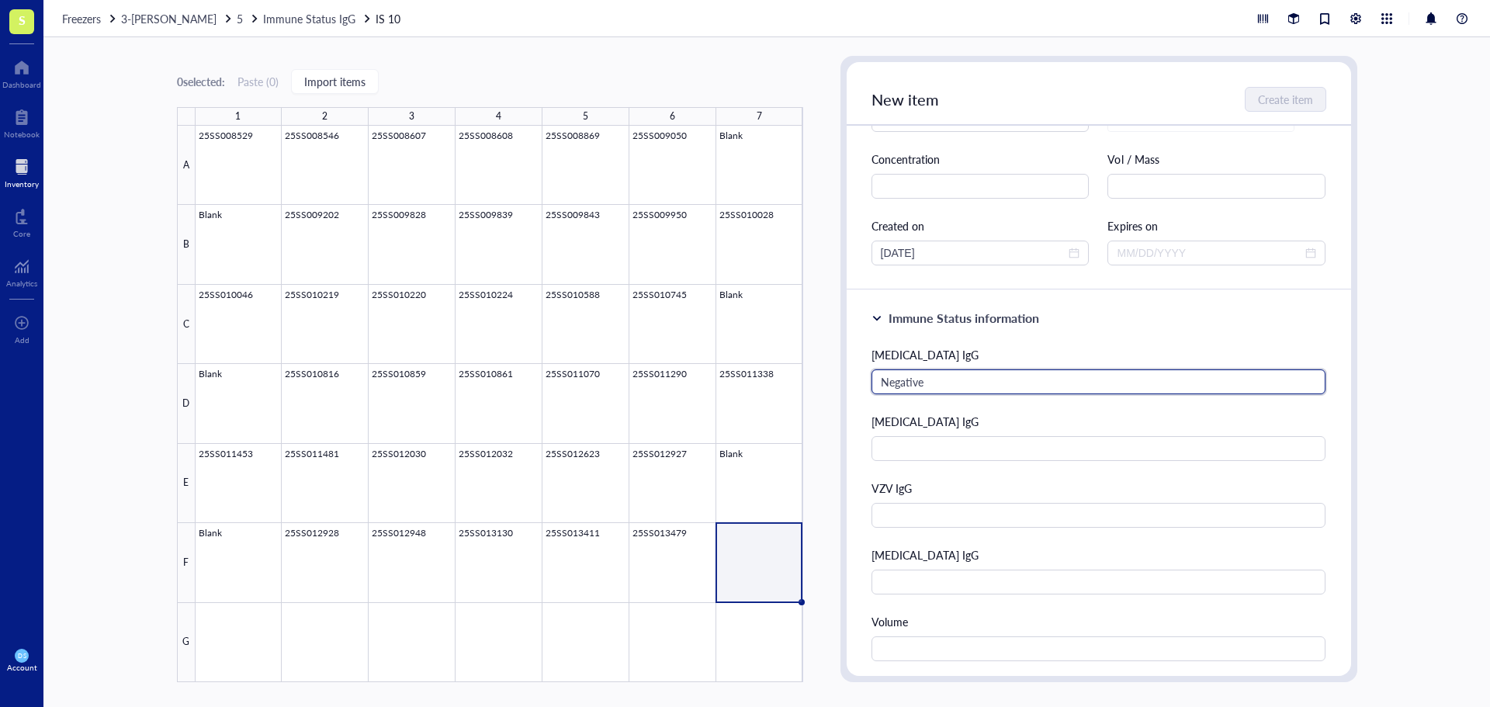
scroll to position [233, 0]
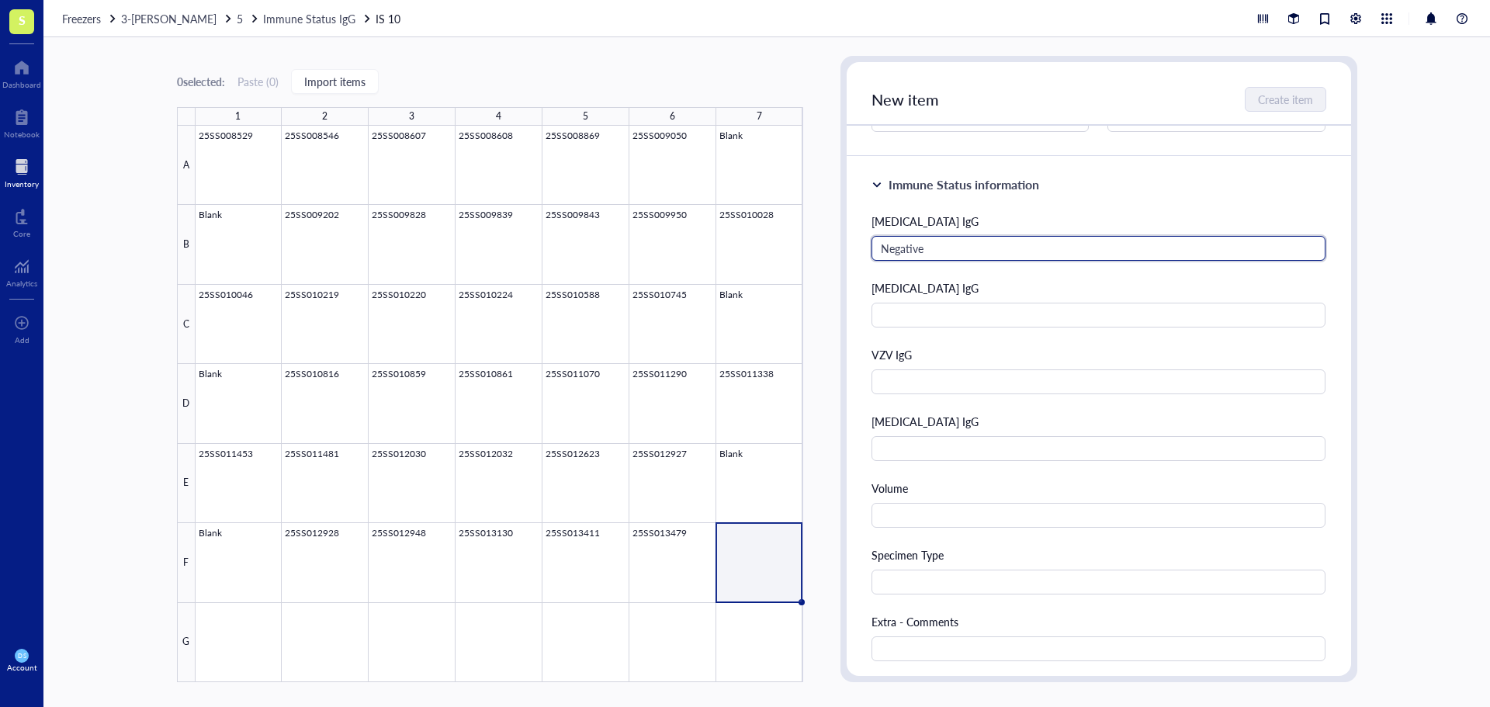
type input "Negative"
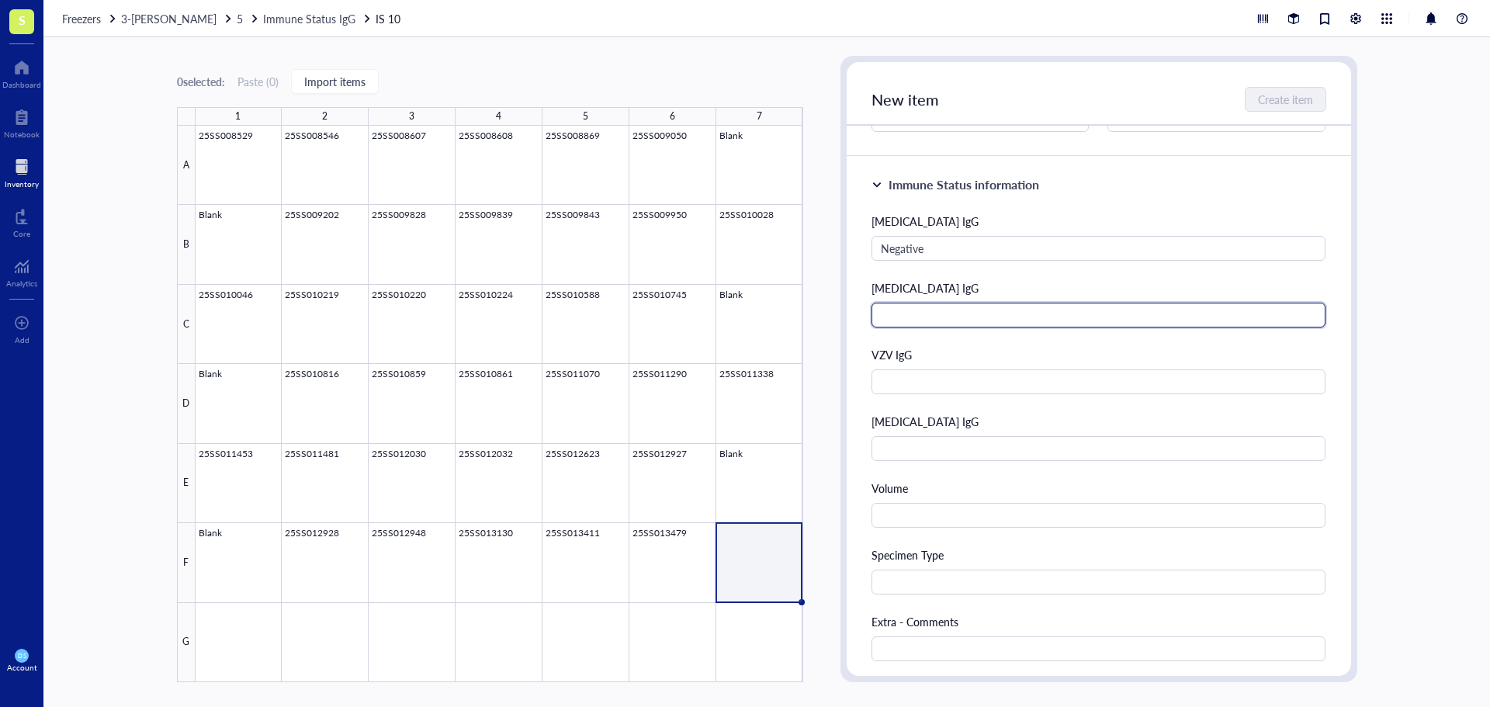
click at [923, 316] on input "text" at bounding box center [1099, 315] width 455 height 25
type input "Positive"
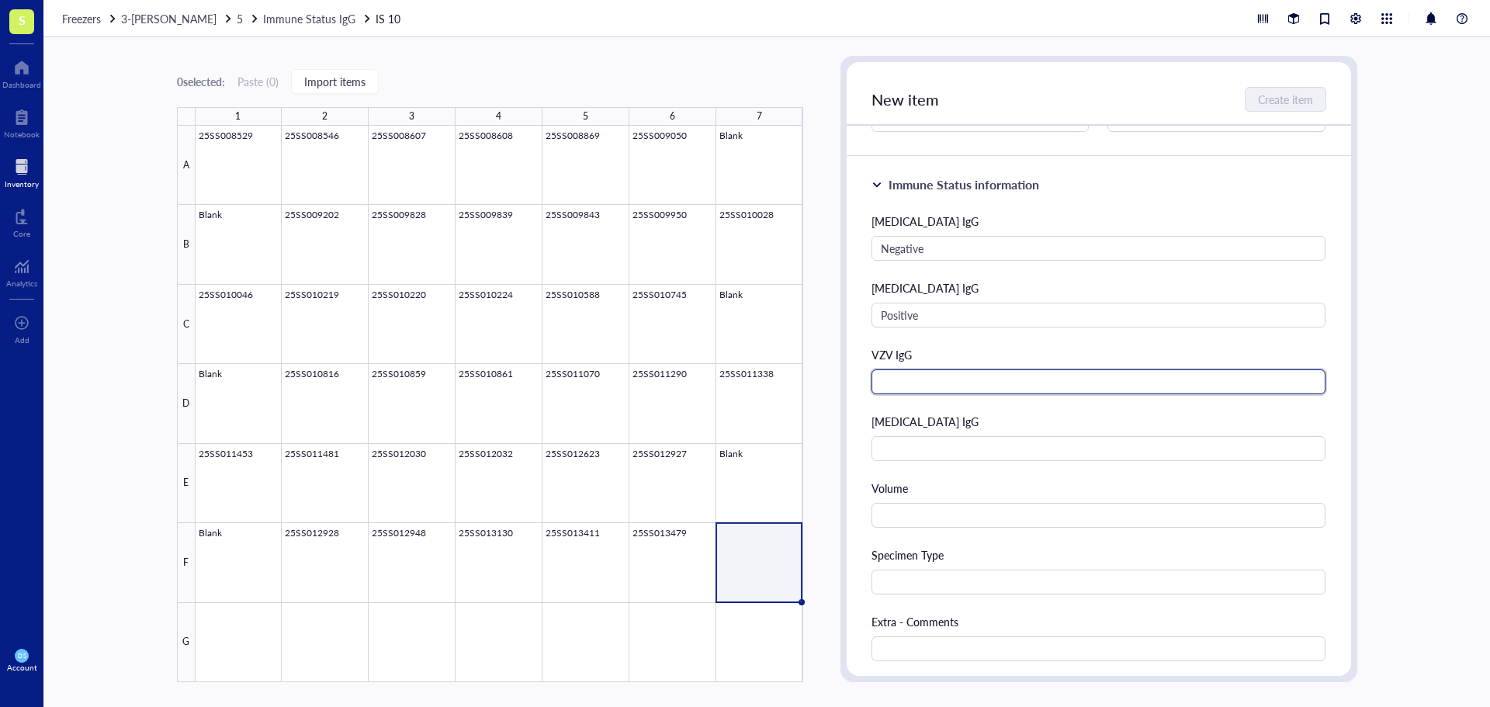
click at [918, 385] on input "text" at bounding box center [1099, 381] width 455 height 25
type input "3+"
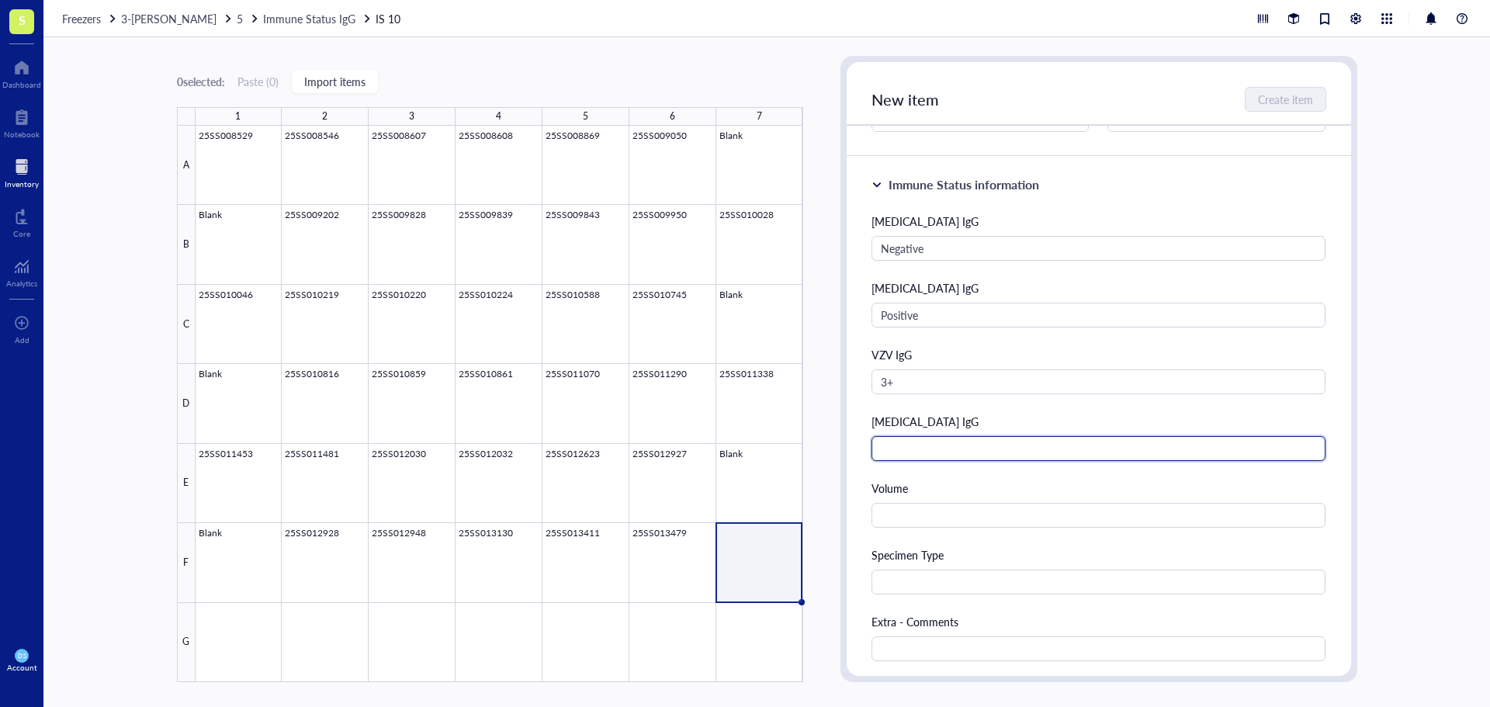
click at [903, 455] on input "text" at bounding box center [1099, 448] width 455 height 25
type input "2+"
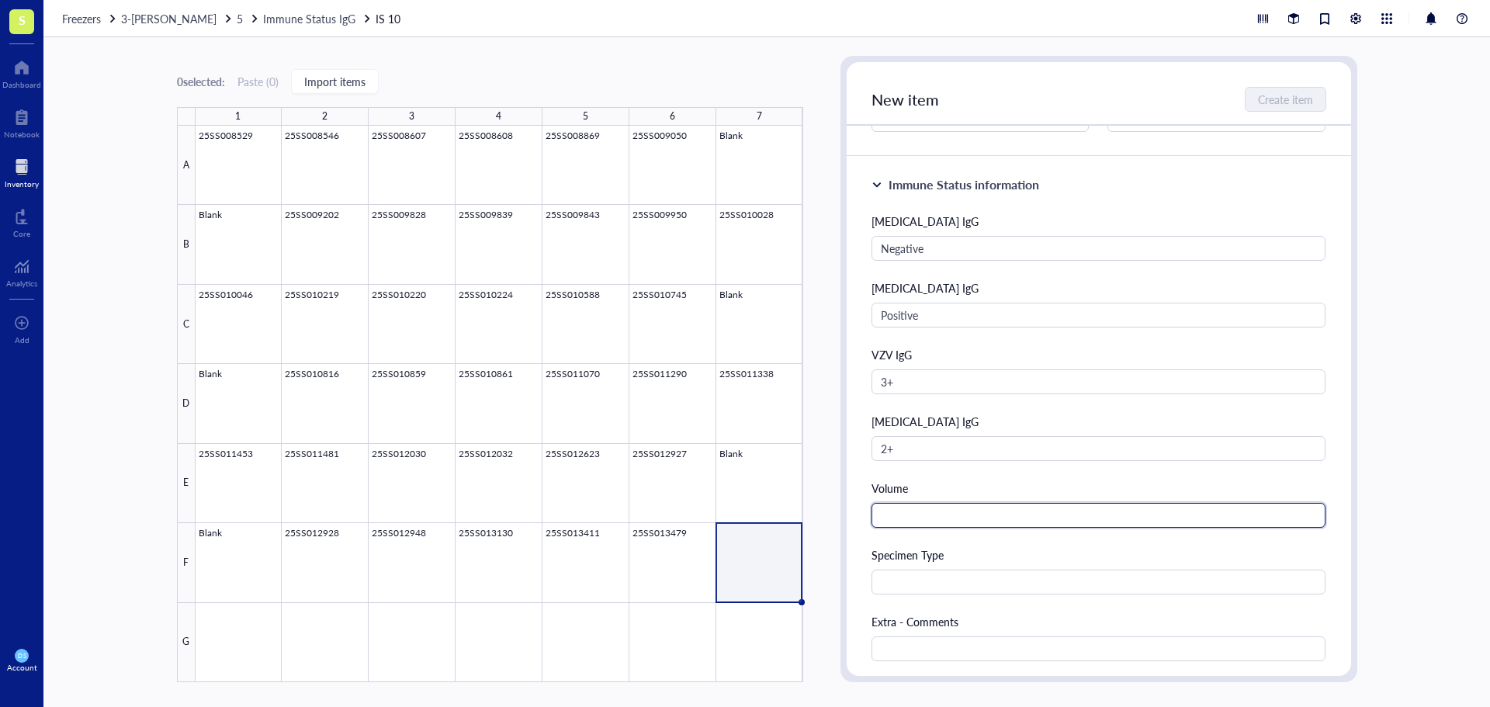
click at [912, 516] on input "text" at bounding box center [1099, 515] width 455 height 25
type input "2.0 mL"
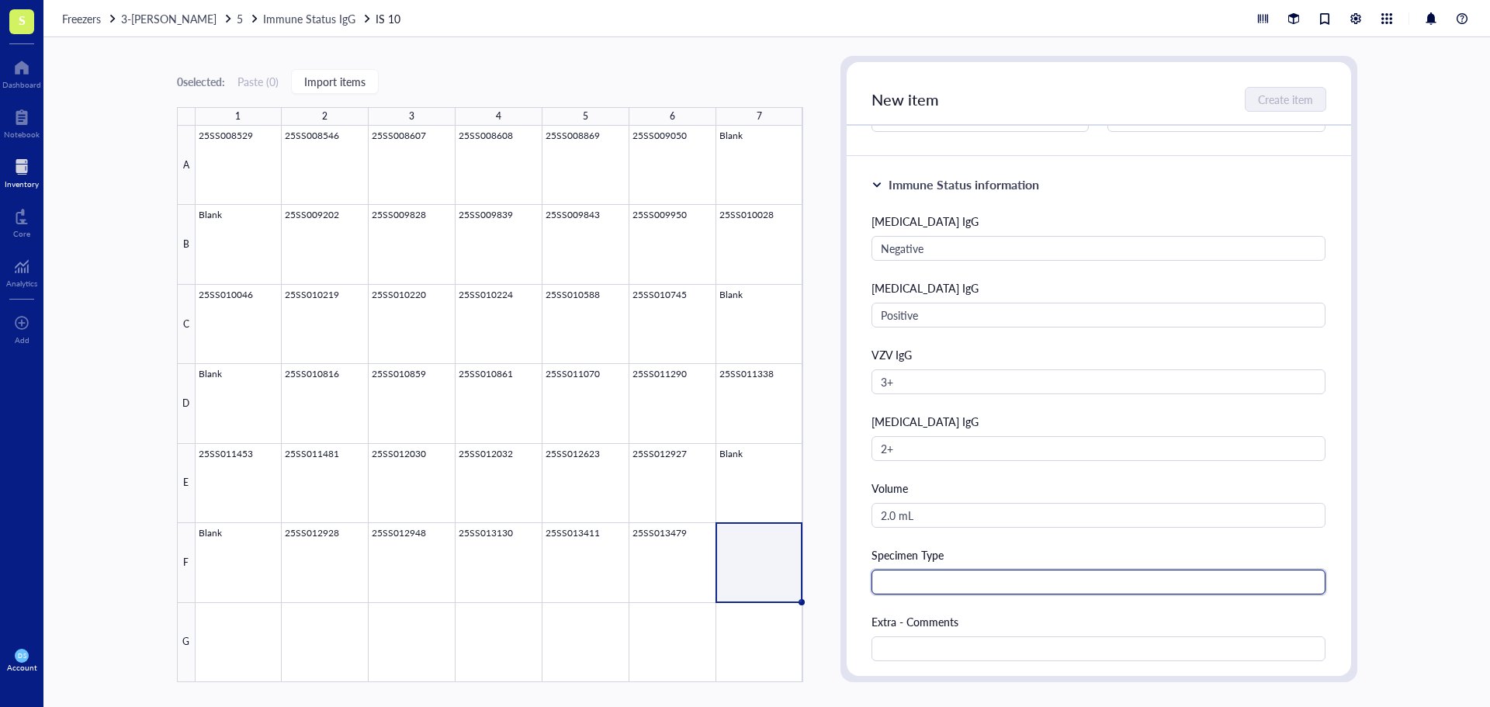
click at [914, 592] on input "text" at bounding box center [1099, 582] width 455 height 25
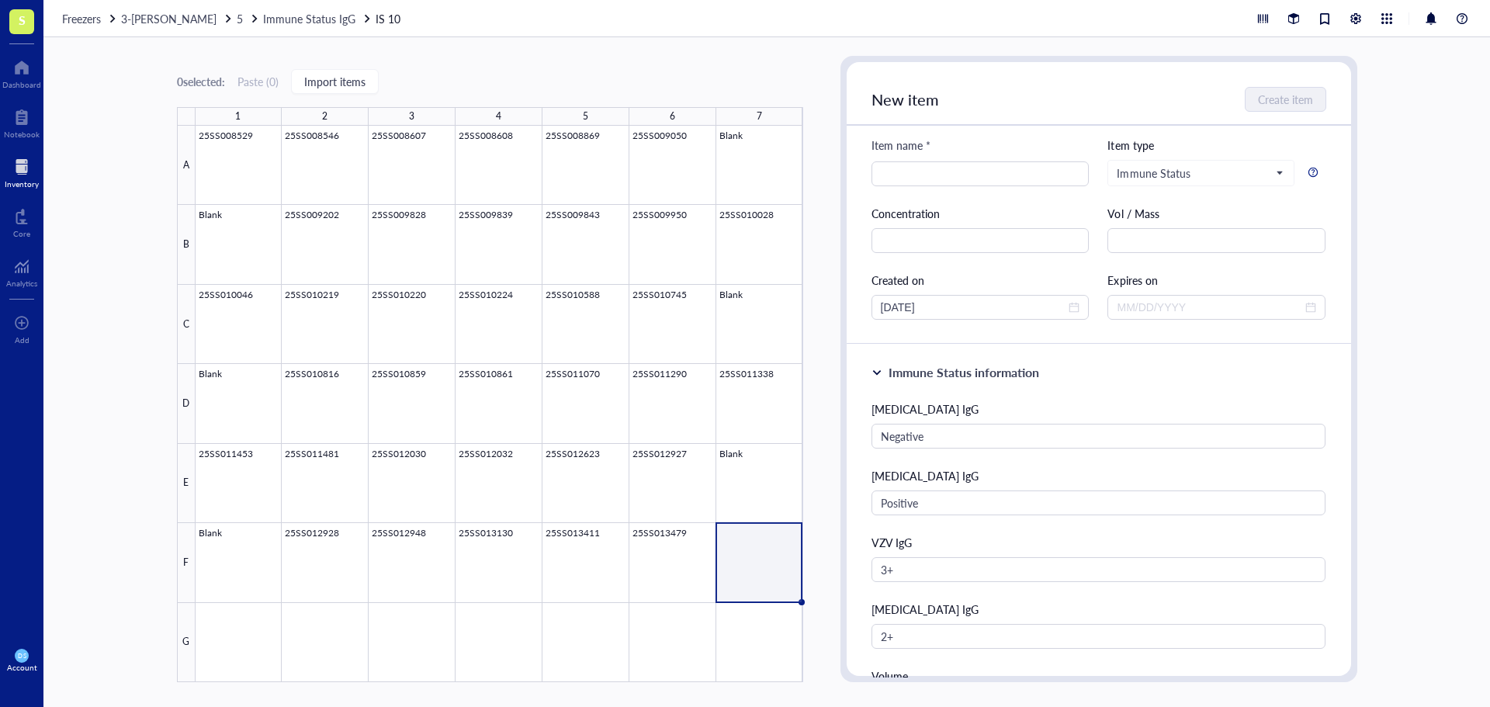
scroll to position [0, 0]
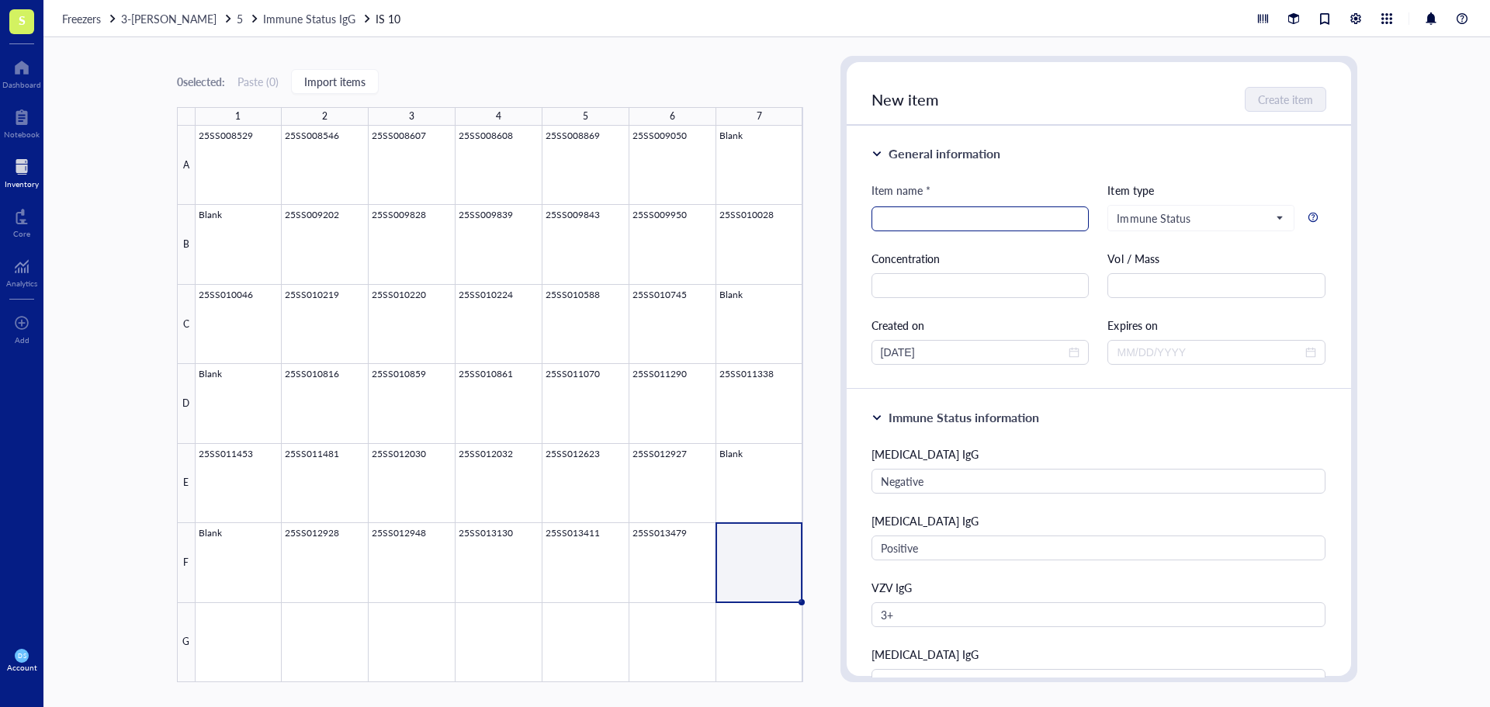
type input "Serum"
click at [932, 217] on input "search" at bounding box center [980, 218] width 199 height 23
type input "25SS013480"
click at [1290, 100] on span "Create item" at bounding box center [1286, 99] width 55 height 12
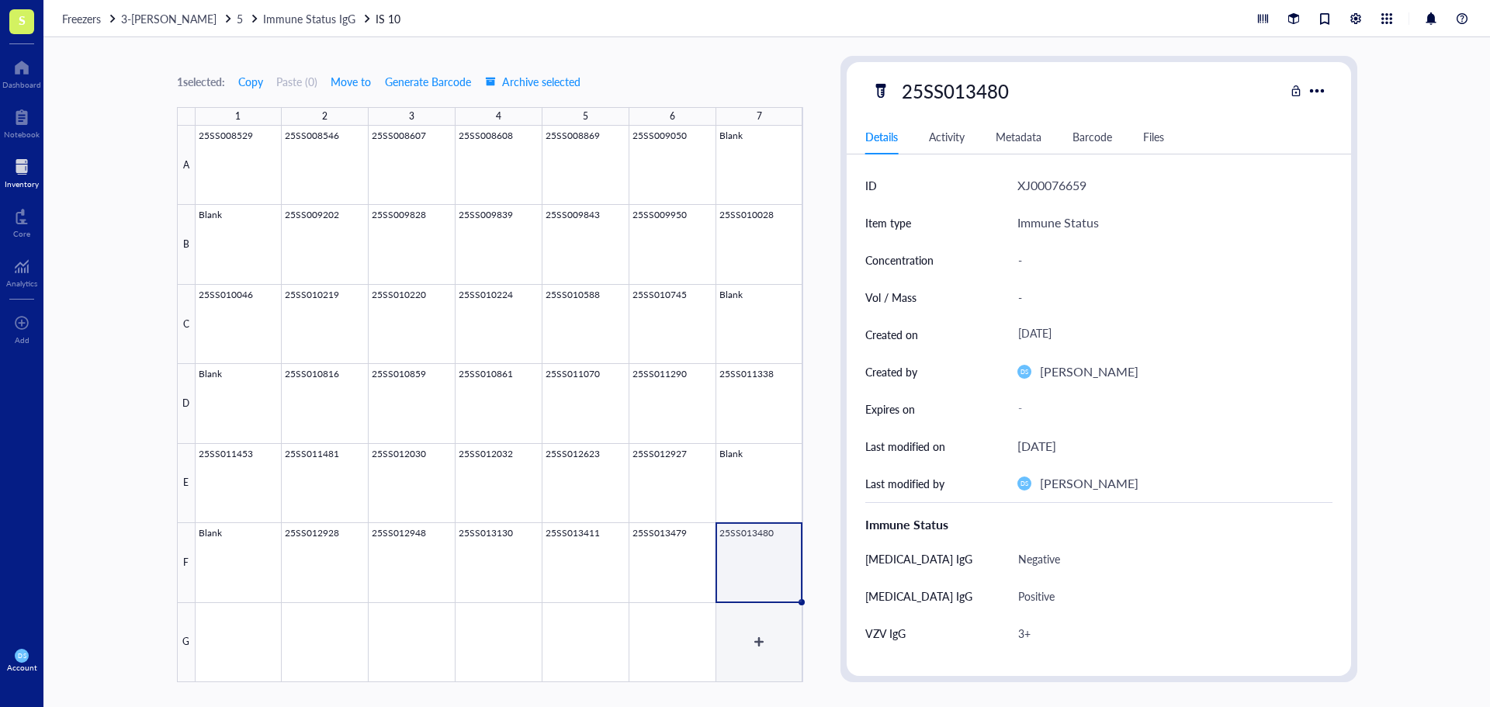
click at [739, 619] on div at bounding box center [500, 404] width 608 height 556
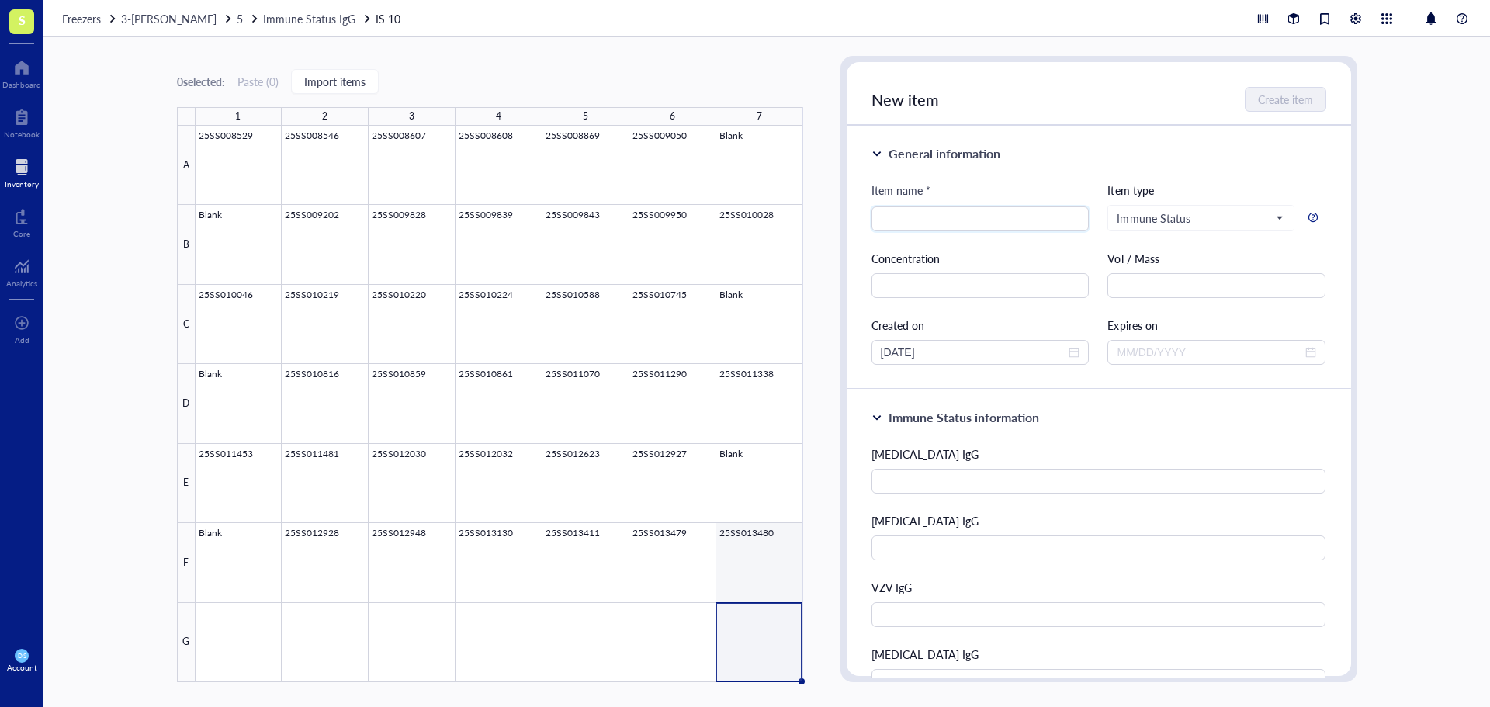
click at [755, 539] on div at bounding box center [500, 404] width 608 height 556
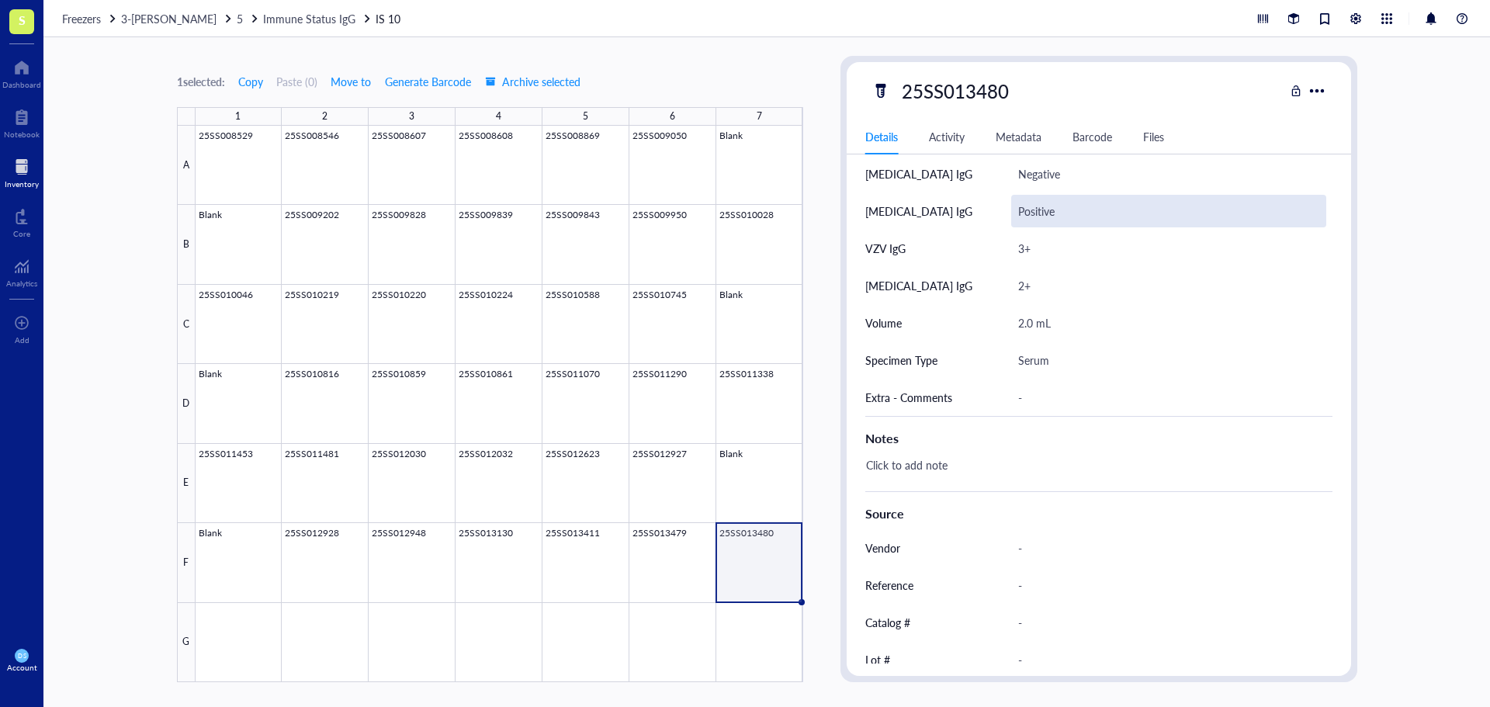
scroll to position [388, 0]
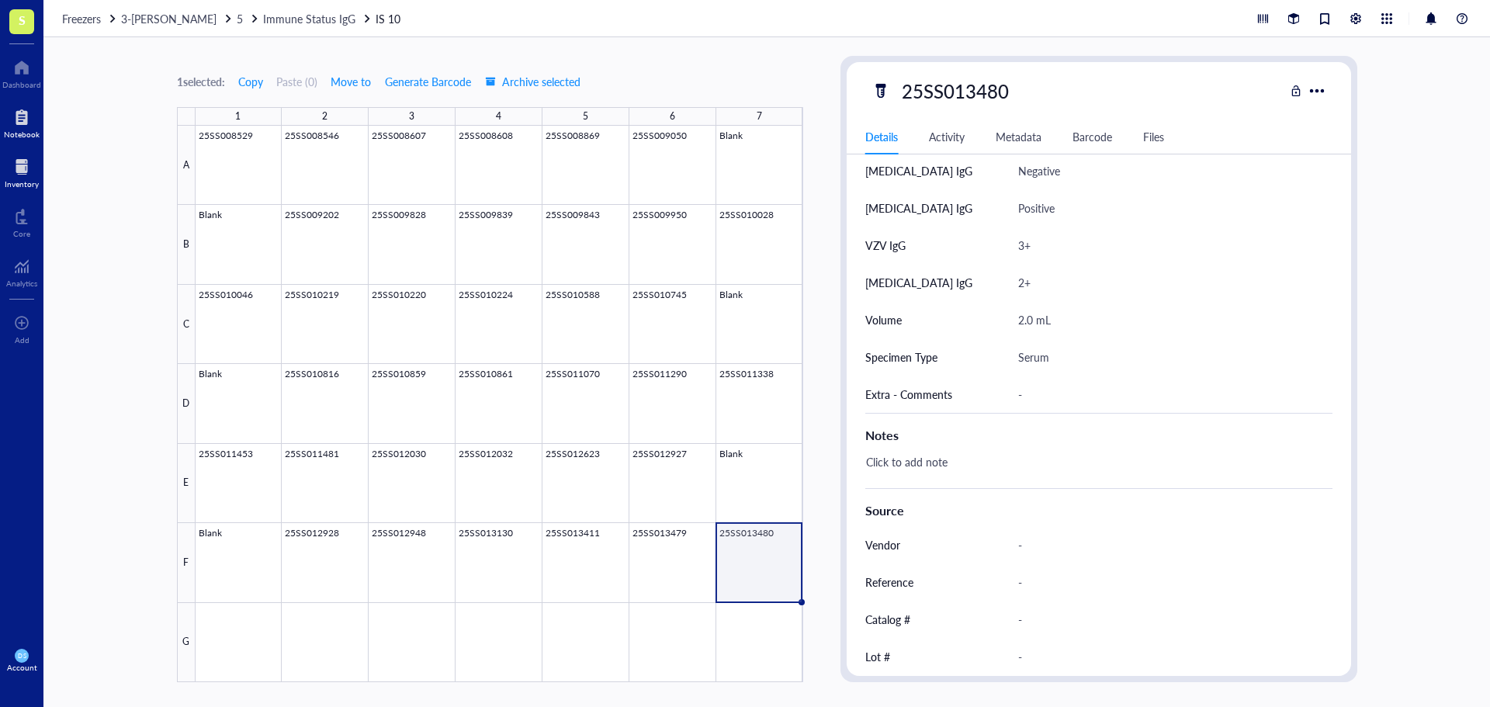
click at [19, 127] on div at bounding box center [22, 117] width 36 height 25
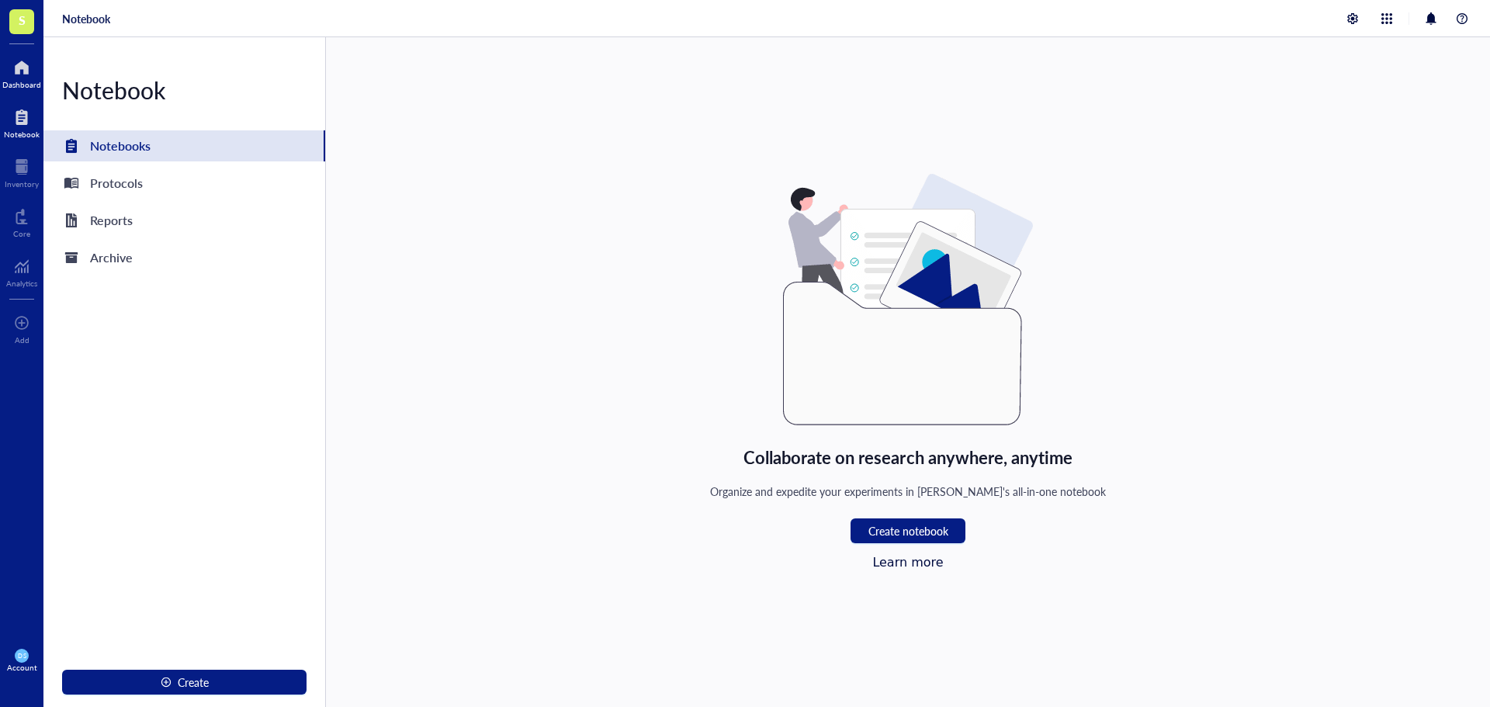
click at [18, 72] on div at bounding box center [21, 67] width 39 height 25
